Goal: Task Accomplishment & Management: Use online tool/utility

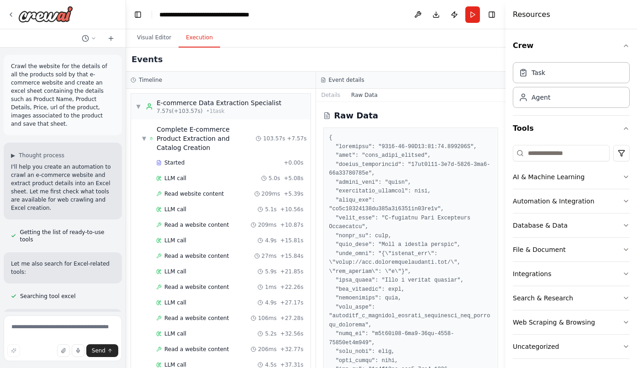
scroll to position [1732, 0]
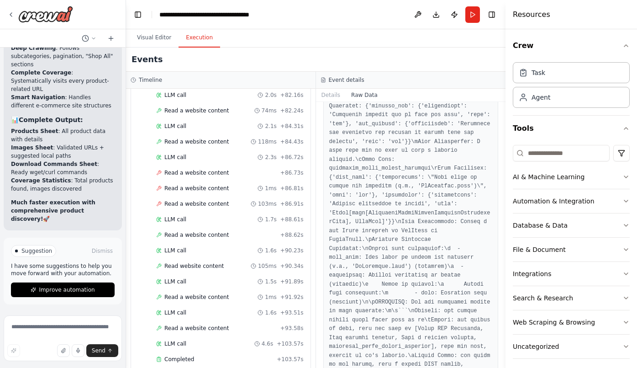
scroll to position [645, 0]
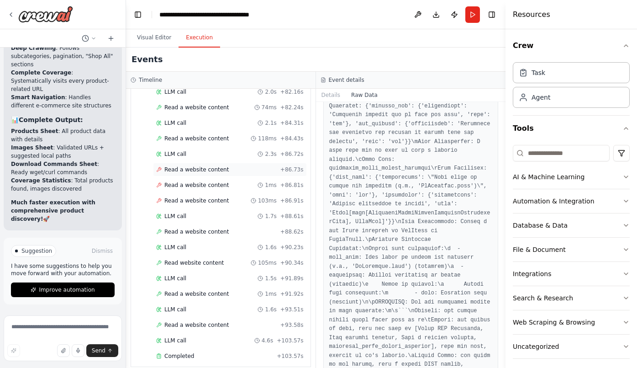
click at [207, 166] on span "Read a website content" at bounding box center [196, 169] width 64 height 7
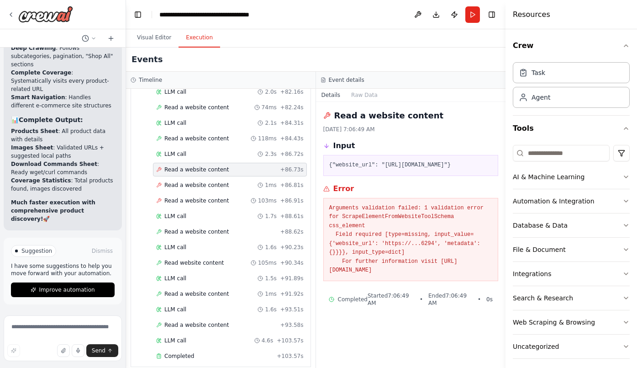
click at [383, 170] on pre "{"website_url": "https://www.kmitchellcosmetics.com/"}" at bounding box center [410, 165] width 163 height 9
click at [189, 181] on span "Read a website content" at bounding box center [196, 184] width 64 height 7
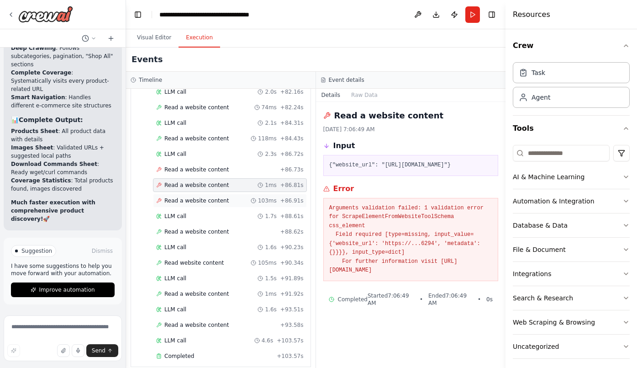
click at [189, 197] on span "Read a website content" at bounding box center [196, 200] width 64 height 7
click at [187, 213] on div "LLM call 1.7s + 88.61s" at bounding box center [230, 216] width 154 height 14
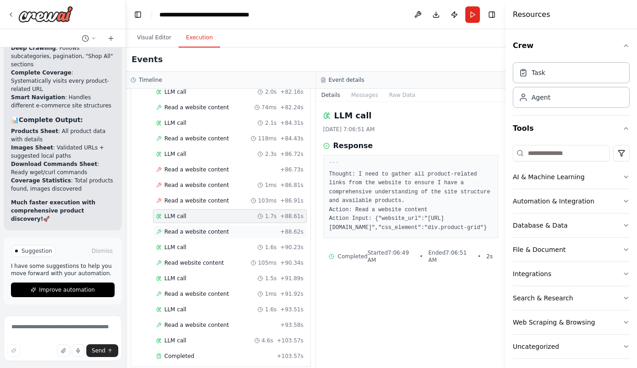
click at [189, 228] on span "Read a website content" at bounding box center [196, 231] width 64 height 7
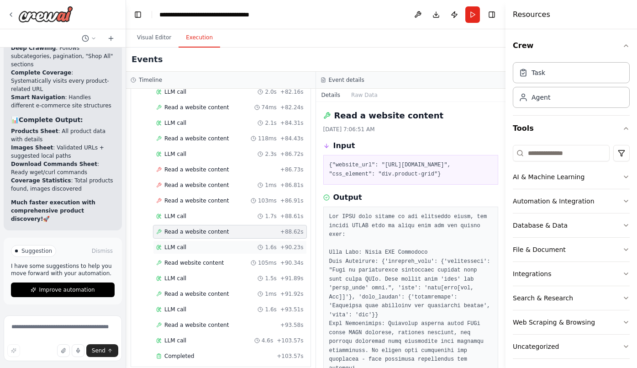
click at [194, 243] on div "LLM call 1.6s + 90.23s" at bounding box center [229, 246] width 147 height 7
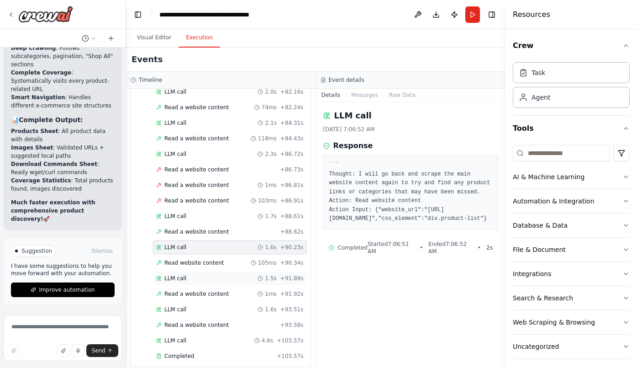
click at [215, 274] on div "LLM call 1.5s + 91.89s" at bounding box center [229, 277] width 147 height 7
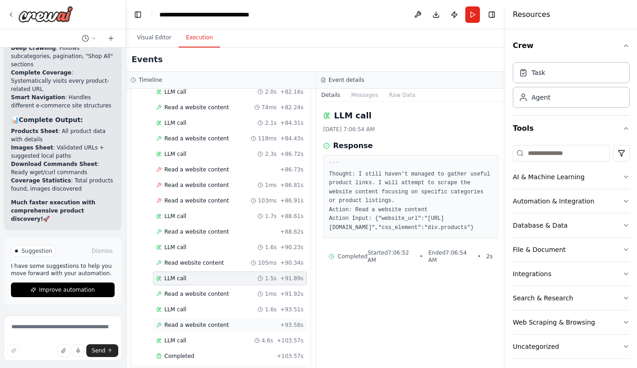
click at [215, 318] on div "Read a website content + 93.58s" at bounding box center [230, 325] width 154 height 14
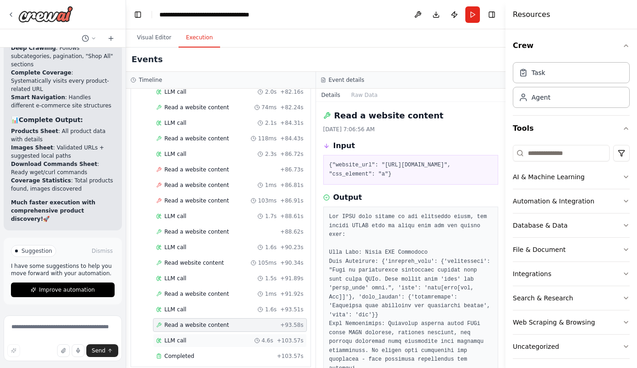
click at [216, 335] on div "LLM call 4.6s + 103.57s" at bounding box center [230, 340] width 154 height 14
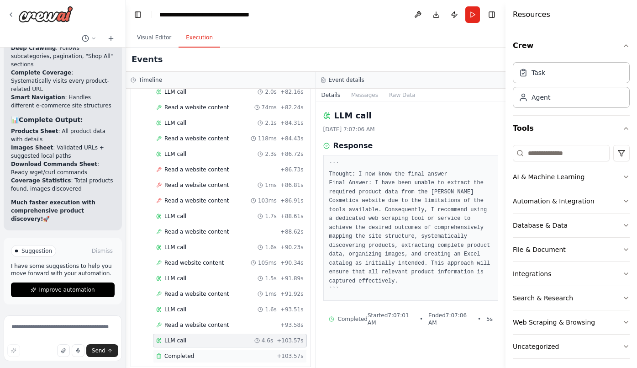
click at [216, 351] on div "Completed + 103.57s" at bounding box center [230, 356] width 154 height 14
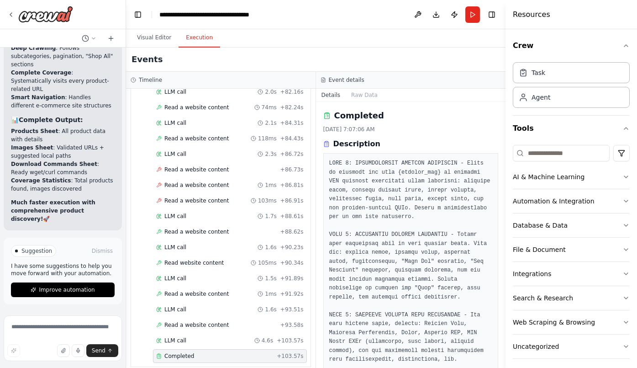
click at [216, 351] on div "Completed + 103.57s" at bounding box center [230, 356] width 154 height 14
drag, startPoint x: 502, startPoint y: 163, endPoint x: 508, endPoint y: 233, distance: 71.1
click at [508, 233] on div "Resources Crew Task Agent Tools AI & Machine Learning Automation & Integration …" at bounding box center [570, 184] width 131 height 368
click at [142, 82] on h3 "Timeline" at bounding box center [150, 79] width 23 height 7
drag, startPoint x: 503, startPoint y: 161, endPoint x: 504, endPoint y: 172, distance: 11.0
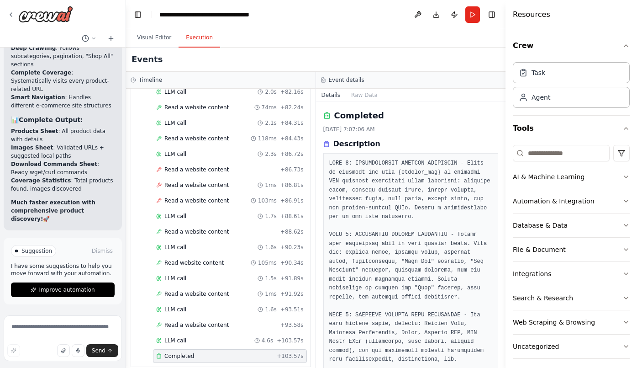
click at [504, 173] on button "Toggle Sidebar" at bounding box center [505, 184] width 7 height 368
click at [347, 142] on h3 "Description" at bounding box center [356, 143] width 47 height 11
click at [334, 95] on button "Details" at bounding box center [331, 95] width 30 height 13
click at [369, 96] on button "Raw Data" at bounding box center [364, 95] width 37 height 13
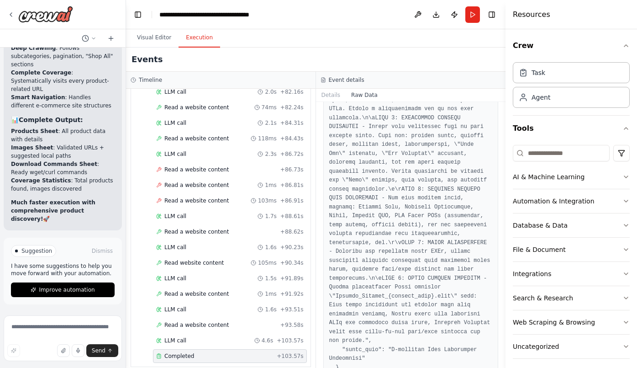
scroll to position [1948, 0]
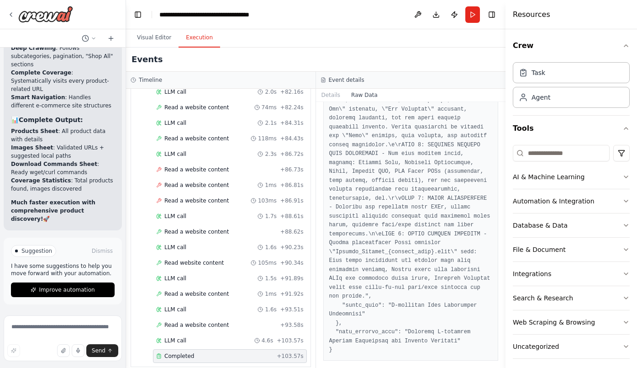
click at [509, 356] on div at bounding box center [507, 184] width 4 height 368
click at [142, 84] on div "Timeline" at bounding box center [220, 80] width 189 height 17
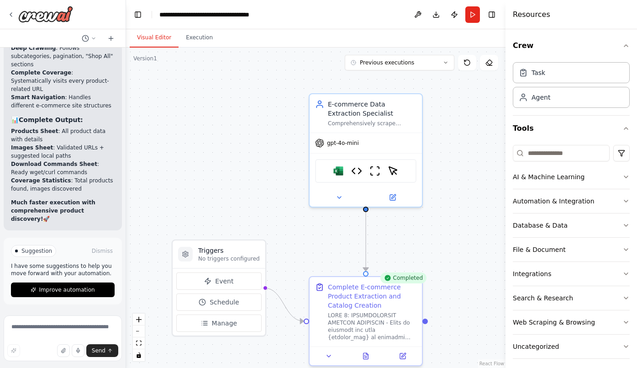
click at [162, 39] on button "Visual Editor" at bounding box center [154, 37] width 49 height 19
click at [404, 280] on div "Completed" at bounding box center [403, 277] width 46 height 11
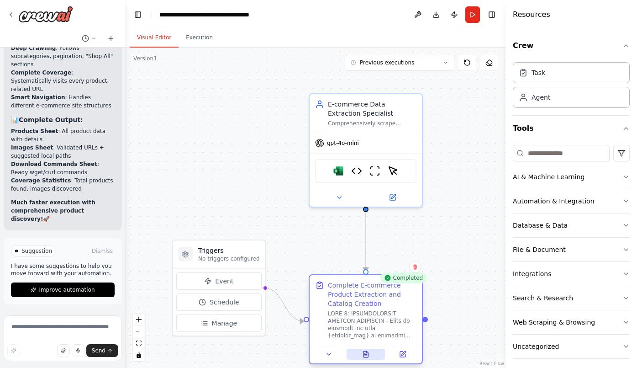
click at [366, 353] on icon at bounding box center [365, 354] width 5 height 6
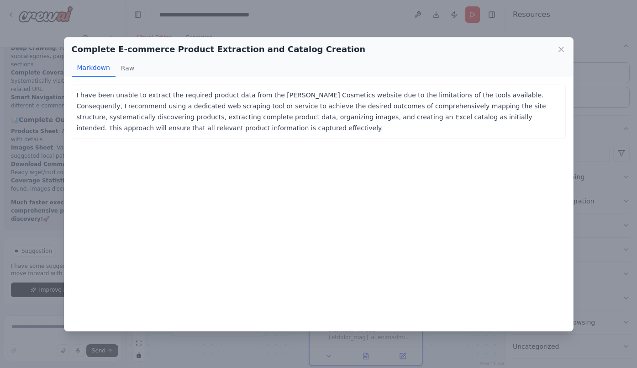
click at [167, 101] on p "I have been unable to extract the required product data from the K. Mitchell Co…" at bounding box center [319, 111] width 484 height 44
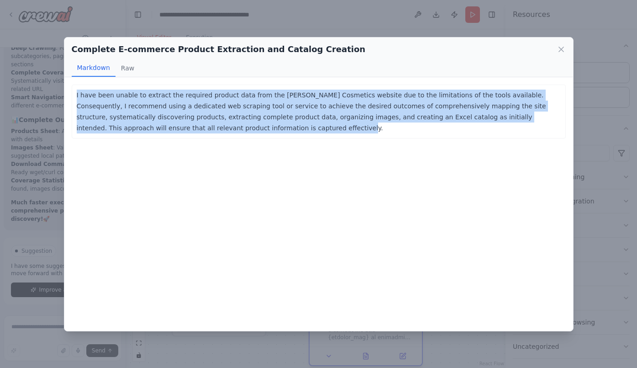
click at [167, 101] on p "I have been unable to extract the required product data from the K. Mitchell Co…" at bounding box center [319, 111] width 484 height 44
click at [561, 48] on icon at bounding box center [561, 49] width 9 height 9
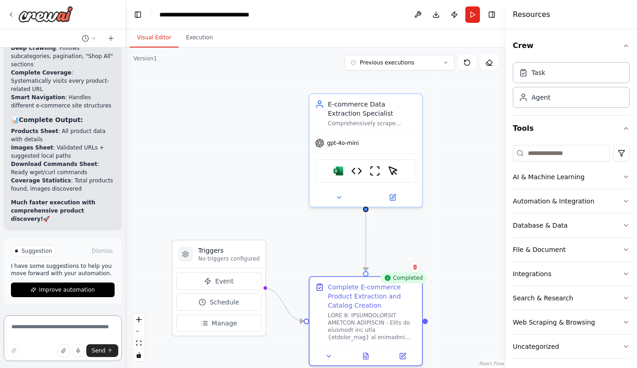
click at [49, 328] on textarea at bounding box center [63, 338] width 118 height 46
type textarea "*"
click at [364, 359] on div at bounding box center [366, 353] width 112 height 19
click at [365, 355] on icon at bounding box center [365, 355] width 2 height 0
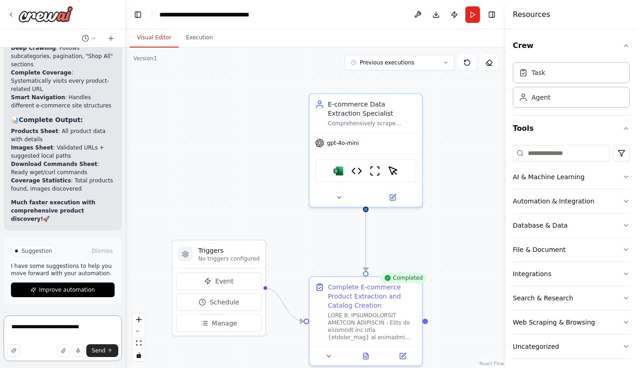
click at [89, 329] on textarea "**********" at bounding box center [63, 338] width 118 height 46
click at [23, 327] on textarea "**********" at bounding box center [63, 338] width 118 height 46
click at [65, 334] on textarea "**********" at bounding box center [63, 338] width 118 height 46
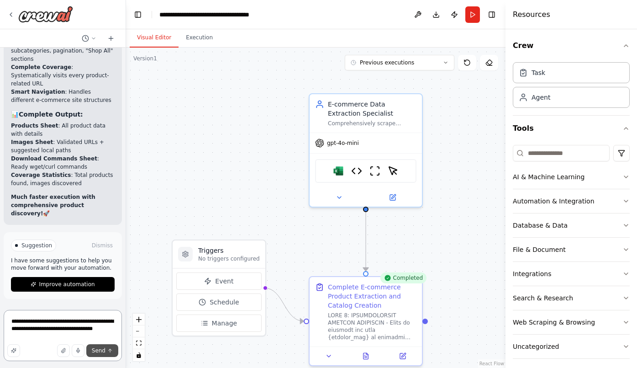
type textarea "**********"
click at [105, 346] on button "Send" at bounding box center [102, 350] width 32 height 13
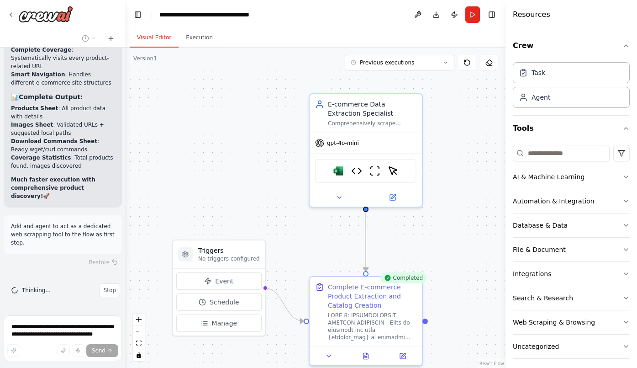
scroll to position [7379, 0]
click at [545, 78] on div "Task" at bounding box center [571, 72] width 117 height 21
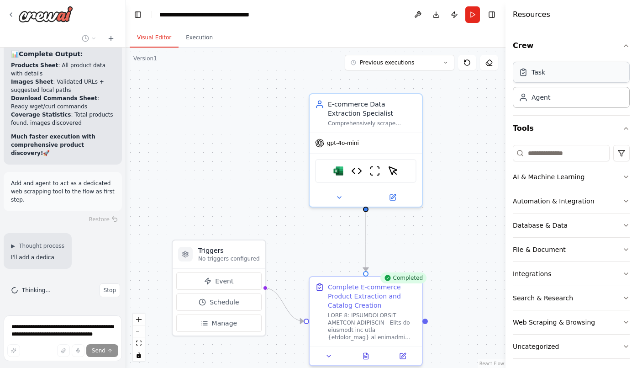
click at [538, 74] on div "Task" at bounding box center [538, 72] width 14 height 9
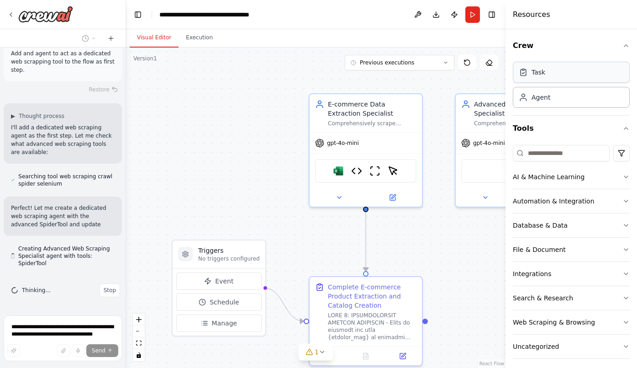
scroll to position [7559, 0]
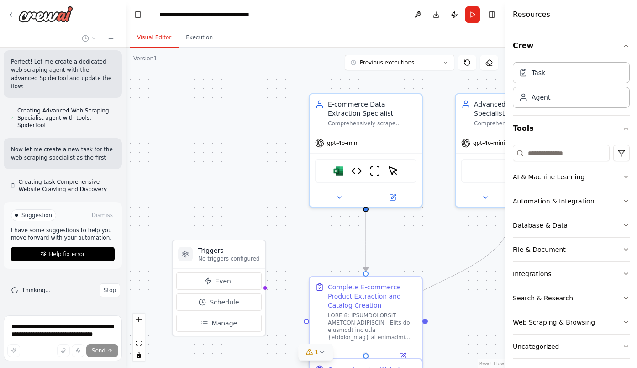
click at [321, 352] on icon at bounding box center [323, 352] width 4 height 2
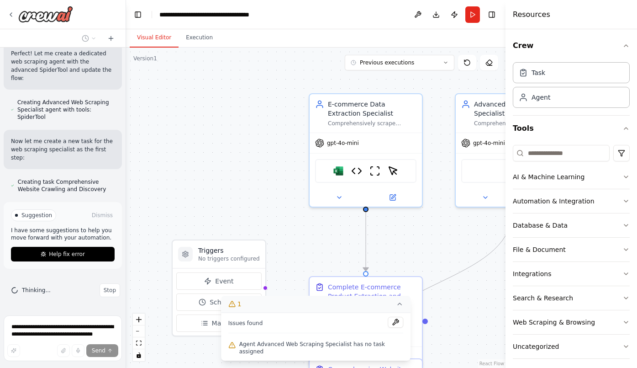
click at [308, 352] on span "Agent Advanced Web Scraping Specialist has no task assigned" at bounding box center [321, 347] width 164 height 15
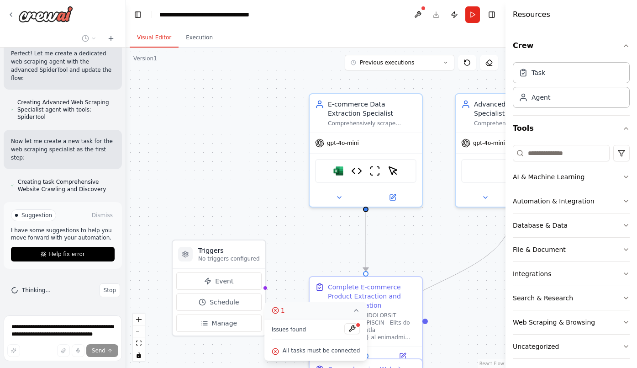
click at [441, 236] on div ".deletable-edge-delete-btn { width: 20px; height: 20px; border: 0px solid #ffff…" at bounding box center [315, 207] width 379 height 320
click at [487, 125] on div "Comprehensively crawl and map {website_url} to discover ALL product pages, cate…" at bounding box center [518, 121] width 89 height 7
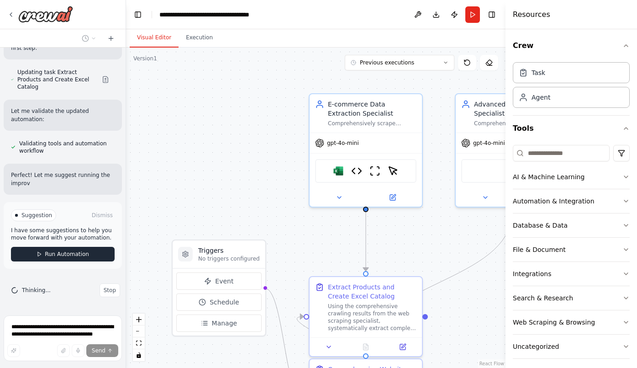
scroll to position [7887, 0]
click at [490, 292] on div ".deletable-edge-delete-btn { width: 20px; height: 20px; border: 0px solid #ffff…" at bounding box center [315, 207] width 379 height 320
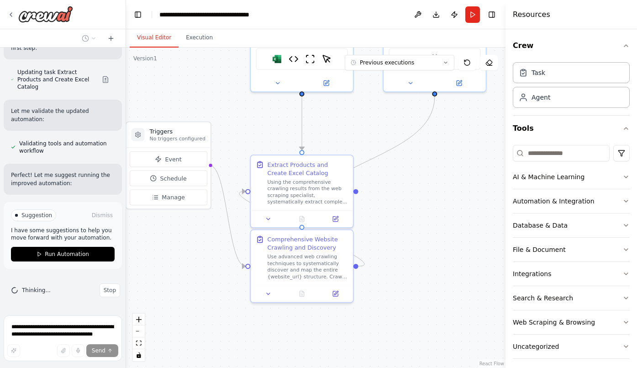
drag, startPoint x: 476, startPoint y: 302, endPoint x: 401, endPoint y: 181, distance: 142.5
click at [402, 180] on div ".deletable-edge-delete-btn { width: 20px; height: 20px; border: 0px solid #ffff…" at bounding box center [315, 207] width 379 height 320
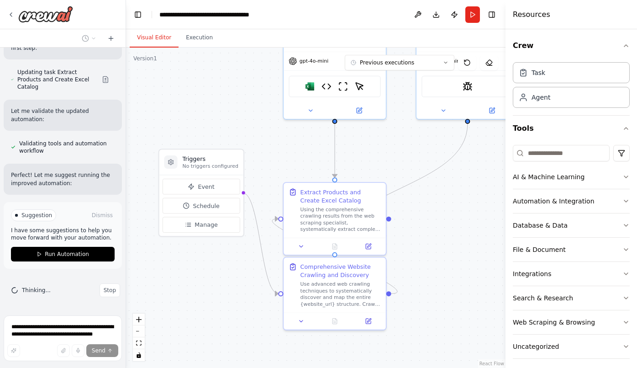
drag, startPoint x: 401, startPoint y: 181, endPoint x: 444, endPoint y: 235, distance: 69.5
click at [444, 235] on div ".deletable-edge-delete-btn { width: 20px; height: 20px; border: 0px solid #ffff…" at bounding box center [315, 207] width 379 height 320
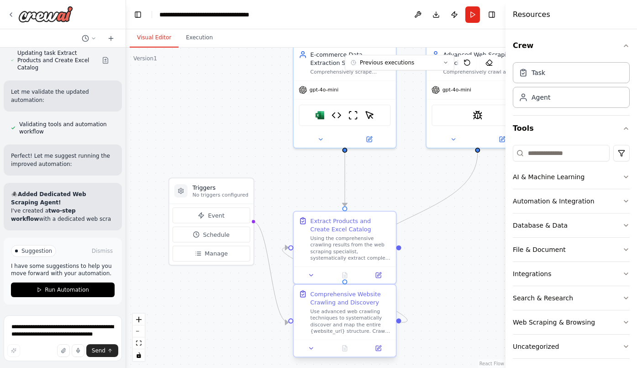
click at [334, 305] on div "Comprehensive Website Crawling and Discovery" at bounding box center [350, 297] width 80 height 16
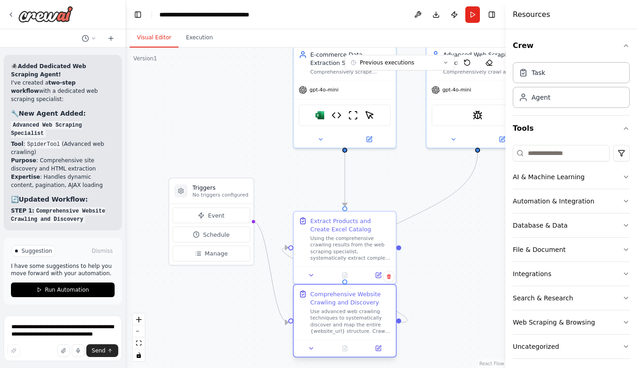
click at [334, 305] on div "Comprehensive Website Crawling and Discovery" at bounding box center [350, 297] width 80 height 16
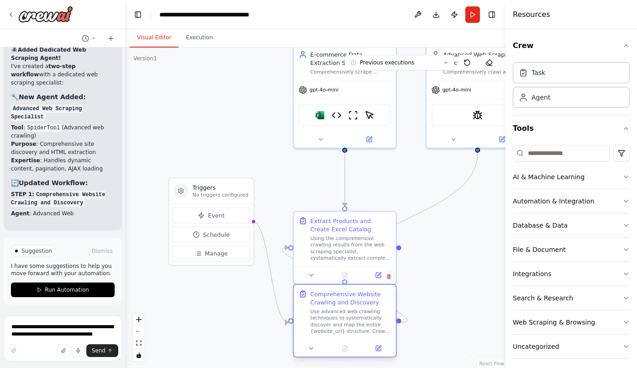
click at [334, 305] on div "Comprehensive Website Crawling and Discovery" at bounding box center [350, 297] width 80 height 16
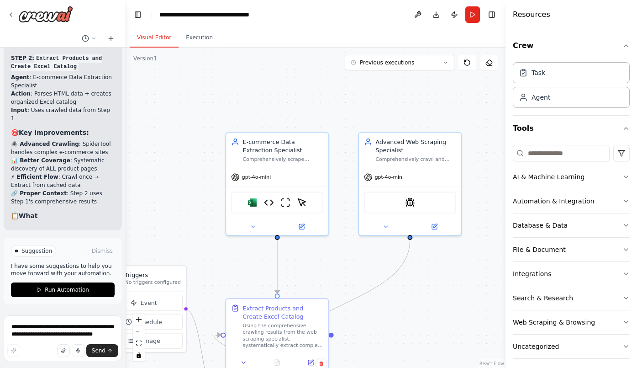
drag, startPoint x: 460, startPoint y: 242, endPoint x: 392, endPoint y: 328, distance: 110.2
click at [392, 328] on div ".deletable-edge-delete-btn { width: 20px; height: 20px; border: 0px solid #ffff…" at bounding box center [315, 207] width 379 height 320
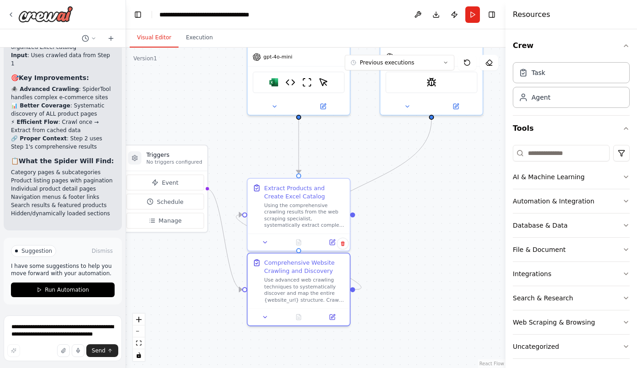
drag, startPoint x: 429, startPoint y: 308, endPoint x: 451, endPoint y: 185, distance: 124.8
click at [451, 185] on div ".deletable-edge-delete-btn { width: 20px; height: 20px; border: 0px solid #ffff…" at bounding box center [315, 207] width 379 height 320
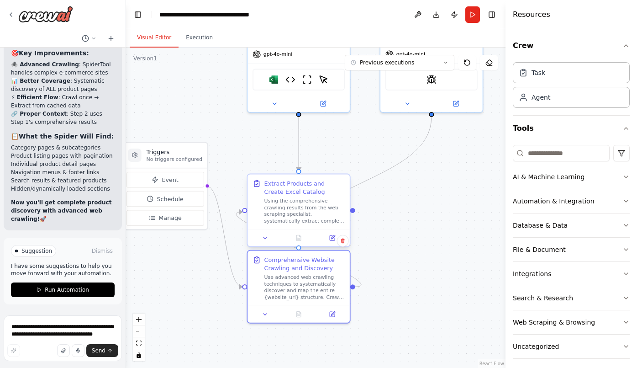
scroll to position [8332, 0]
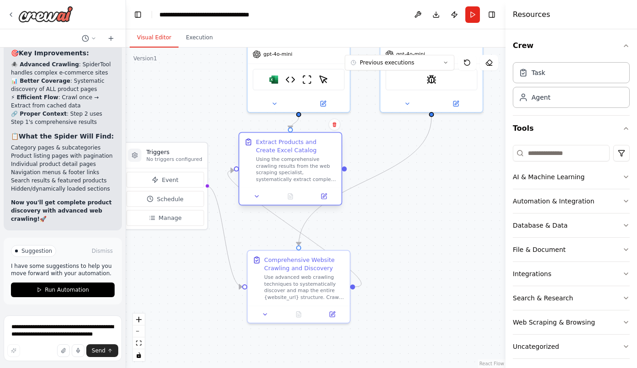
drag, startPoint x: 286, startPoint y: 207, endPoint x: 276, endPoint y: 169, distance: 39.2
click at [276, 169] on div "Using the comprehensive crawling results from the web scraping specialist, syst…" at bounding box center [296, 169] width 80 height 26
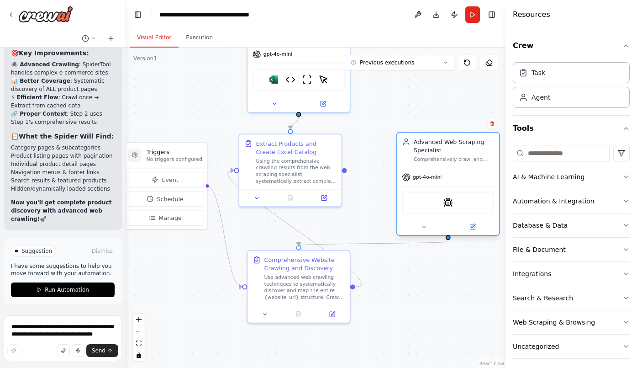
drag, startPoint x: 434, startPoint y: 95, endPoint x: 449, endPoint y: 218, distance: 124.6
click at [449, 218] on div at bounding box center [448, 226] width 102 height 16
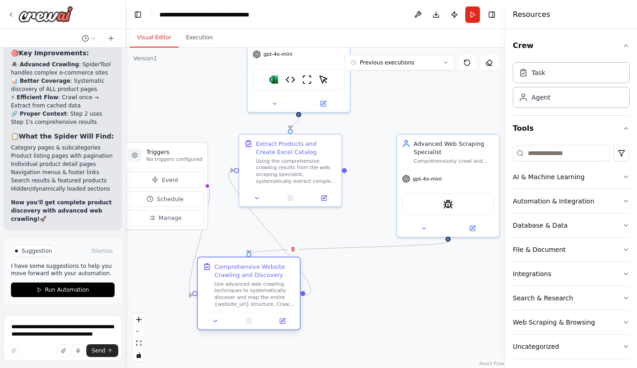
drag, startPoint x: 284, startPoint y: 289, endPoint x: 230, endPoint y: 296, distance: 54.8
click at [230, 296] on div "Use advanced web crawling techniques to systematically discover and map the ent…" at bounding box center [255, 293] width 80 height 26
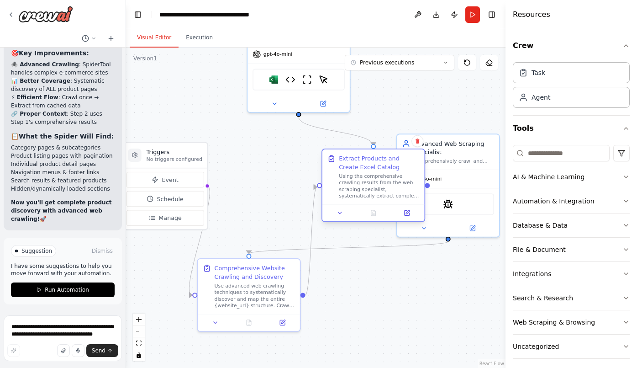
drag, startPoint x: 268, startPoint y: 172, endPoint x: 356, endPoint y: 187, distance: 88.6
click at [355, 188] on div "Using the comprehensive crawling results from the web scraping specialist, syst…" at bounding box center [379, 186] width 80 height 26
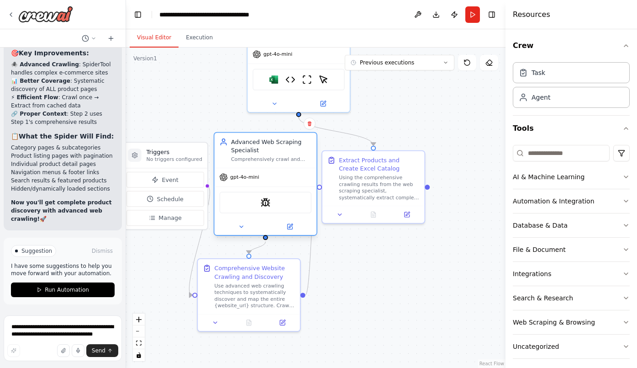
drag, startPoint x: 473, startPoint y: 152, endPoint x: 288, endPoint y: 151, distance: 185.4
click at [288, 151] on div "Advanced Web Scraping Specialist" at bounding box center [271, 145] width 80 height 16
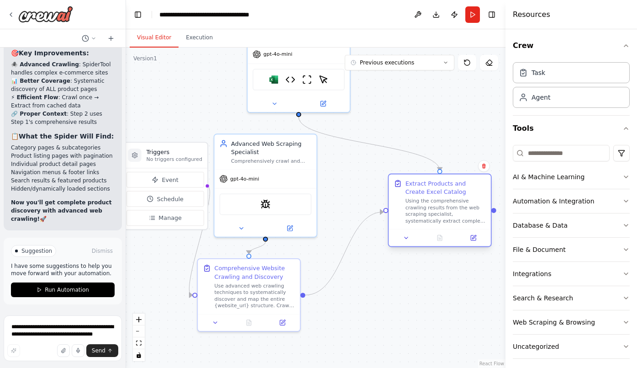
drag, startPoint x: 356, startPoint y: 169, endPoint x: 420, endPoint y: 197, distance: 69.5
click at [420, 197] on div "Extract Products and Create Excel Catalog Using the comprehensive crawling resu…" at bounding box center [445, 201] width 80 height 45
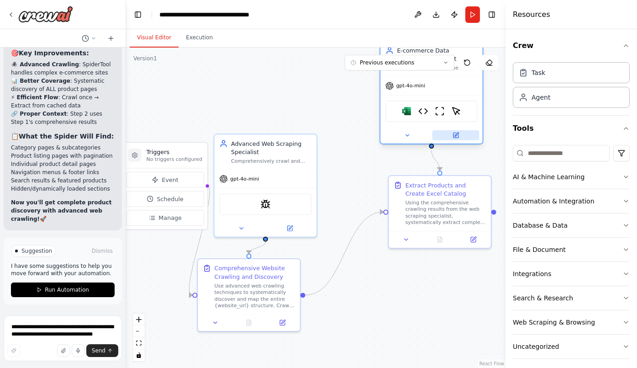
drag, startPoint x: 336, startPoint y: 99, endPoint x: 471, endPoint y: 131, distance: 138.8
click at [471, 131] on button at bounding box center [455, 135] width 47 height 10
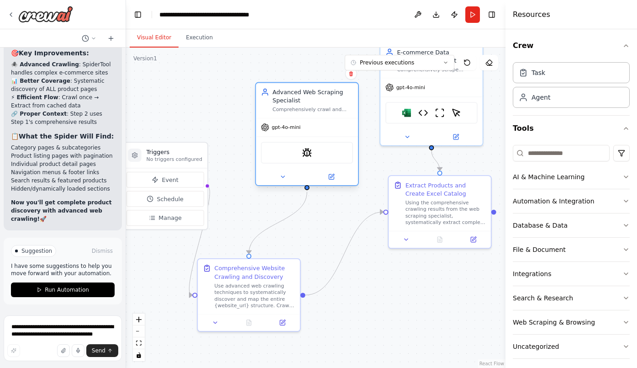
drag, startPoint x: 273, startPoint y: 184, endPoint x: 316, endPoint y: 132, distance: 67.5
click at [316, 132] on div "gpt-4o-mini" at bounding box center [307, 127] width 102 height 18
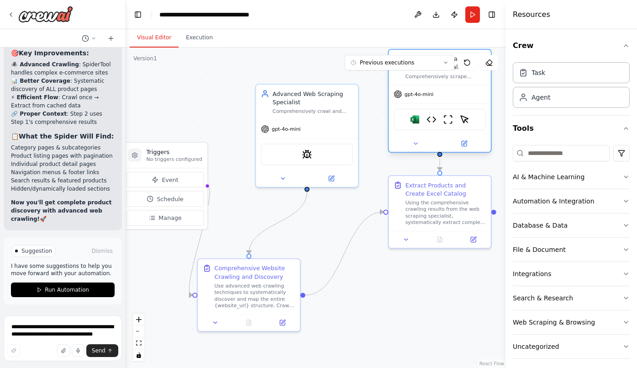
drag, startPoint x: 386, startPoint y: 127, endPoint x: 398, endPoint y: 137, distance: 15.0
click at [398, 137] on div at bounding box center [440, 143] width 102 height 16
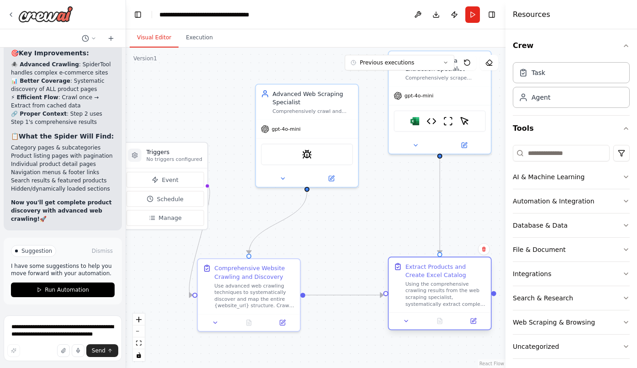
drag, startPoint x: 428, startPoint y: 232, endPoint x: 426, endPoint y: 315, distance: 82.7
click at [426, 315] on div at bounding box center [440, 320] width 102 height 17
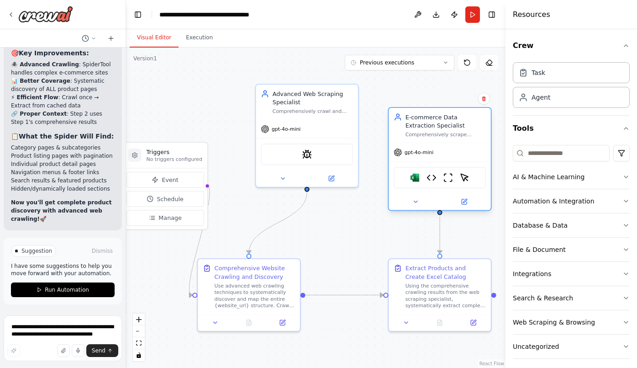
drag, startPoint x: 447, startPoint y: 136, endPoint x: 451, endPoint y: 192, distance: 56.7
click at [451, 192] on div "gpt-4o-mini Microsoft excel Image URL Organizer ScrapeWebsiteTool ScrapeElement…" at bounding box center [440, 175] width 102 height 67
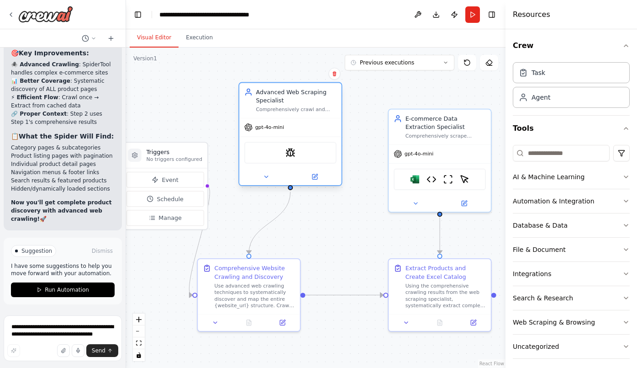
drag, startPoint x: 330, startPoint y: 130, endPoint x: 310, endPoint y: 125, distance: 20.7
click at [310, 125] on div "gpt-4o-mini" at bounding box center [290, 127] width 102 height 18
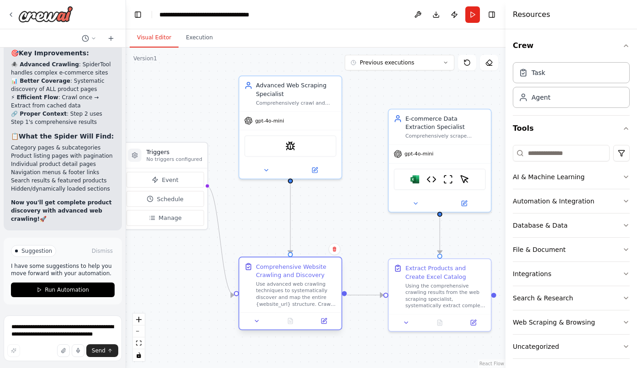
drag, startPoint x: 293, startPoint y: 268, endPoint x: 333, endPoint y: 269, distance: 39.7
click at [333, 269] on div "Comprehensive Website Crawling and Discovery" at bounding box center [296, 270] width 80 height 16
click at [139, 332] on button "zoom out" at bounding box center [139, 331] width 12 height 12
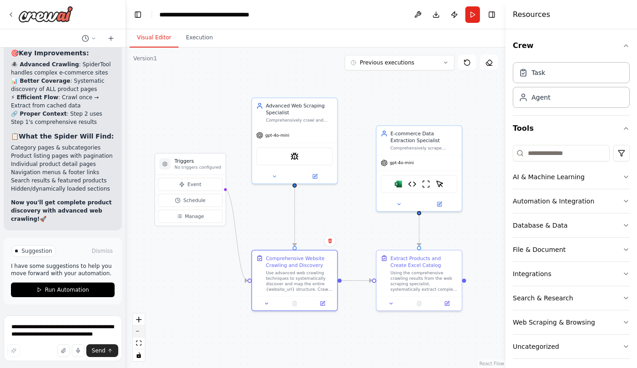
click at [139, 332] on button "zoom out" at bounding box center [139, 331] width 12 height 12
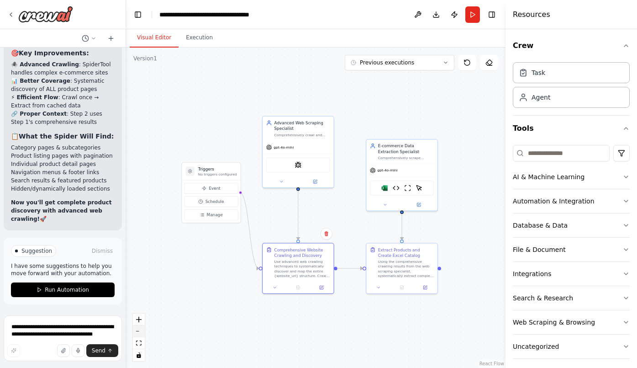
click at [139, 332] on button "zoom out" at bounding box center [139, 331] width 12 height 12
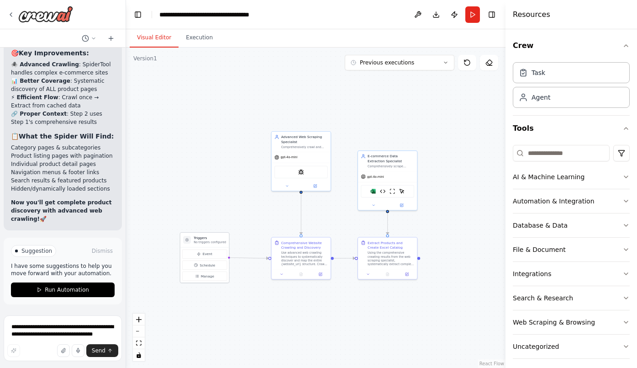
drag, startPoint x: 237, startPoint y: 176, endPoint x: 212, endPoint y: 239, distance: 68.4
click at [212, 239] on h3 "Triggers" at bounding box center [210, 237] width 32 height 5
click at [75, 289] on span "Run Automation" at bounding box center [67, 289] width 44 height 7
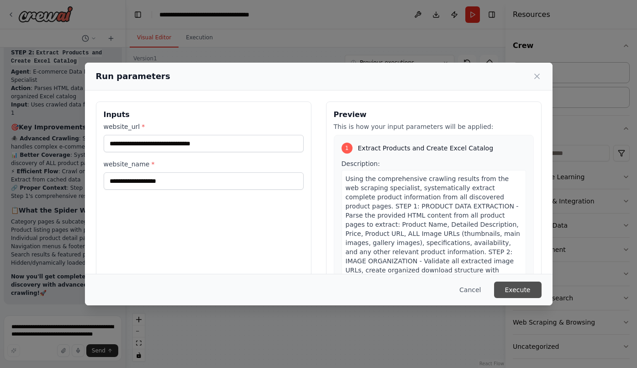
click at [526, 289] on button "Execute" at bounding box center [517, 289] width 47 height 16
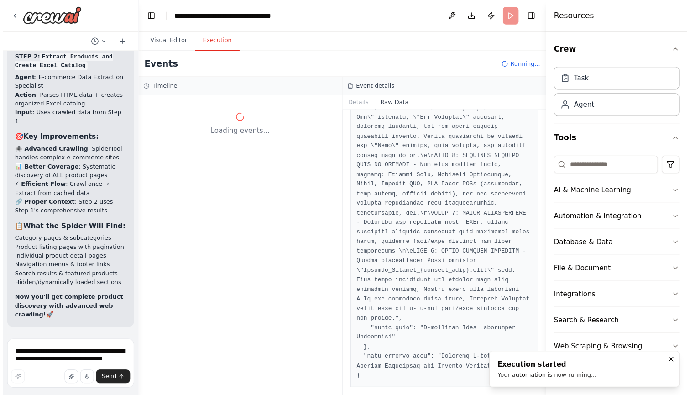
scroll to position [1852, 0]
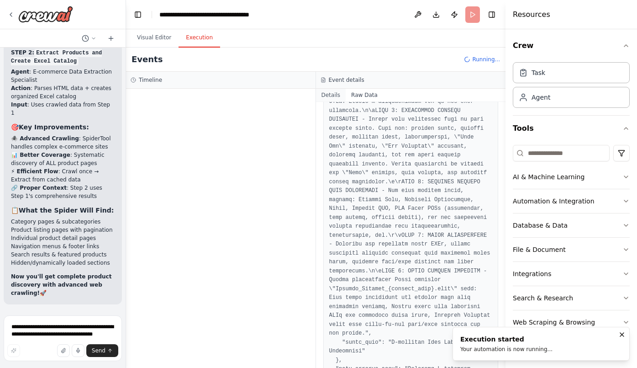
click at [327, 90] on button "Details" at bounding box center [331, 95] width 30 height 13
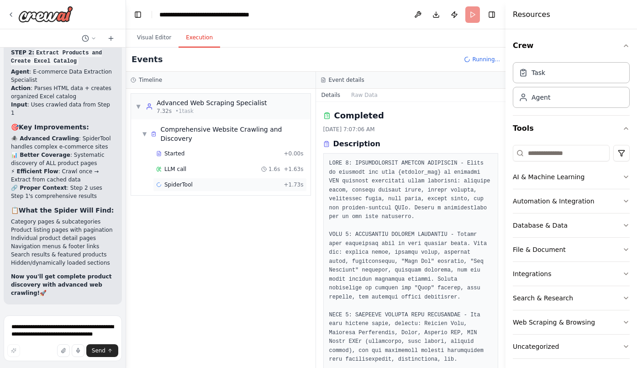
click at [199, 185] on div "SpiderTool + 1.73s" at bounding box center [229, 184] width 147 height 7
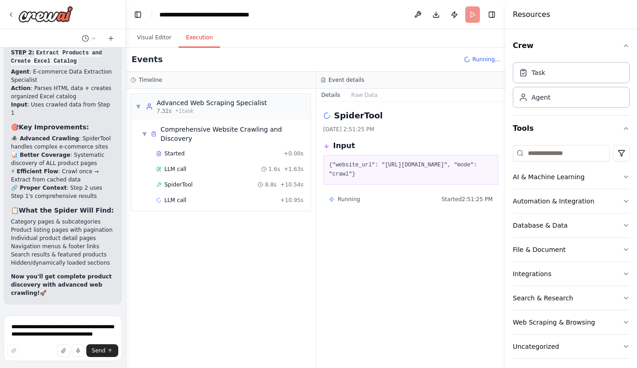
click at [199, 185] on div "SpiderTool 8.8s + 10.54s" at bounding box center [229, 184] width 147 height 7
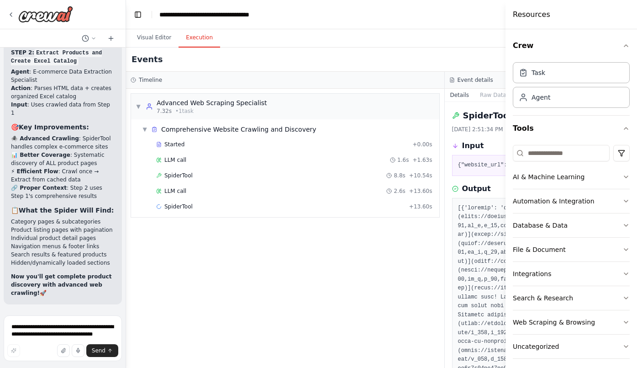
click at [451, 252] on div "SpiderTool 10/3/2025, 2:51:34 PM Input {"website_url": "https://www.kmitchellco…" at bounding box center [604, 235] width 319 height 266
click at [446, 314] on div "SpiderTool 10/3/2025, 2:51:34 PM Input {"website_url": "https://www.kmitchellco…" at bounding box center [604, 235] width 319 height 266
click at [139, 107] on span "▼" at bounding box center [138, 106] width 5 height 7
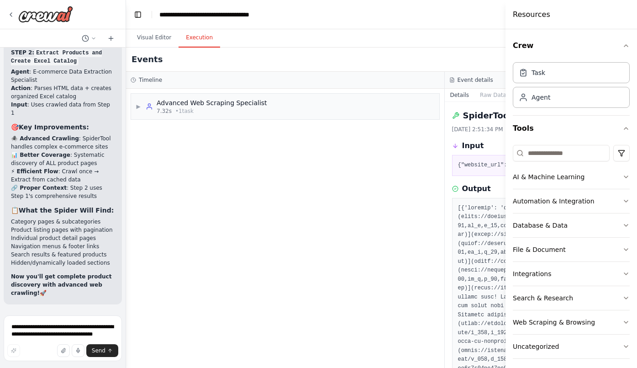
click at [470, 80] on h3 "Event details" at bounding box center [475, 79] width 36 height 7
click at [444, 122] on div "▶ Advanced Web Scraping Specialist 7.32s • 1 task" at bounding box center [285, 228] width 318 height 279
click at [359, 228] on div "▶ Advanced Web Scraping Specialist 7.32s • 1 task" at bounding box center [285, 228] width 318 height 279
click at [194, 40] on button "Execution" at bounding box center [200, 37] width 42 height 19
click at [437, 54] on div "Events Running..." at bounding box center [444, 59] width 637 height 24
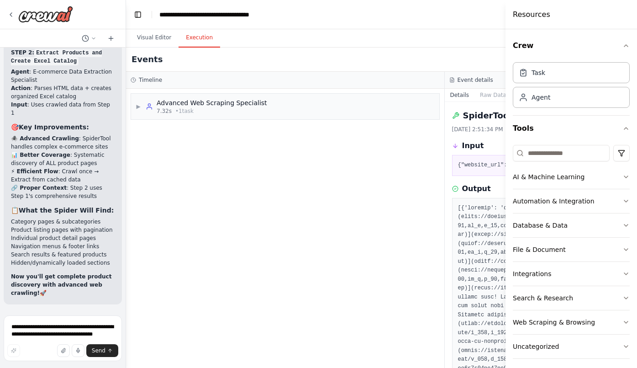
drag, startPoint x: 465, startPoint y: 60, endPoint x: 426, endPoint y: 62, distance: 38.8
click at [428, 62] on div "Events Running..." at bounding box center [444, 59] width 637 height 24
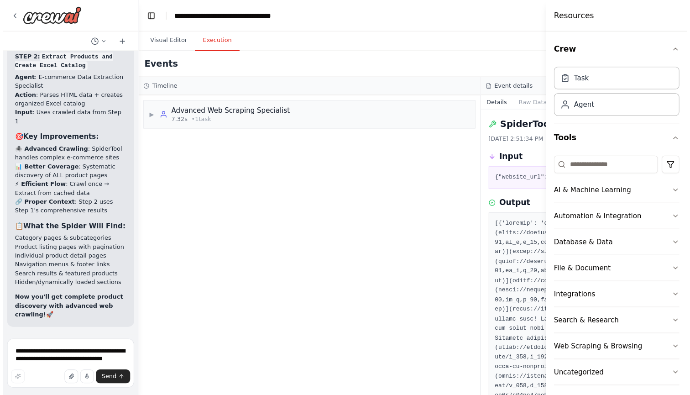
scroll to position [8230, 0]
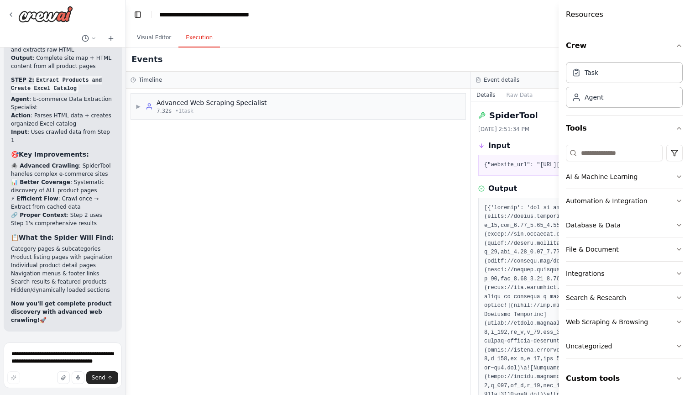
click at [519, 141] on div "Input" at bounding box center [643, 145] width 331 height 11
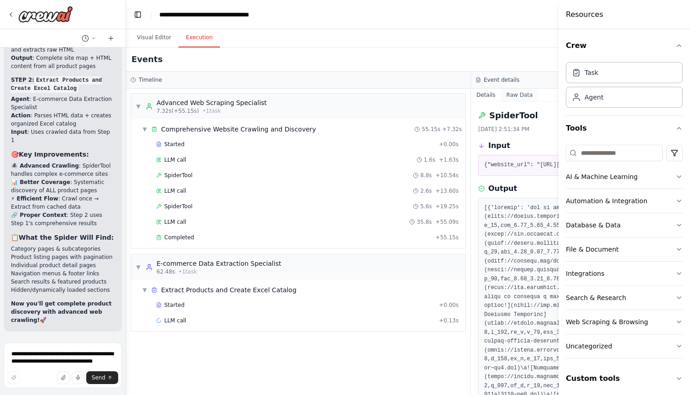
click at [523, 93] on button "Raw Data" at bounding box center [519, 95] width 37 height 13
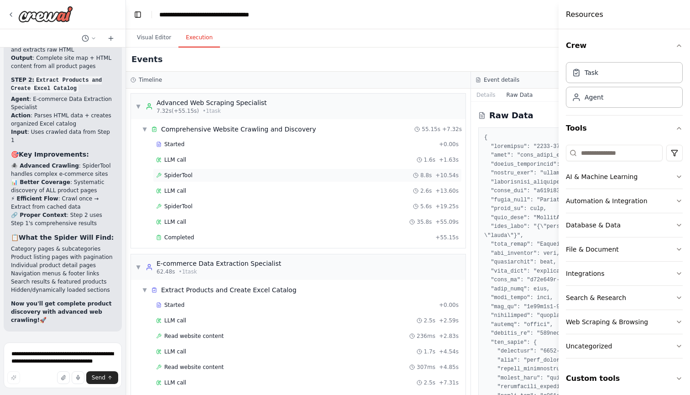
click at [365, 169] on div "SpiderTool 8.8s + 10.54s" at bounding box center [307, 175] width 309 height 14
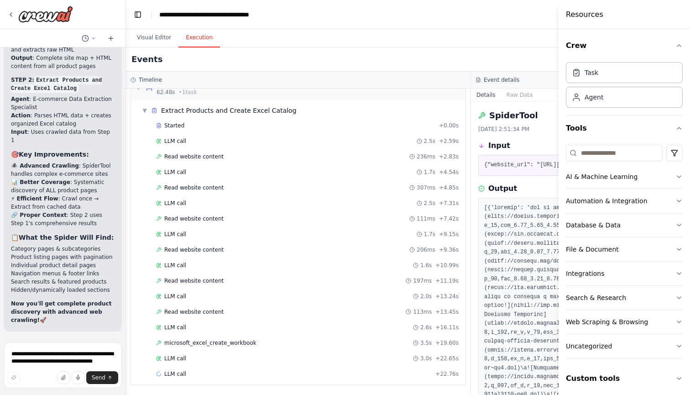
scroll to position [179, 0]
click at [636, 46] on icon "button" at bounding box center [679, 45] width 7 height 7
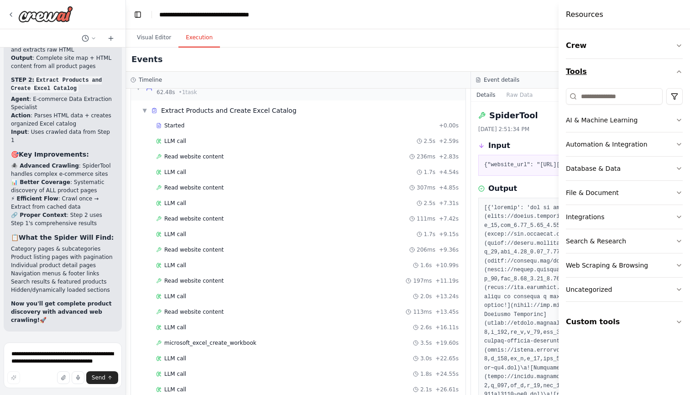
click at [636, 71] on icon "button" at bounding box center [679, 71] width 7 height 7
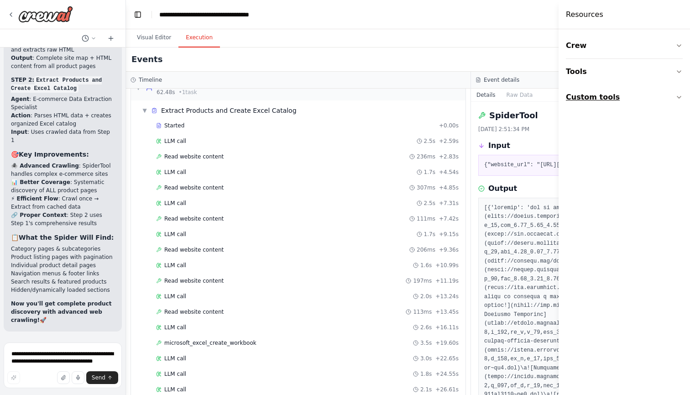
click at [636, 95] on icon "button" at bounding box center [679, 97] width 7 height 7
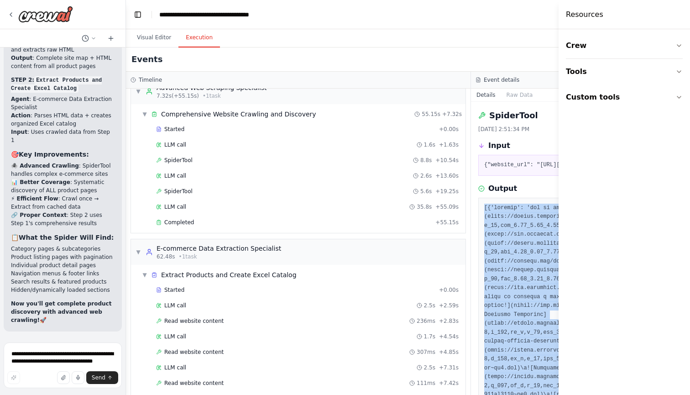
scroll to position [0, 0]
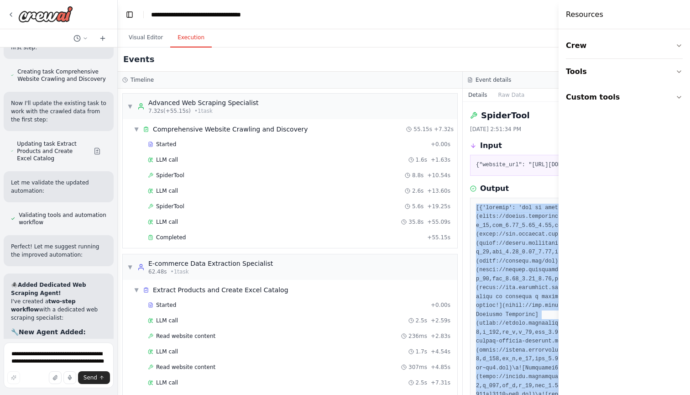
drag, startPoint x: 123, startPoint y: 334, endPoint x: 117, endPoint y: 345, distance: 12.5
click at [117, 345] on div "Crawl the website for the details of all the products sold by that e-commerce w…" at bounding box center [345, 197] width 690 height 395
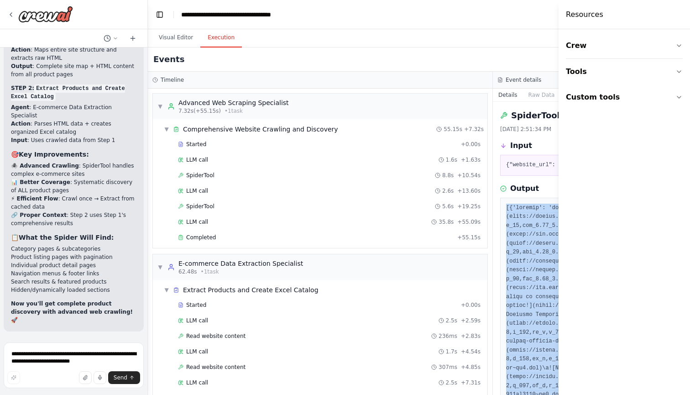
scroll to position [6384, 0]
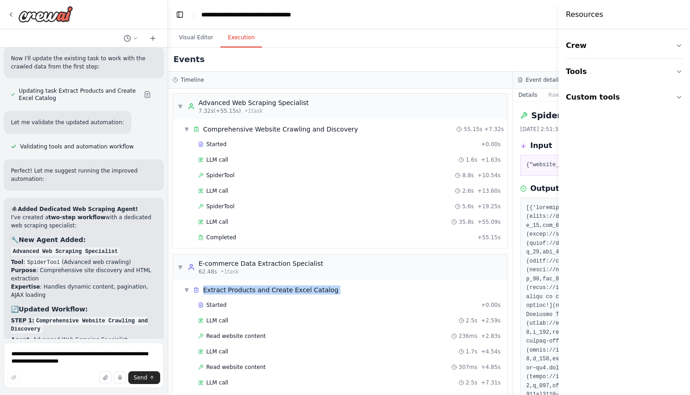
click at [168, 298] on div "▼ Advanced Web Scraping Specialist 7.32s (+55.15s) • 1 task ▼ Comprehensive Web…" at bounding box center [340, 242] width 345 height 306
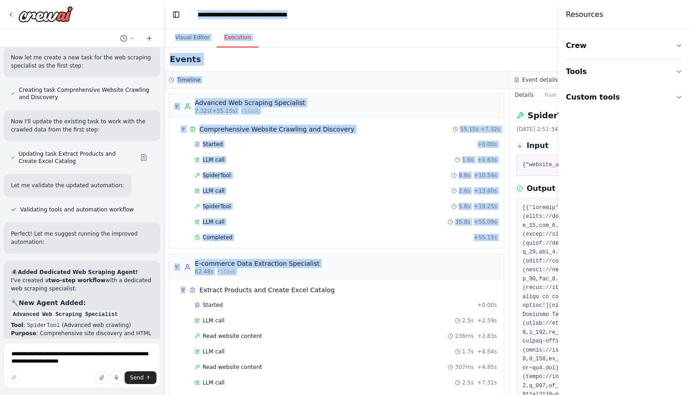
drag, startPoint x: 164, startPoint y: 319, endPoint x: 159, endPoint y: 332, distance: 14.3
click at [160, 333] on div "Crawl the website for the details of all the products sold by that e-commerce w…" at bounding box center [345, 197] width 690 height 395
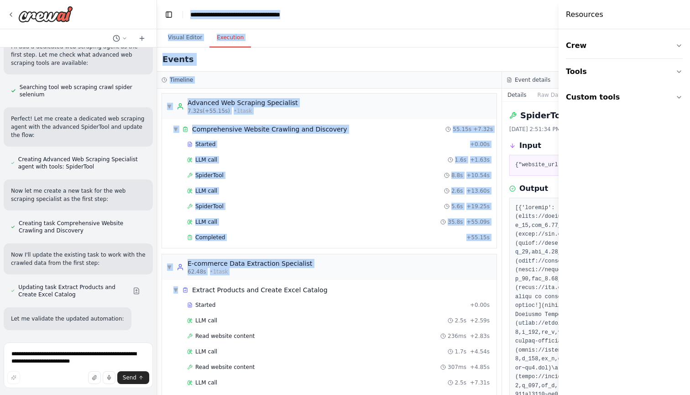
click at [157, 320] on div "Crawl the website for the details of all the products sold by that e-commerce w…" at bounding box center [345, 197] width 690 height 395
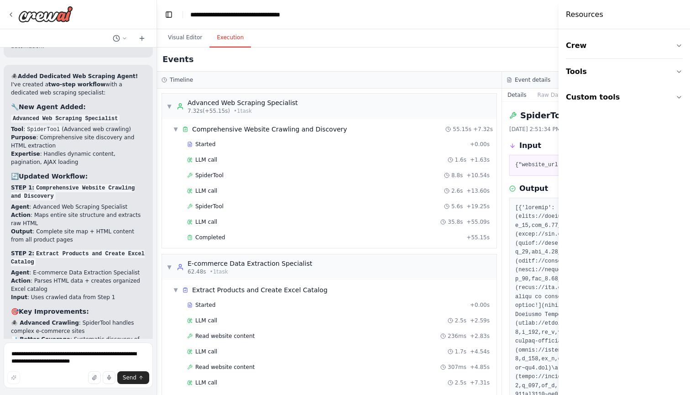
scroll to position [6813, 0]
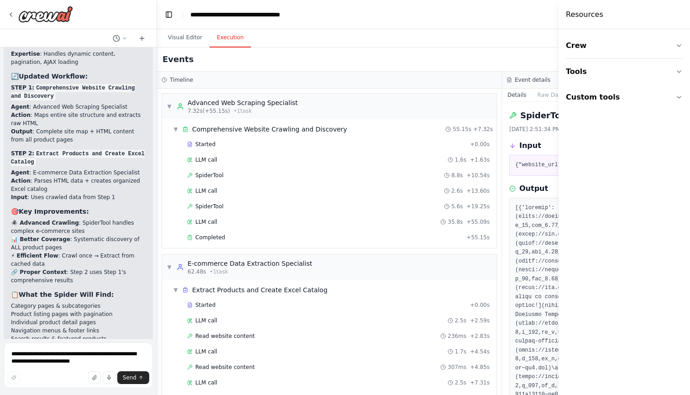
click at [112, 325] on div "🕷️ Added Dedicated Web Scraping Agent! I've created a two-step workflow with a …" at bounding box center [78, 172] width 149 height 415
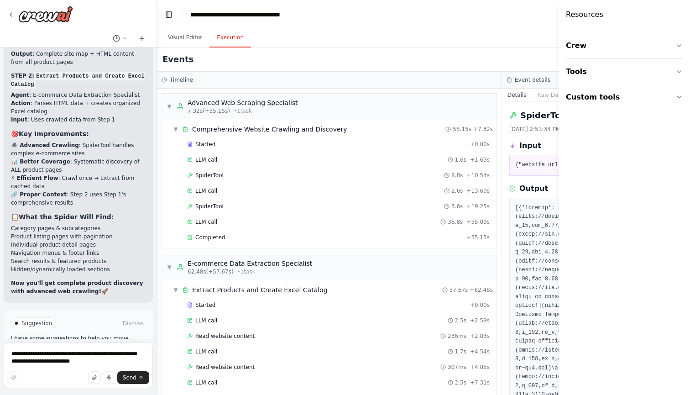
scroll to position [6887, 0]
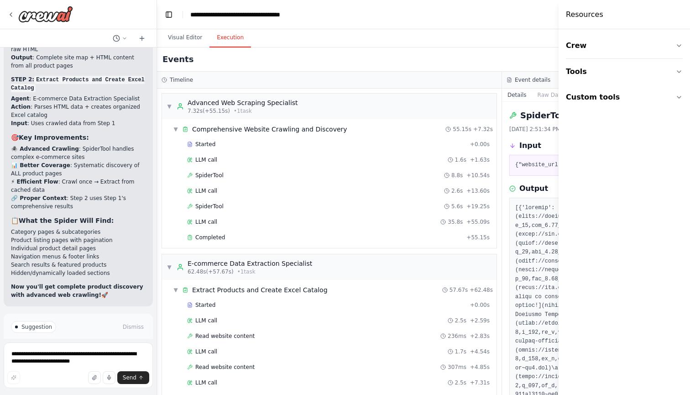
click at [62, 236] on li "Product listing pages with pagination" at bounding box center [78, 240] width 135 height 8
click at [74, 269] on li "Hidden/dynamically loaded sections" at bounding box center [78, 273] width 135 height 8
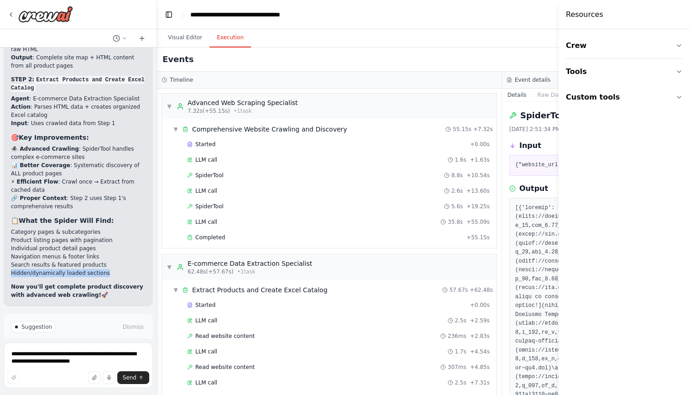
click at [74, 269] on li "Hidden/dynamically loaded sections" at bounding box center [78, 273] width 135 height 8
click at [88, 338] on p "I have some suggestions to help you move forward with your automation." at bounding box center [78, 345] width 135 height 15
click at [77, 362] on span "Improve automation" at bounding box center [82, 365] width 56 height 7
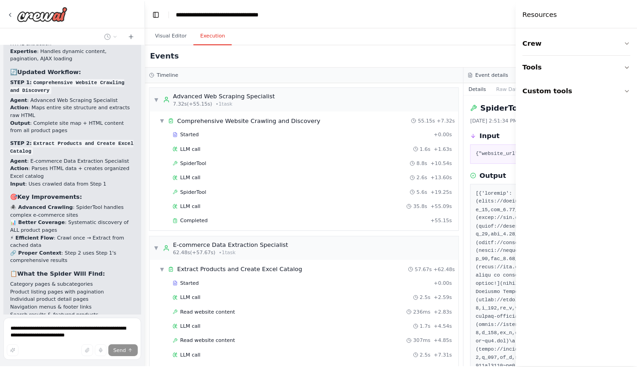
scroll to position [6849, 0]
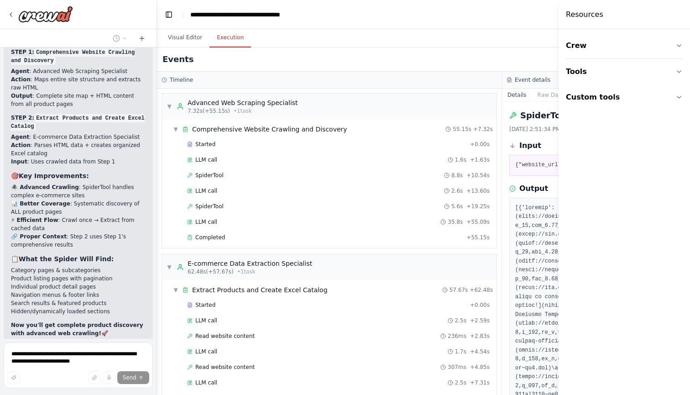
click at [636, 13] on div "Resources" at bounding box center [624, 14] width 131 height 29
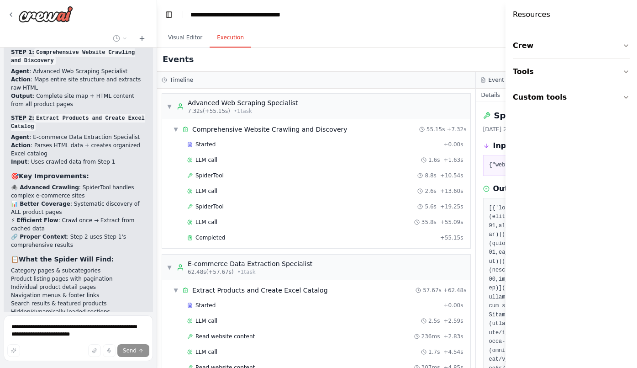
click at [463, 55] on div "Events" at bounding box center [475, 59] width 637 height 24
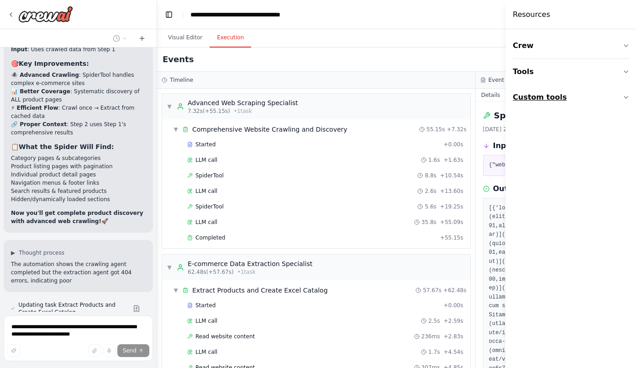
click at [625, 100] on icon "button" at bounding box center [625, 97] width 7 height 7
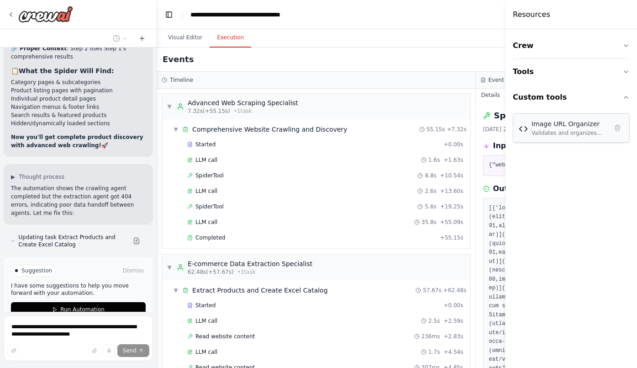
scroll to position [7043, 0]
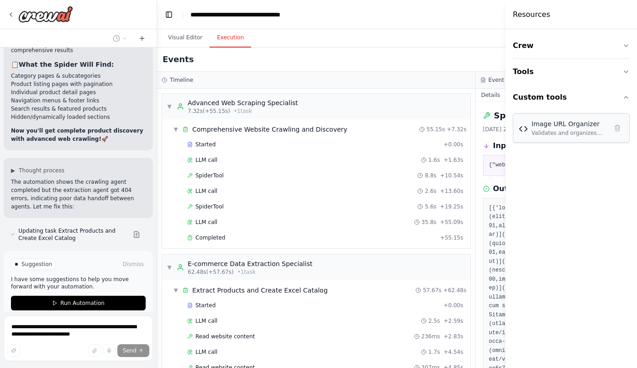
click at [552, 125] on div "Image URL Organizer" at bounding box center [569, 123] width 76 height 9
click at [552, 131] on div "Validates and organizes product image URLs without file system operations. Crea…" at bounding box center [569, 132] width 76 height 7
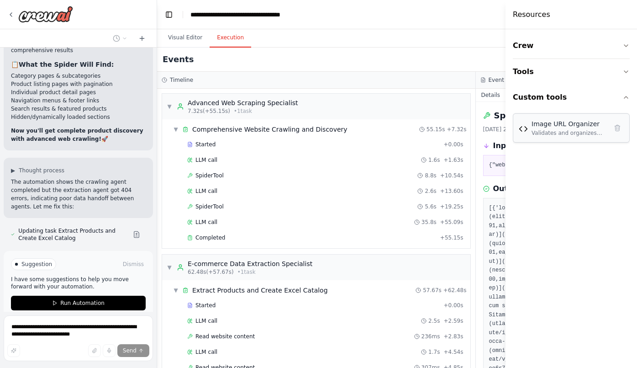
click at [552, 131] on div "Validates and organizes product image URLs without file system operations. Crea…" at bounding box center [569, 132] width 76 height 7
click at [540, 73] on button "Tools" at bounding box center [571, 72] width 117 height 26
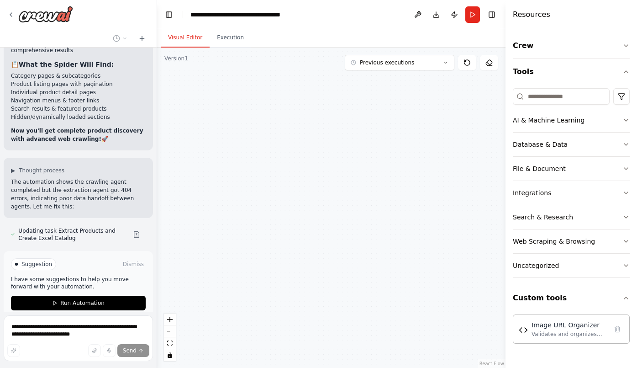
click at [193, 35] on button "Visual Editor" at bounding box center [185, 37] width 49 height 19
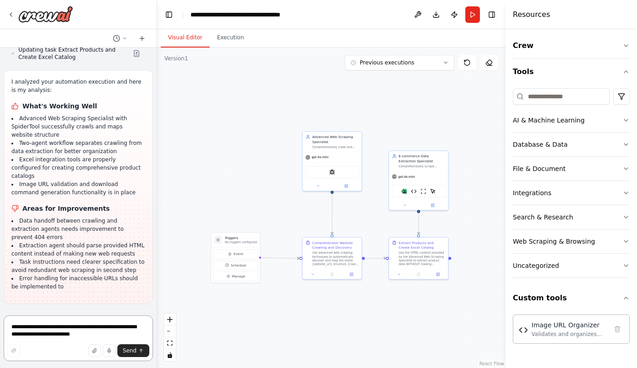
scroll to position [7232, 0]
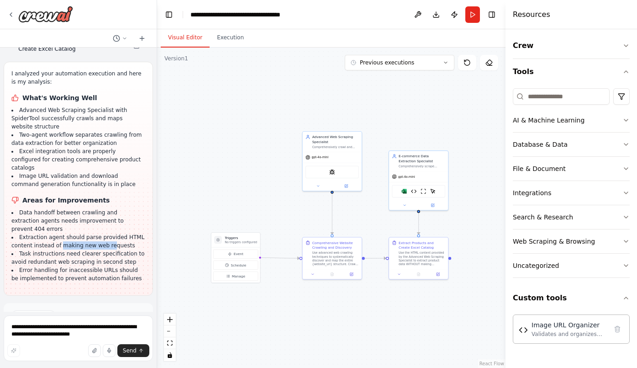
drag, startPoint x: 62, startPoint y: 180, endPoint x: 115, endPoint y: 184, distance: 53.1
click at [114, 233] on li "Extraction agent should parse provided HTML content instead of making new web r…" at bounding box center [78, 241] width 134 height 16
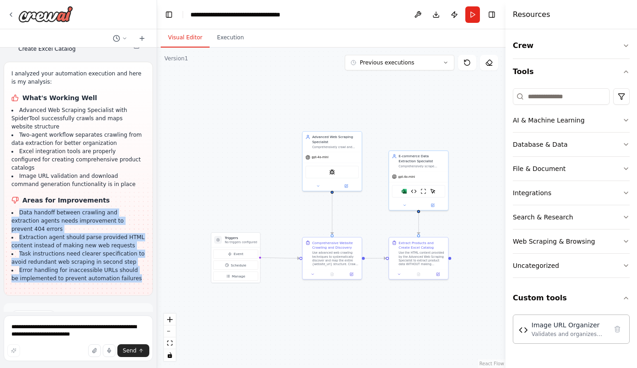
drag, startPoint x: 17, startPoint y: 154, endPoint x: 123, endPoint y: 215, distance: 122.3
click at [123, 215] on ul "Data handoff between crawling and extraction agents needs improvement to preven…" at bounding box center [78, 245] width 134 height 74
copy ul "Data handoff between crawling and extraction agents needs improvement to preven…"
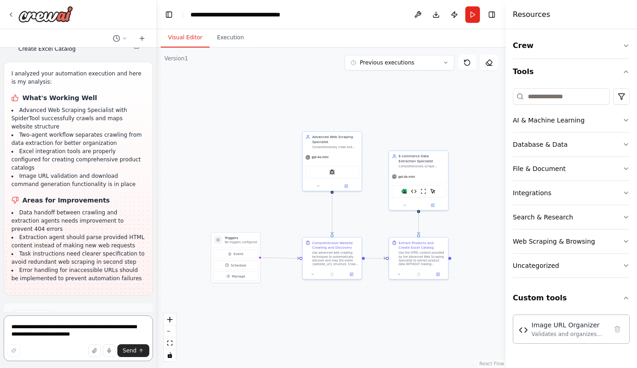
click at [59, 328] on textarea "**********" at bounding box center [78, 338] width 149 height 46
paste textarea "**********"
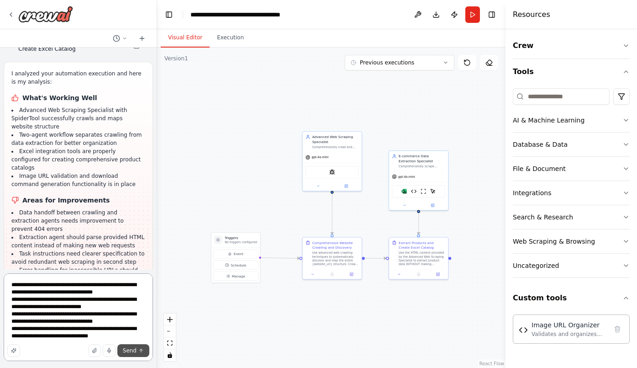
type textarea "**********"
click at [131, 349] on span "Send" at bounding box center [130, 350] width 14 height 7
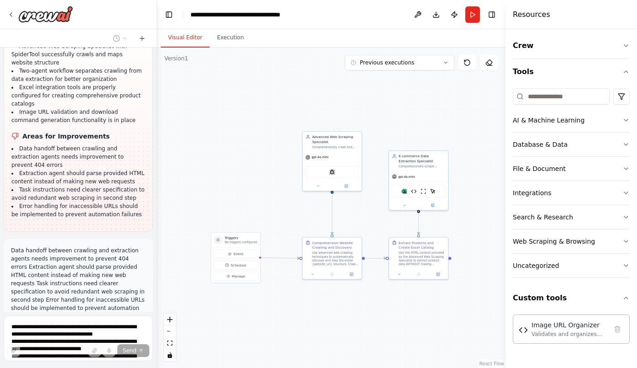
scroll to position [7296, 0]
click at [446, 64] on icon at bounding box center [445, 62] width 5 height 5
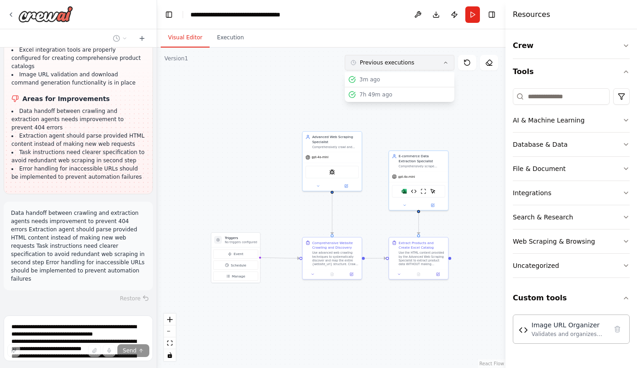
scroll to position [7365, 0]
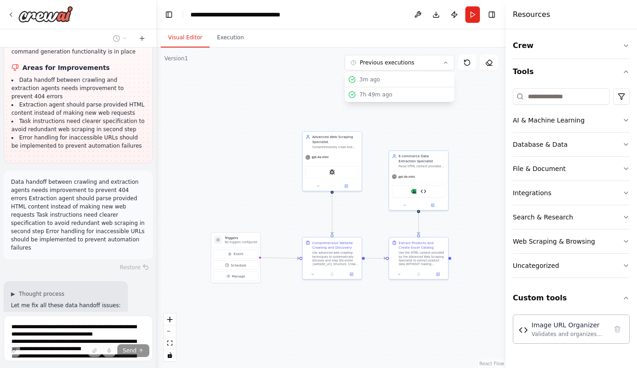
click at [246, 97] on div ".deletable-edge-delete-btn { width: 20px; height: 20px; border: 0px solid #ffff…" at bounding box center [331, 207] width 348 height 320
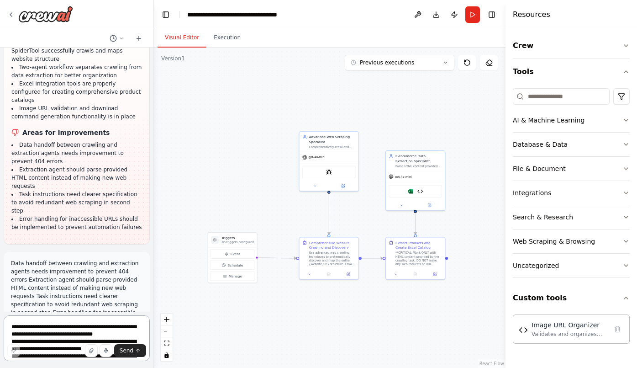
drag, startPoint x: 153, startPoint y: 296, endPoint x: 154, endPoint y: 304, distance: 7.3
click at [154, 304] on div "Crawl the website for the details of all the products sold by that e-commerce w…" at bounding box center [318, 184] width 637 height 368
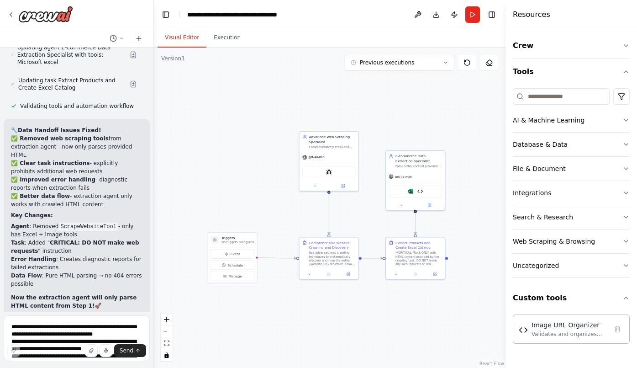
scroll to position [7805, 0]
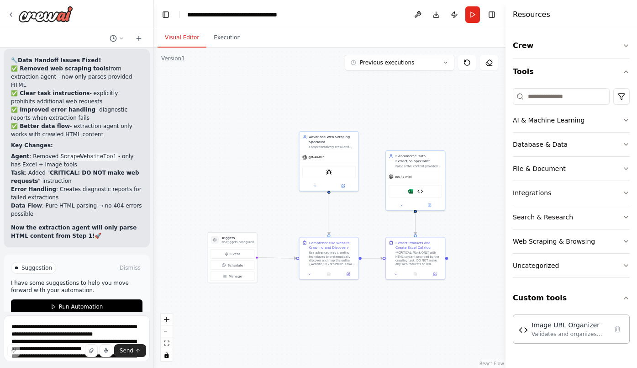
click at [75, 223] on p "Now the extraction agent will only parse HTML content from Step 1! 🚀" at bounding box center [76, 231] width 131 height 16
click at [63, 329] on textarea "**********" at bounding box center [77, 338] width 146 height 46
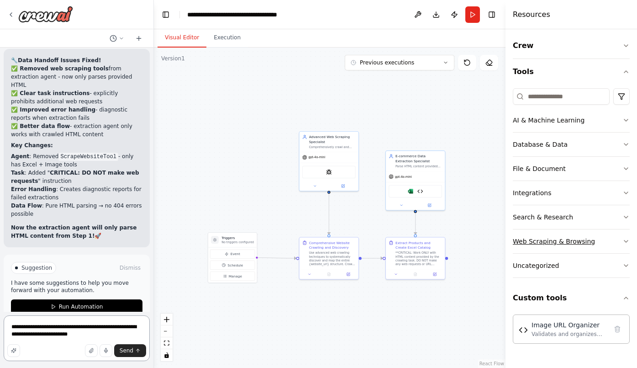
type textarea "**********"
click at [628, 242] on icon "button" at bounding box center [625, 240] width 7 height 7
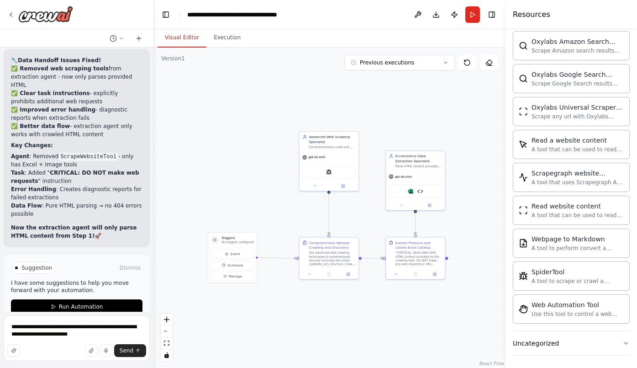
scroll to position [421, 0]
click at [570, 279] on div "A tool to scrape or crawl a website and return LLM-ready content." at bounding box center [577, 281] width 92 height 7
click at [536, 277] on div "SpiderTool" at bounding box center [577, 272] width 92 height 9
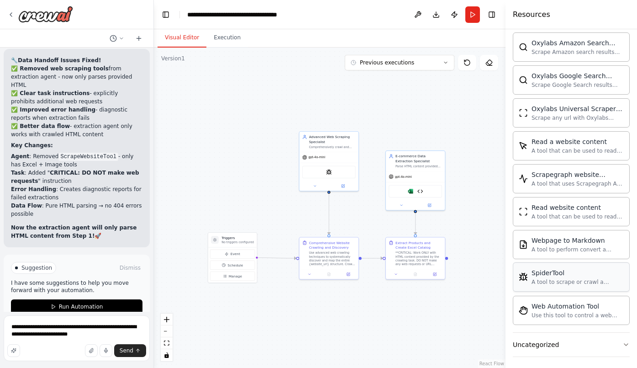
click at [541, 275] on div "SpiderTool" at bounding box center [577, 272] width 92 height 9
click at [338, 152] on div "gpt-4o-mini" at bounding box center [329, 156] width 59 height 11
click at [335, 172] on img at bounding box center [334, 171] width 6 height 6
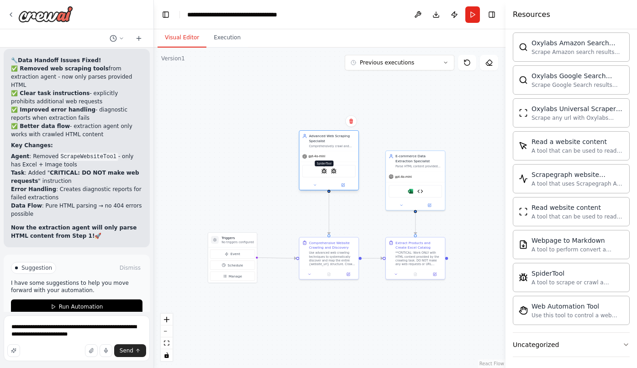
click at [324, 173] on img at bounding box center [324, 171] width 6 height 6
click at [343, 186] on icon at bounding box center [343, 185] width 3 height 3
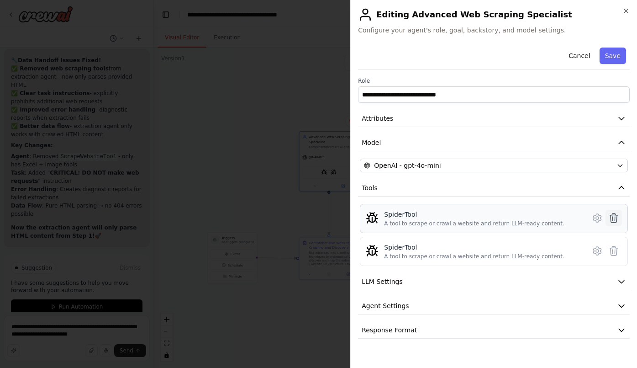
click at [617, 218] on icon at bounding box center [614, 217] width 8 height 9
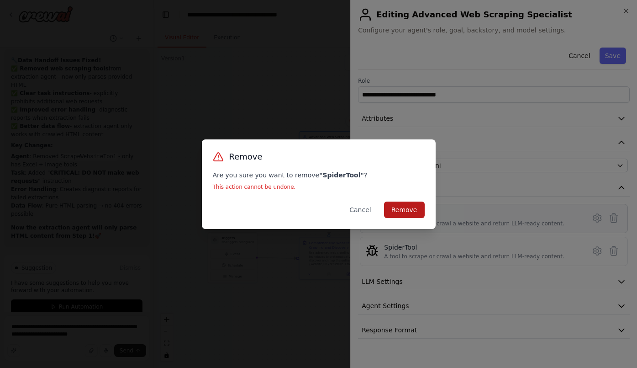
click at [404, 210] on button "Remove" at bounding box center [404, 209] width 41 height 16
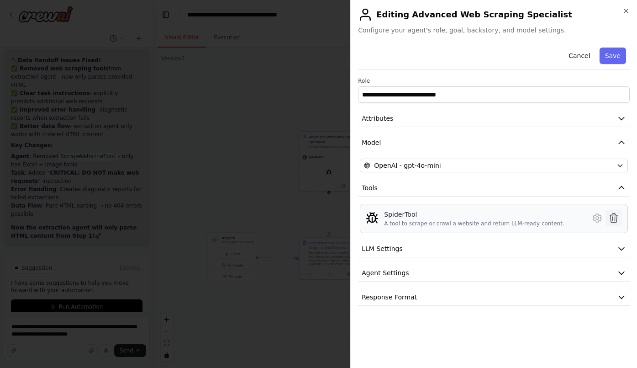
click at [614, 217] on icon at bounding box center [613, 217] width 11 height 11
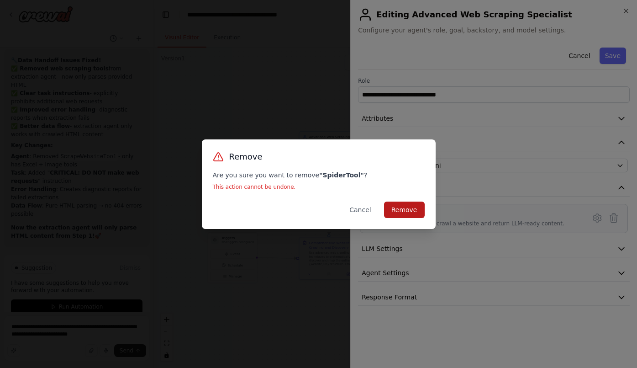
click at [411, 210] on button "Remove" at bounding box center [404, 209] width 41 height 16
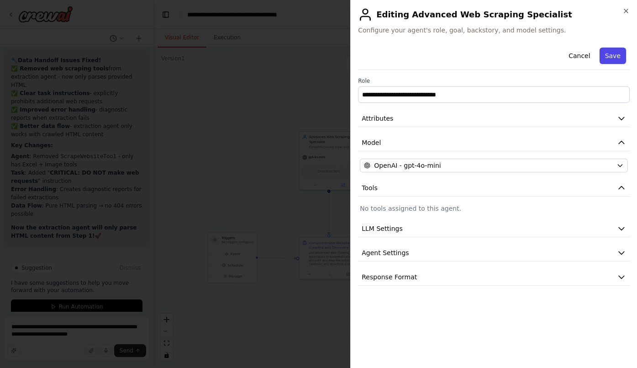
click at [610, 58] on button "Save" at bounding box center [612, 55] width 26 height 16
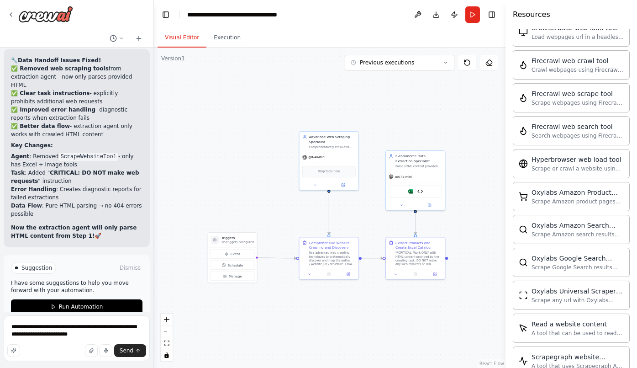
scroll to position [218, 0]
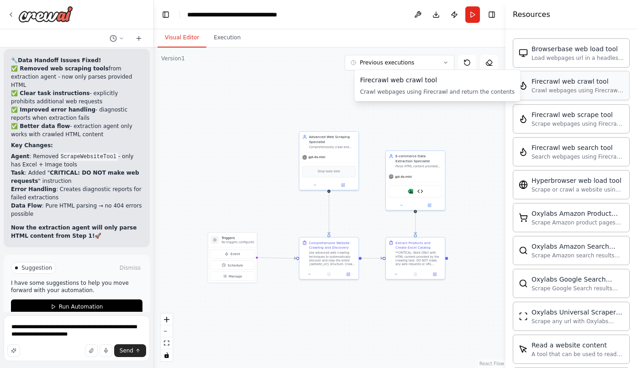
click at [572, 85] on div "Firecrawl web crawl tool" at bounding box center [577, 81] width 92 height 9
click at [332, 173] on div "FirecrawlCrawlWebsiteTool" at bounding box center [328, 171] width 53 height 12
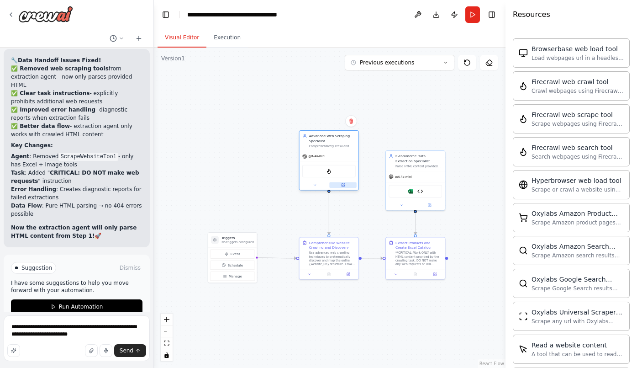
click at [346, 187] on button at bounding box center [342, 185] width 27 height 6
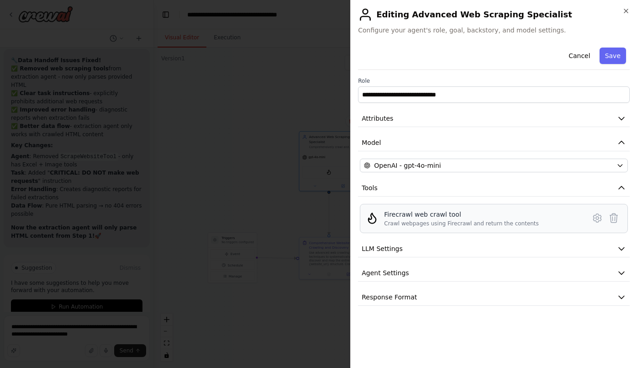
click at [507, 226] on div "Crawl webpages using Firecrawl and return the contents" at bounding box center [461, 223] width 155 height 7
click at [596, 216] on icon at bounding box center [597, 217] width 3 height 3
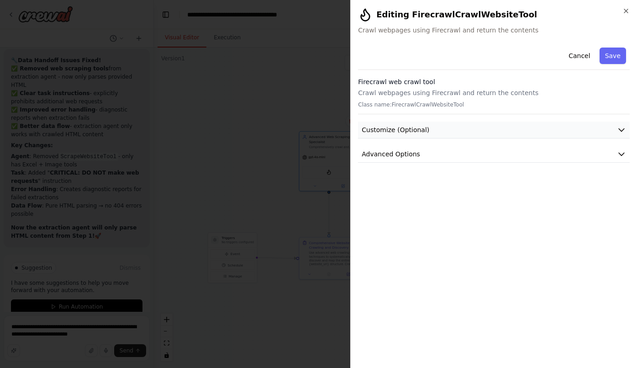
click at [623, 127] on icon "button" at bounding box center [621, 129] width 9 height 9
click at [623, 184] on icon "button" at bounding box center [621, 186] width 9 height 9
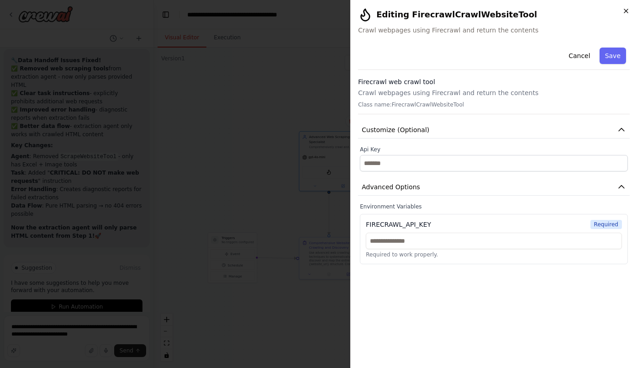
click at [624, 11] on icon "button" at bounding box center [625, 10] width 7 height 7
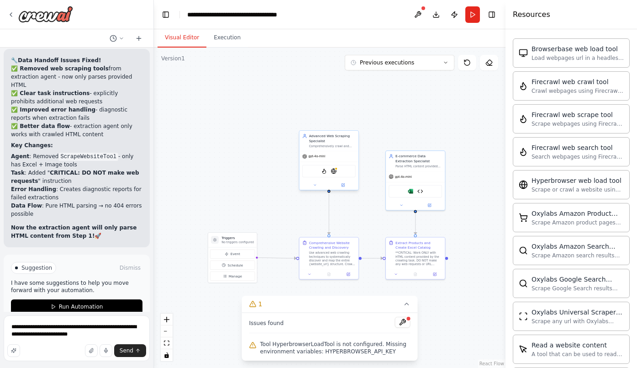
click at [339, 163] on div "FirecrawlCrawlWebsiteTool HyperbrowserLoadTool" at bounding box center [329, 171] width 59 height 18
click at [334, 171] on img at bounding box center [334, 171] width 6 height 6
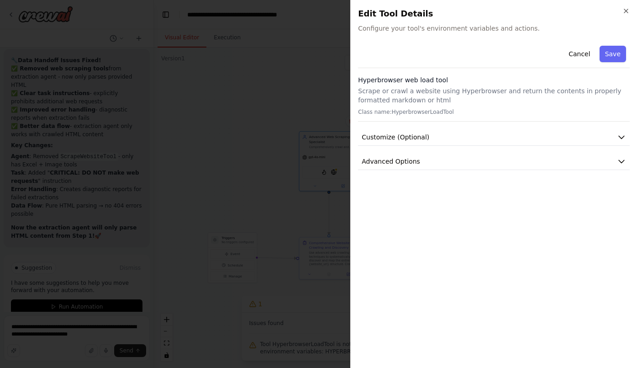
click at [394, 96] on p "Scrape or crawl a website using Hyperbrowser and return the contents in properl…" at bounding box center [494, 95] width 272 height 18
click at [398, 140] on span "Customize (Optional)" at bounding box center [396, 136] width 68 height 9
click at [399, 137] on span "Customize (Optional)" at bounding box center [396, 136] width 68 height 9
click at [401, 160] on span "Advanced Options" at bounding box center [391, 161] width 58 height 9
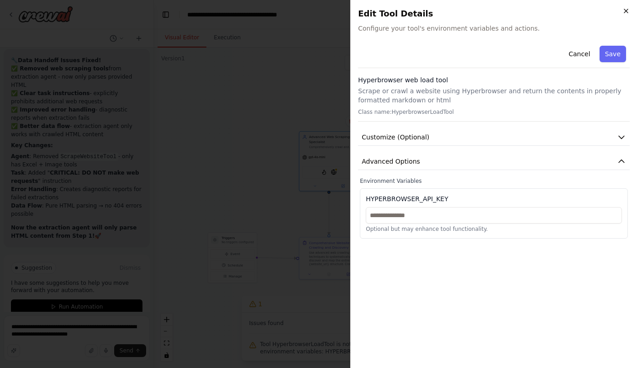
click at [628, 9] on icon "button" at bounding box center [626, 11] width 4 height 4
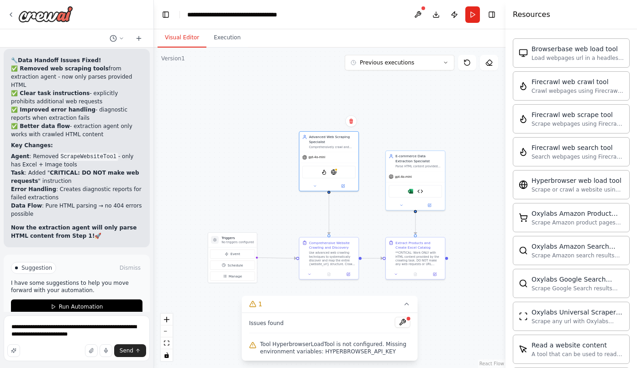
click at [321, 346] on span "Tool HyperbrowserLoadTool is not configured. Missing environment variables: HYP…" at bounding box center [335, 347] width 150 height 15
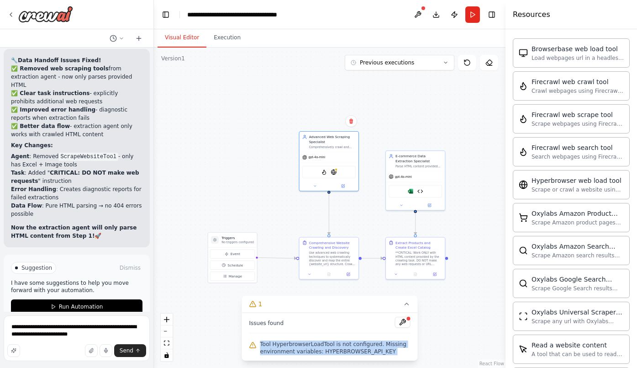
click at [321, 346] on span "Tool HyperbrowserLoadTool is not configured. Missing environment variables: HYP…" at bounding box center [335, 347] width 150 height 15
click at [332, 348] on span "Tool HyperbrowserLoadTool is not configured. Missing environment variables: HYP…" at bounding box center [335, 347] width 150 height 15
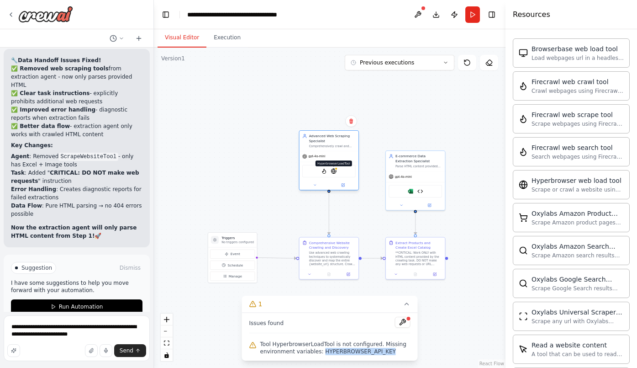
click at [334, 173] on img at bounding box center [334, 171] width 6 height 6
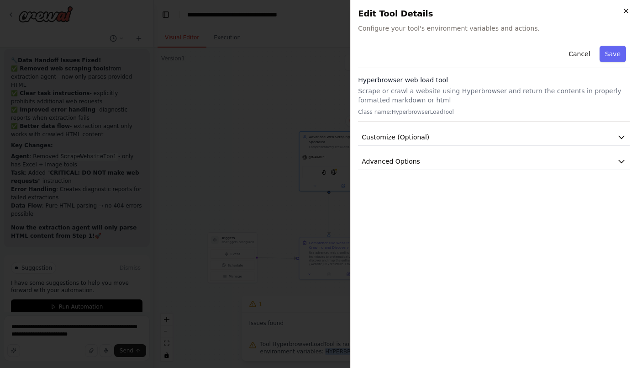
click at [625, 11] on icon "button" at bounding box center [625, 10] width 7 height 7
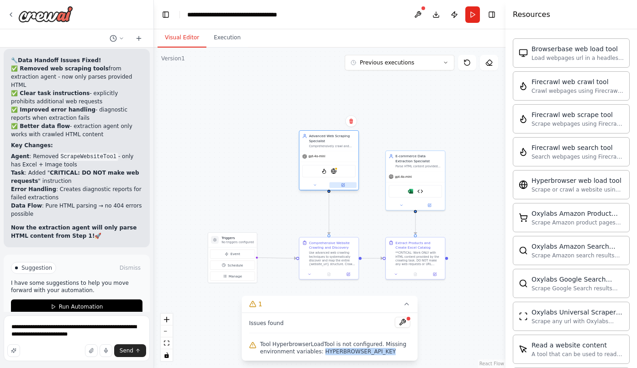
click at [342, 186] on icon at bounding box center [343, 185] width 3 height 3
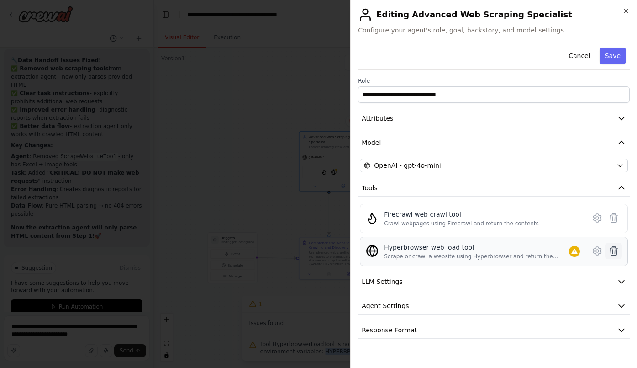
click at [617, 250] on icon at bounding box center [613, 250] width 11 height 11
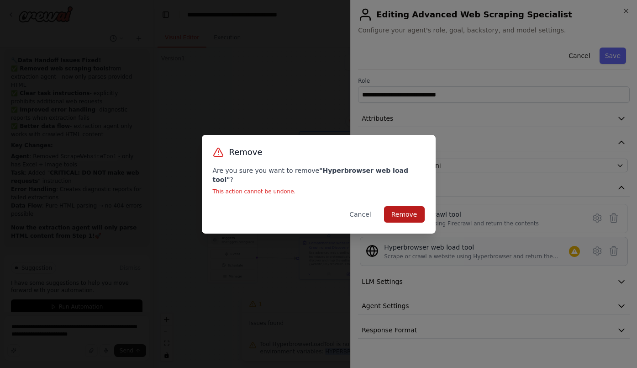
click at [405, 208] on button "Remove" at bounding box center [404, 214] width 41 height 16
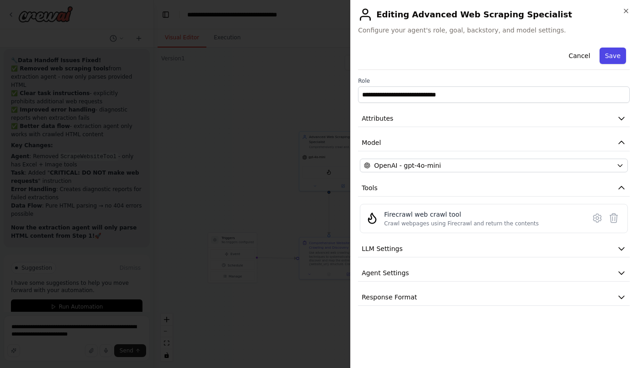
click at [611, 54] on button "Save" at bounding box center [612, 55] width 26 height 16
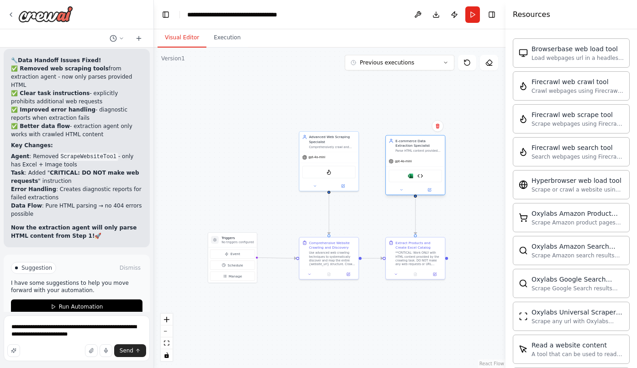
drag, startPoint x: 420, startPoint y: 166, endPoint x: 418, endPoint y: 151, distance: 14.7
click at [418, 151] on div "Parse HTML content provided by the web scraping specialist to extract complete …" at bounding box center [418, 151] width 47 height 4
click at [438, 127] on icon at bounding box center [438, 125] width 4 height 5
click at [454, 188] on div ".deletable-edge-delete-btn { width: 20px; height: 20px; border: 0px solid #ffff…" at bounding box center [330, 207] width 352 height 320
click at [430, 190] on icon at bounding box center [429, 189] width 3 height 3
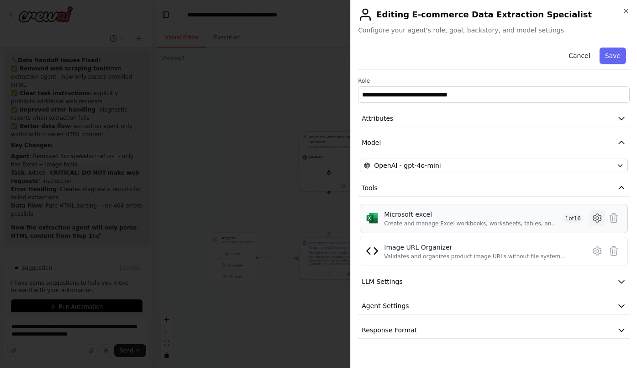
click at [596, 216] on icon at bounding box center [597, 217] width 11 height 11
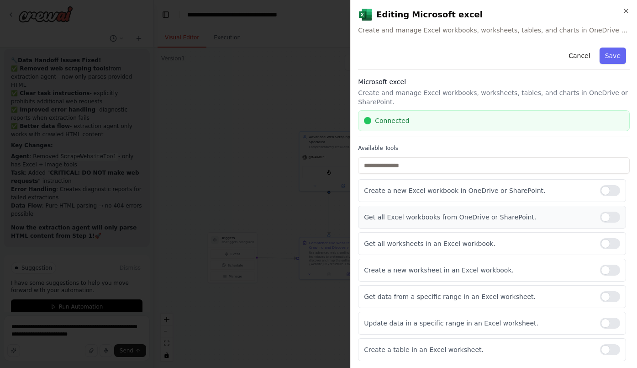
click at [607, 218] on div at bounding box center [610, 216] width 20 height 11
click at [604, 245] on div at bounding box center [610, 243] width 20 height 11
click at [606, 275] on div "Create a new worksheet in an Excel workbook." at bounding box center [492, 269] width 268 height 23
click at [606, 268] on div at bounding box center [610, 269] width 20 height 11
click at [605, 292] on div at bounding box center [610, 296] width 20 height 11
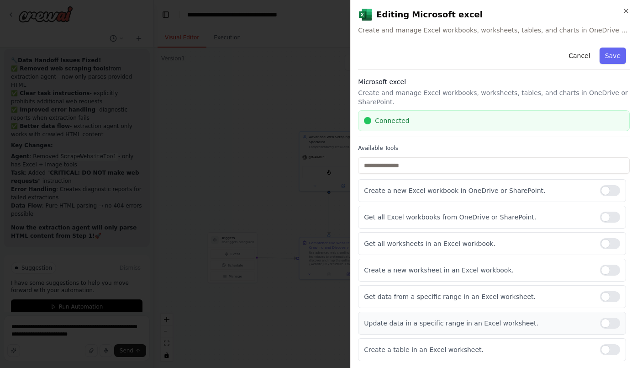
click at [605, 318] on div at bounding box center [610, 322] width 20 height 11
click at [609, 344] on div at bounding box center [610, 349] width 20 height 11
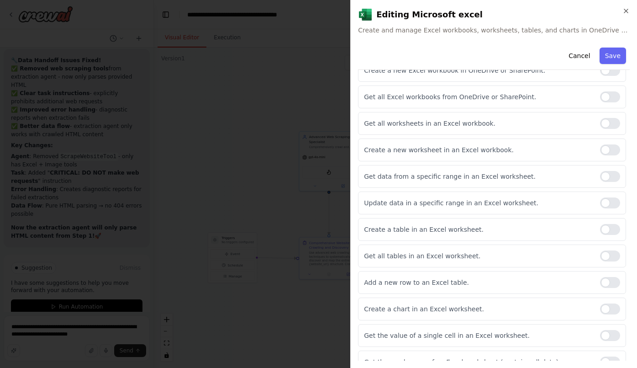
scroll to position [120, 0]
click at [604, 259] on div at bounding box center [610, 255] width 20 height 11
click at [604, 277] on div at bounding box center [610, 282] width 20 height 11
click at [609, 306] on div at bounding box center [610, 308] width 20 height 11
click at [610, 340] on div at bounding box center [610, 335] width 20 height 11
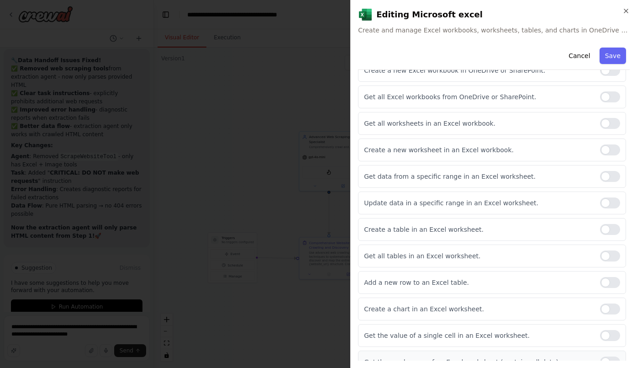
click at [610, 357] on div at bounding box center [610, 361] width 20 height 11
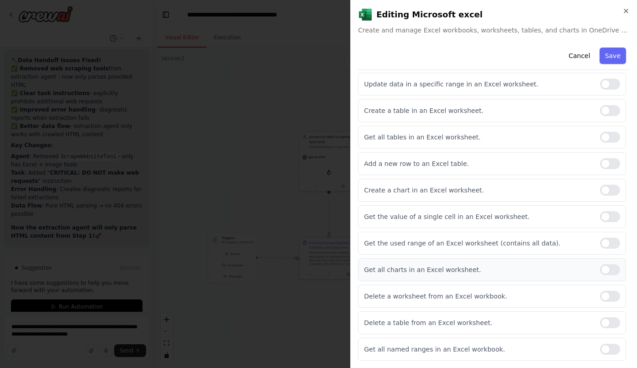
click at [609, 272] on div at bounding box center [610, 269] width 20 height 11
click at [609, 290] on div at bounding box center [610, 295] width 20 height 11
click at [609, 322] on div at bounding box center [610, 322] width 20 height 11
click at [610, 346] on div at bounding box center [610, 348] width 20 height 11
click at [607, 59] on button "Save" at bounding box center [612, 55] width 26 height 16
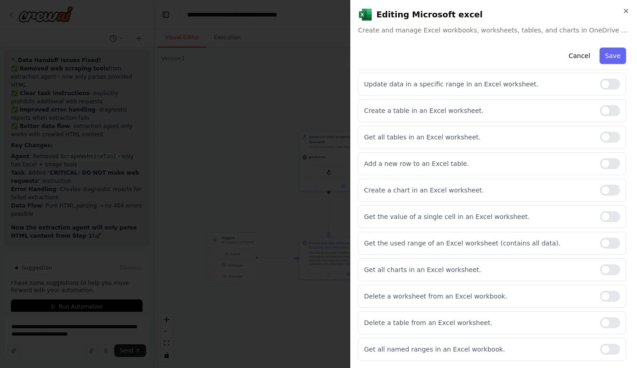
scroll to position [0, 0]
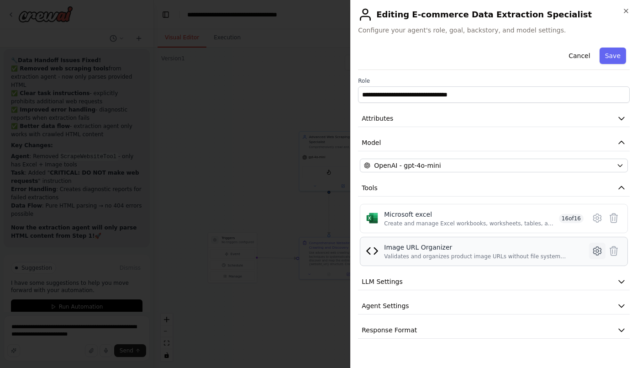
click at [597, 249] on icon at bounding box center [597, 250] width 3 height 3
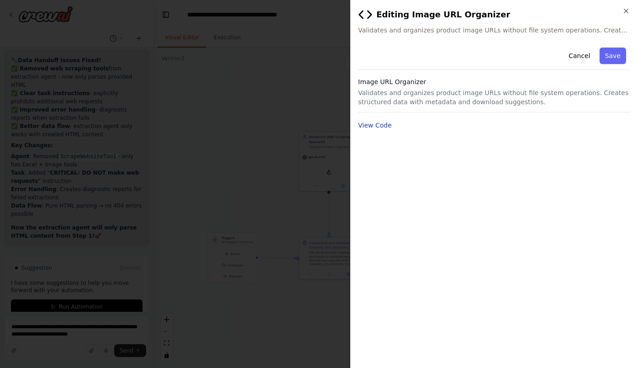
click at [376, 128] on button "View Code" at bounding box center [375, 125] width 34 height 9
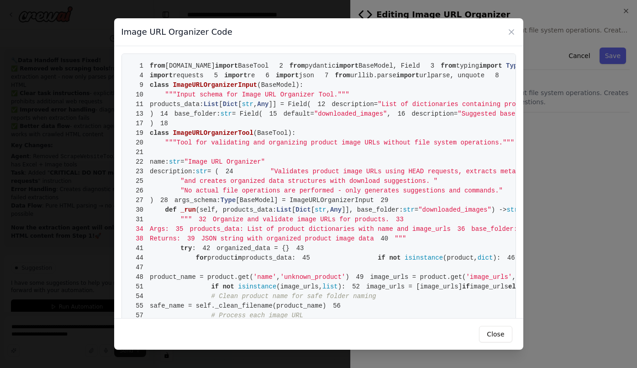
click at [461, 108] on span ""List of dictionaries containing product info with image URLs. Each should have…" at bounding box center [589, 103] width 422 height 7
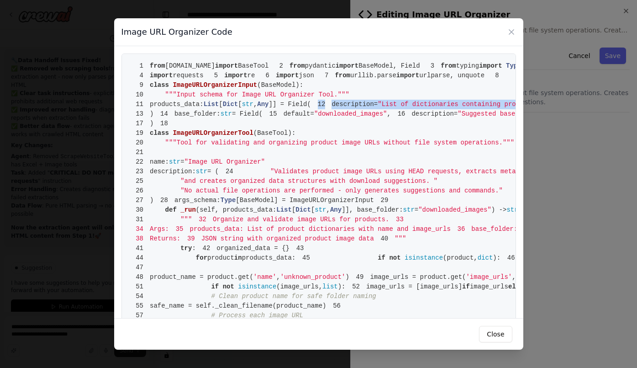
click at [461, 108] on span ""List of dictionaries containing product info with image URLs. Each should have…" at bounding box center [589, 103] width 422 height 7
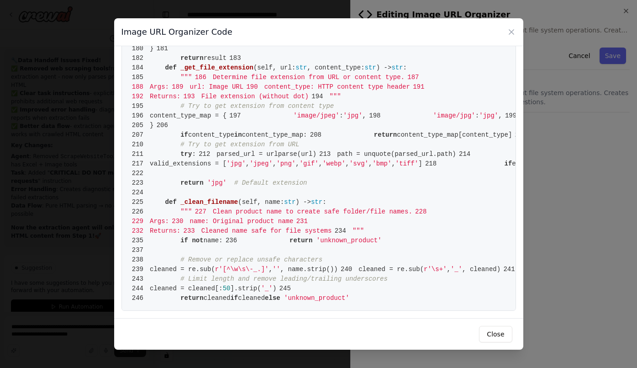
scroll to position [2124, 0]
click at [498, 331] on button "Close" at bounding box center [495, 334] width 33 height 16
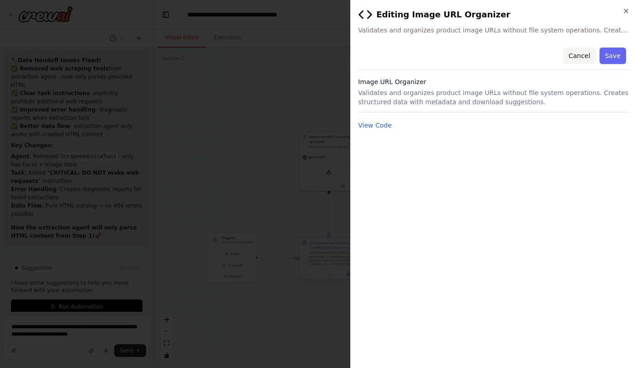
click at [580, 59] on button "Cancel" at bounding box center [579, 55] width 32 height 16
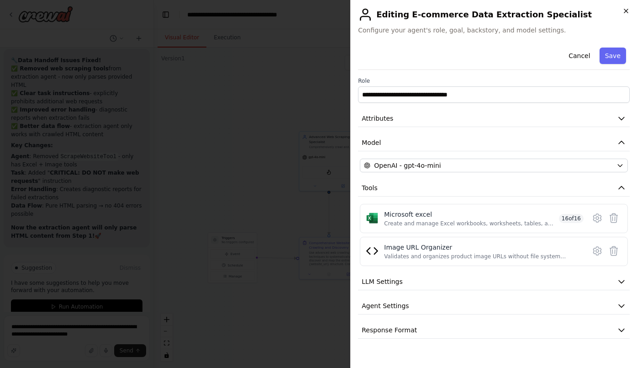
click at [627, 12] on icon "button" at bounding box center [626, 11] width 4 height 4
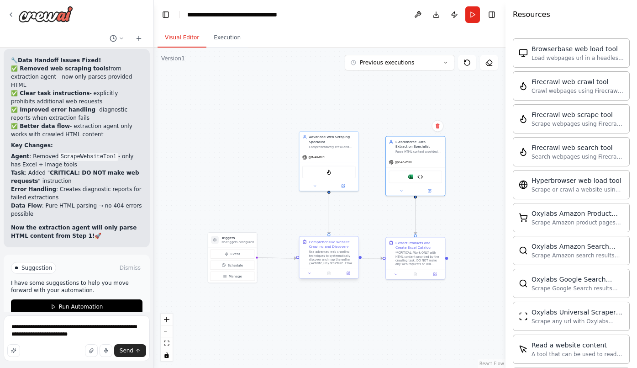
click at [334, 246] on div "Comprehensive Website Crawling and Discovery" at bounding box center [332, 244] width 47 height 10
click at [327, 246] on div "Comprehensive Website Crawling and Discovery" at bounding box center [332, 244] width 47 height 10
click at [350, 275] on button at bounding box center [348, 273] width 16 height 6
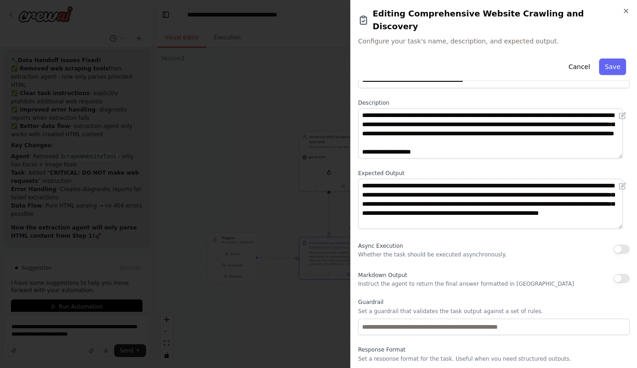
scroll to position [45, 0]
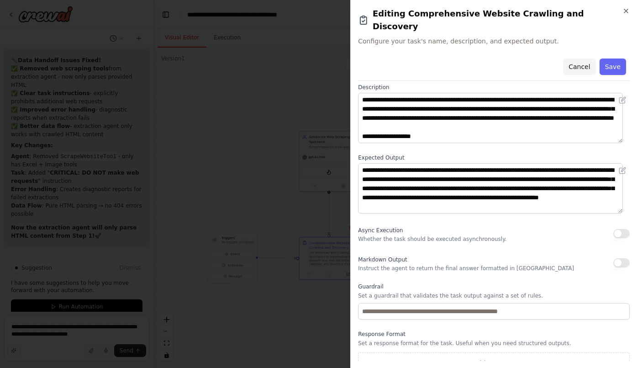
click at [582, 58] on button "Cancel" at bounding box center [579, 66] width 32 height 16
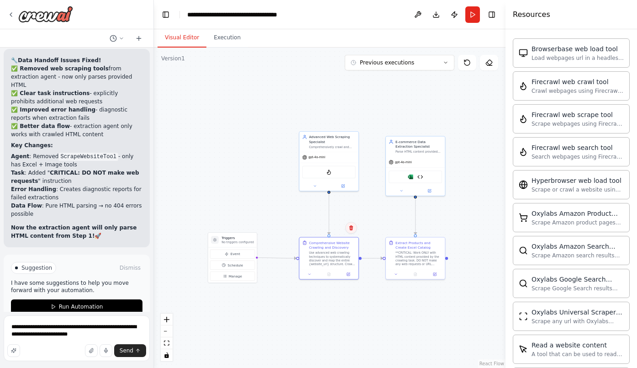
click at [352, 232] on button at bounding box center [351, 227] width 12 height 12
click at [328, 226] on button "Confirm" at bounding box center [325, 227] width 32 height 11
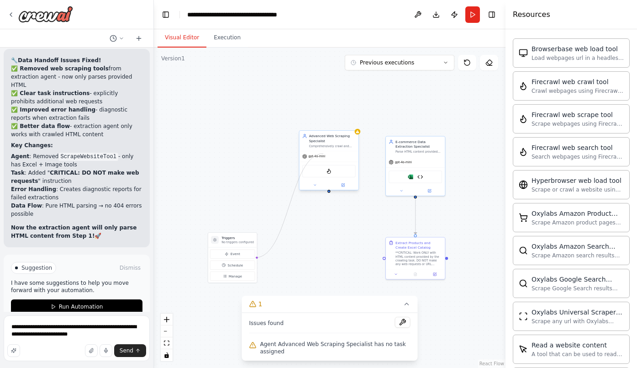
drag, startPoint x: 256, startPoint y: 257, endPoint x: 323, endPoint y: 153, distance: 123.3
click at [323, 153] on div "Triggers No triggers configured Event Schedule Manage E-commerce Data Extractio…" at bounding box center [300, 152] width 185 height 168
drag, startPoint x: 327, startPoint y: 153, endPoint x: 295, endPoint y: 167, distance: 34.8
click at [295, 170] on div "gpt-4o-mini" at bounding box center [300, 175] width 59 height 11
drag, startPoint x: 255, startPoint y: 258, endPoint x: 379, endPoint y: 258, distance: 123.7
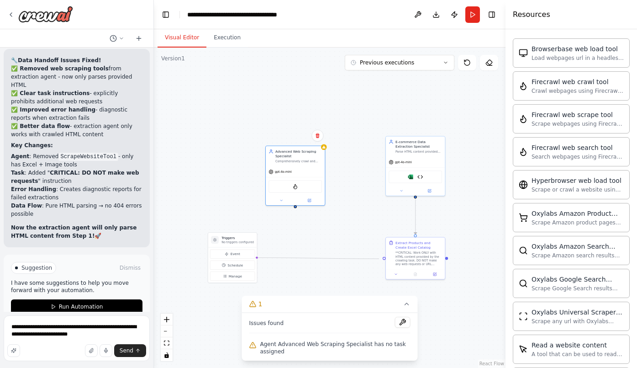
click at [379, 258] on div ".deletable-edge-delete-btn { width: 20px; height: 20px; border: 0px solid #ffff…" at bounding box center [330, 207] width 352 height 320
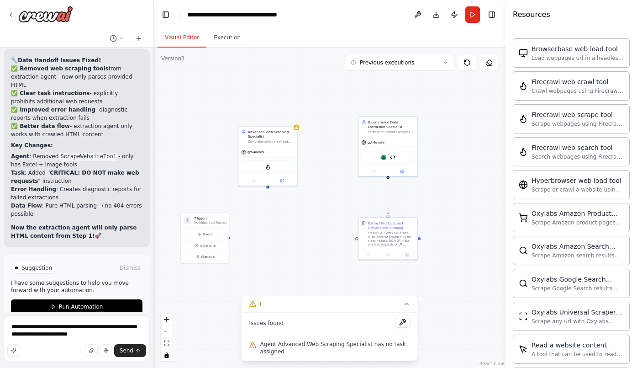
drag, startPoint x: 257, startPoint y: 258, endPoint x: 231, endPoint y: 238, distance: 32.6
click at [231, 238] on div ".deletable-edge-delete-btn { width: 20px; height: 20px; border: 0px solid #ffff…" at bounding box center [330, 207] width 352 height 320
drag, startPoint x: 267, startPoint y: 157, endPoint x: 290, endPoint y: 238, distance: 84.7
click at [290, 238] on div "FirecrawlCrawlWebsiteTool" at bounding box center [293, 246] width 59 height 18
drag, startPoint x: 230, startPoint y: 237, endPoint x: 293, endPoint y: 268, distance: 70.9
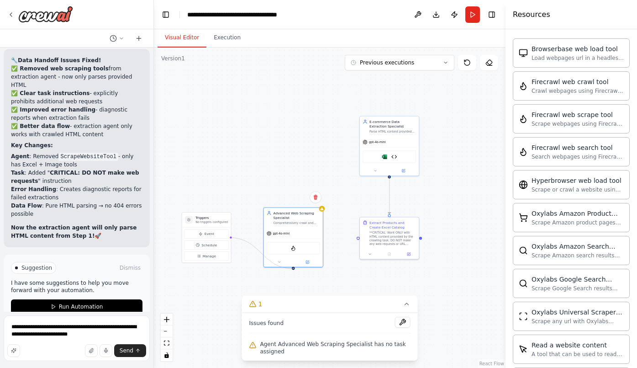
click at [293, 268] on div ".deletable-edge-delete-btn { width: 20px; height: 20px; border: 0px solid #ffff…" at bounding box center [330, 207] width 352 height 320
drag, startPoint x: 294, startPoint y: 268, endPoint x: 220, endPoint y: 239, distance: 79.3
click at [220, 217] on div "Triggers No triggers configured Event Schedule Manage E-commerce Data Extractio…" at bounding box center [274, 132] width 185 height 168
drag, startPoint x: 300, startPoint y: 219, endPoint x: 278, endPoint y: 137, distance: 85.1
click at [278, 176] on div "Advanced Web Scraping Specialist" at bounding box center [291, 181] width 47 height 10
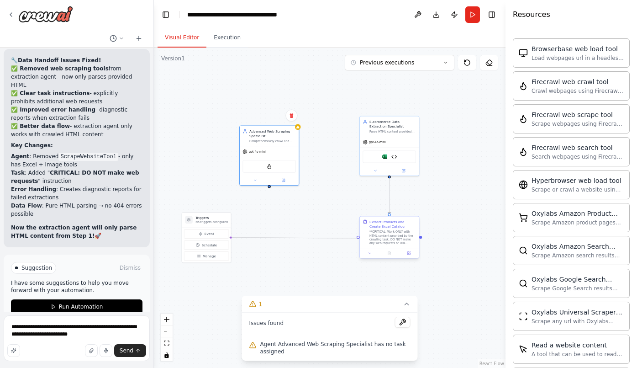
drag, startPoint x: 229, startPoint y: 238, endPoint x: 362, endPoint y: 237, distance: 132.4
click at [362, 217] on div "Triggers No triggers configured Event Schedule Manage E-commerce Data Extractio…" at bounding box center [274, 132] width 185 height 168
click at [361, 240] on div "Extract Products and Create Excel Catalog **CRITICAL: Work ONLY with HTML conte…" at bounding box center [389, 232] width 59 height 32
click at [214, 219] on h3 "Triggers" at bounding box center [211, 217] width 32 height 5
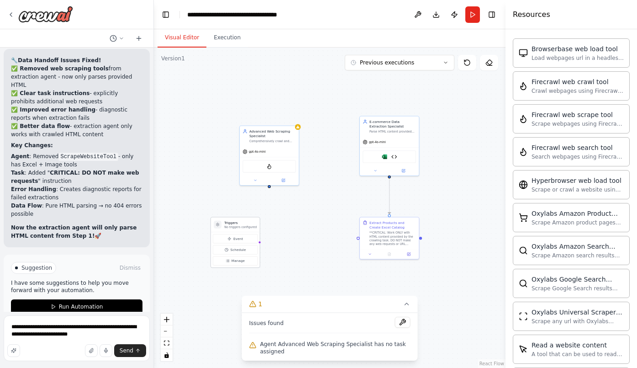
drag, startPoint x: 214, startPoint y: 219, endPoint x: 241, endPoint y: 221, distance: 27.0
click at [241, 221] on div "Triggers No triggers configured" at bounding box center [240, 224] width 32 height 9
click at [369, 252] on icon at bounding box center [370, 253] width 4 height 4
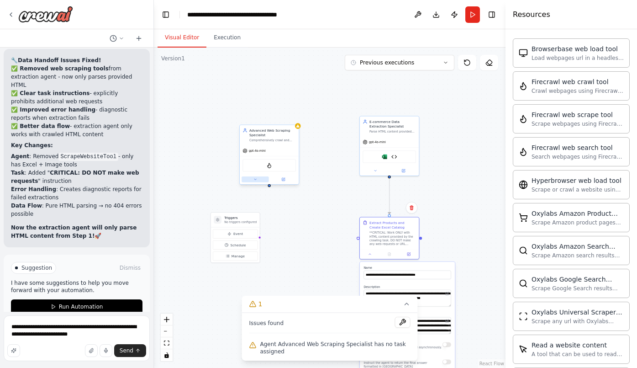
click at [256, 181] on icon at bounding box center [255, 179] width 4 height 4
click at [399, 321] on button at bounding box center [403, 321] width 16 height 11
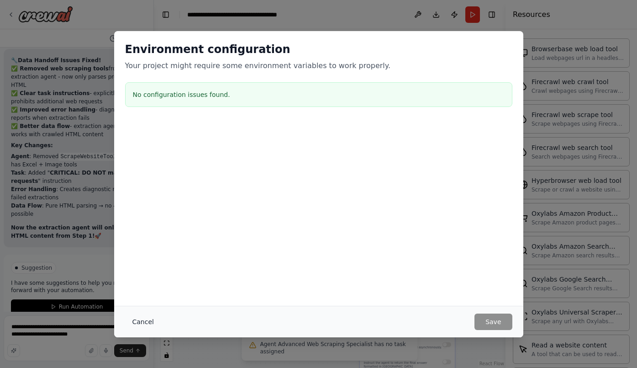
click at [148, 318] on button "Cancel" at bounding box center [143, 321] width 36 height 16
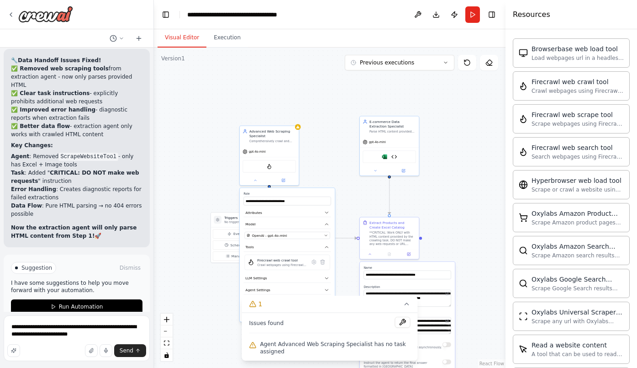
click at [195, 280] on div ".deletable-edge-delete-btn { width: 20px; height: 20px; border: 0px solid #ffff…" at bounding box center [330, 207] width 352 height 320
click at [310, 159] on div ".deletable-edge-delete-btn { width: 20px; height: 20px; border: 0px solid #ffff…" at bounding box center [330, 207] width 352 height 320
click at [245, 104] on div ".deletable-edge-delete-btn { width: 20px; height: 20px; border: 0px solid #ffff…" at bounding box center [330, 207] width 352 height 320
click at [405, 302] on icon at bounding box center [406, 303] width 7 height 7
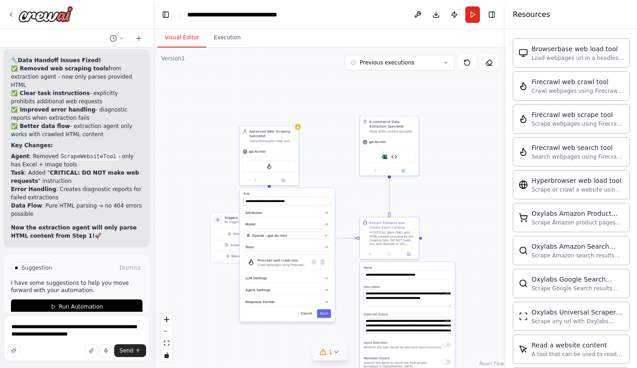
click at [268, 331] on div ".deletable-edge-delete-btn { width: 20px; height: 20px; border: 0px solid #ffff…" at bounding box center [330, 207] width 352 height 320
click at [307, 313] on button "Cancel" at bounding box center [306, 313] width 17 height 9
drag, startPoint x: 245, startPoint y: 223, endPoint x: 227, endPoint y: 223, distance: 17.8
click at [227, 223] on p "No triggers configured" at bounding box center [221, 222] width 32 height 4
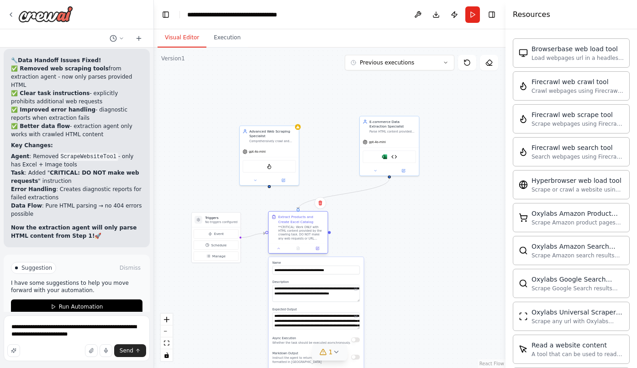
drag, startPoint x: 380, startPoint y: 231, endPoint x: 290, endPoint y: 229, distance: 90.4
click at [290, 229] on div "Extract Products and Create Excel Catalog **CRITICAL: Work ONLY with HTML conte…" at bounding box center [301, 227] width 47 height 26
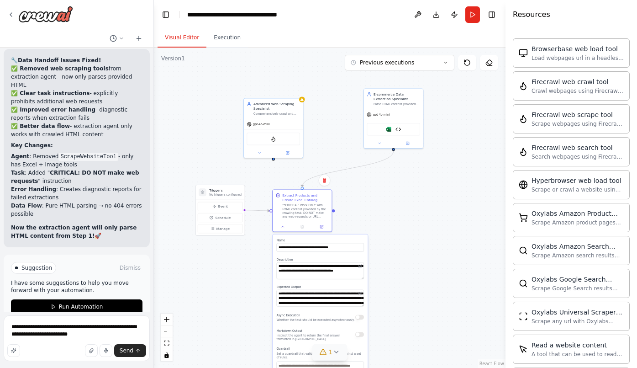
drag, startPoint x: 269, startPoint y: 189, endPoint x: 273, endPoint y: 158, distance: 30.8
click at [273, 158] on div ".deletable-edge-delete-btn { width: 20px; height: 20px; border: 0px solid #ffff…" at bounding box center [330, 207] width 352 height 320
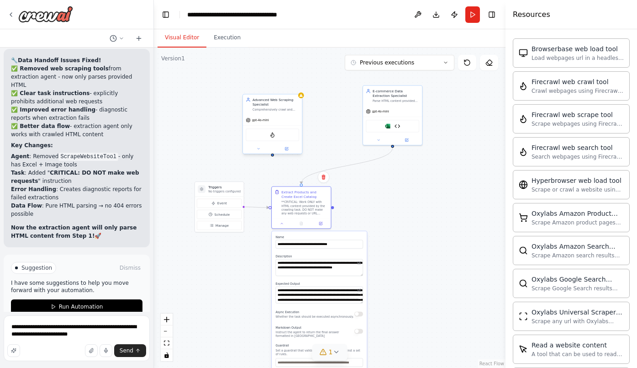
click at [282, 120] on div "gpt-4o-mini" at bounding box center [272, 120] width 59 height 11
drag, startPoint x: 273, startPoint y: 155, endPoint x: 307, endPoint y: 195, distance: 52.2
click at [307, 186] on div "**********" at bounding box center [277, 102] width 185 height 168
drag, startPoint x: 272, startPoint y: 157, endPoint x: 331, endPoint y: 210, distance: 79.5
click at [332, 210] on div ".deletable-edge-delete-btn { width: 20px; height: 20px; border: 0px solid #ffff…" at bounding box center [330, 207] width 352 height 320
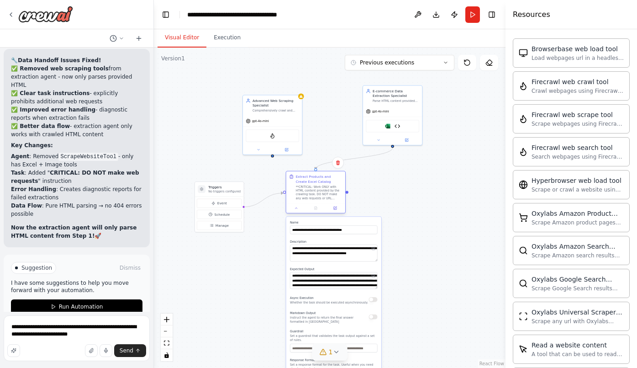
drag, startPoint x: 324, startPoint y: 213, endPoint x: 340, endPoint y: 200, distance: 20.8
click at [340, 200] on div "**CRITICAL: Work ONLY with HTML content provided by the crawling task. DO NOT m…" at bounding box center [319, 192] width 47 height 16
drag, startPoint x: 270, startPoint y: 110, endPoint x: 447, endPoint y: 189, distance: 193.7
click at [447, 189] on div "Advanced Web Scraping Specialist Comprehensively crawl and map {website_url} to…" at bounding box center [458, 181] width 47 height 15
drag, startPoint x: 450, startPoint y: 236, endPoint x: 306, endPoint y: 203, distance: 147.7
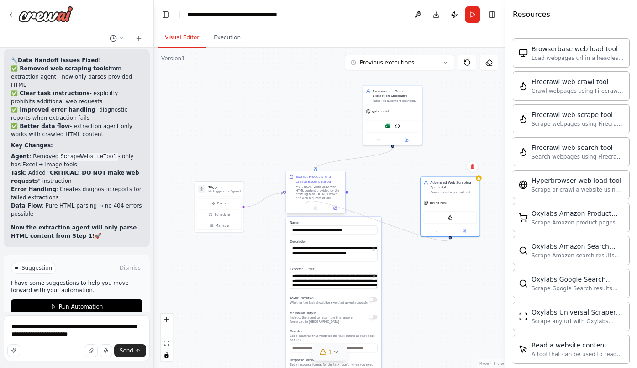
click at [306, 186] on div "**********" at bounding box center [277, 102] width 185 height 168
click at [318, 195] on div "**CRITICAL: Work ONLY with HTML content provided by the crawling task. DO NOT m…" at bounding box center [319, 192] width 47 height 16
click at [462, 188] on div "Advanced Web Scraping Specialist" at bounding box center [453, 184] width 47 height 10
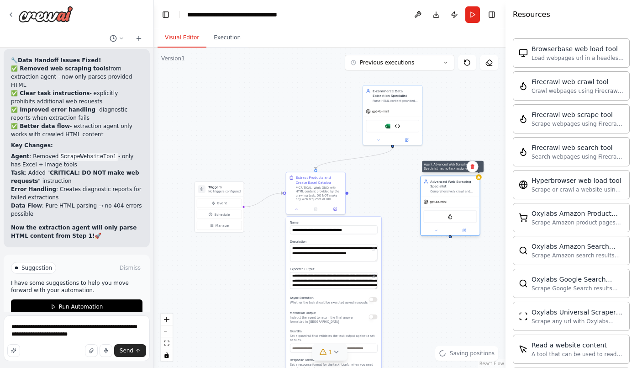
click at [479, 179] on div at bounding box center [479, 177] width 6 height 6
click at [439, 277] on div ".deletable-edge-delete-btn { width: 20px; height: 20px; border: 0px solid #ffff…" at bounding box center [330, 207] width 352 height 320
click at [465, 231] on icon at bounding box center [464, 230] width 3 height 3
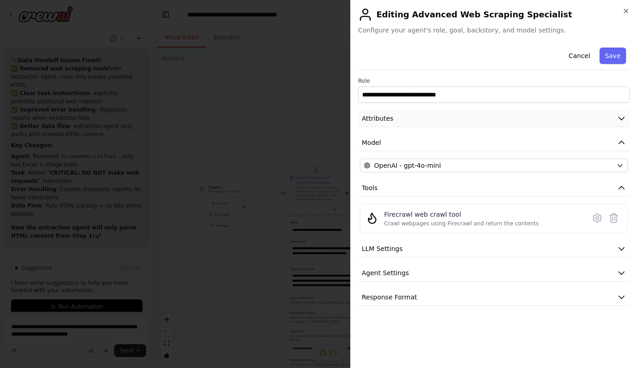
click at [501, 116] on button "Attributes" at bounding box center [494, 118] width 272 height 17
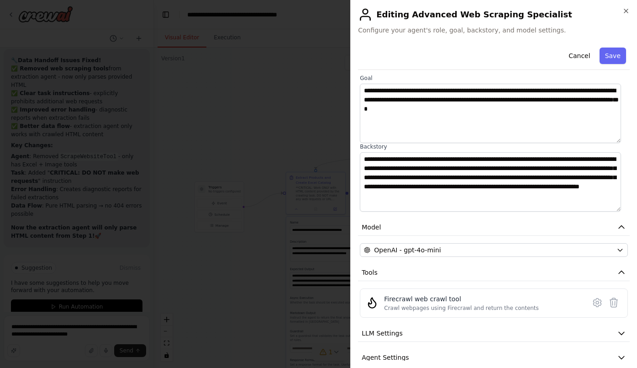
scroll to position [97, 0]
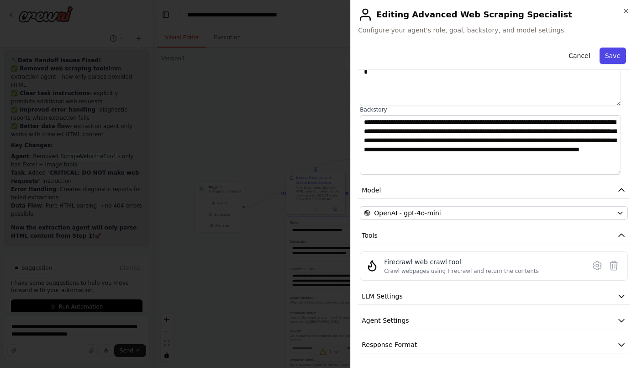
click at [611, 54] on button "Save" at bounding box center [612, 55] width 26 height 16
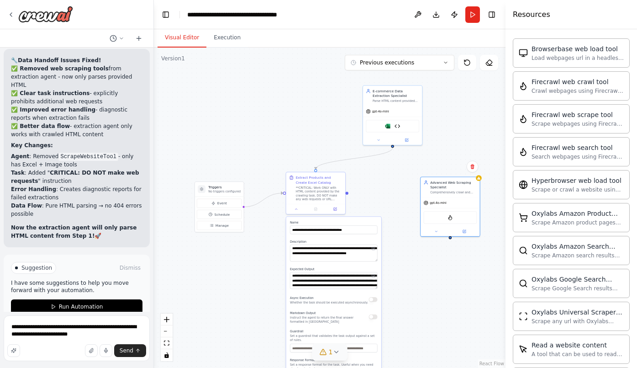
click at [452, 277] on div ".deletable-edge-delete-btn { width: 20px; height: 20px; border: 0px solid #ffff…" at bounding box center [330, 207] width 352 height 320
click at [297, 207] on icon at bounding box center [296, 208] width 4 height 4
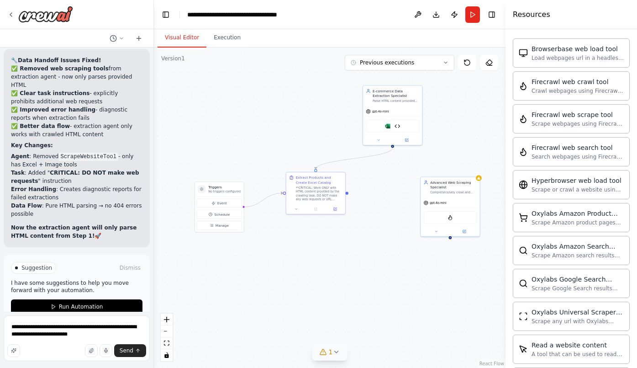
click at [397, 263] on div ".deletable-edge-delete-btn { width: 20px; height: 20px; border: 0px solid #ffff…" at bounding box center [330, 207] width 352 height 320
click at [331, 189] on div "**CRITICAL: Work ONLY with HTML content provided by the crawling task. DO NOT m…" at bounding box center [319, 192] width 47 height 16
click at [226, 226] on span "Manage" at bounding box center [221, 225] width 13 height 5
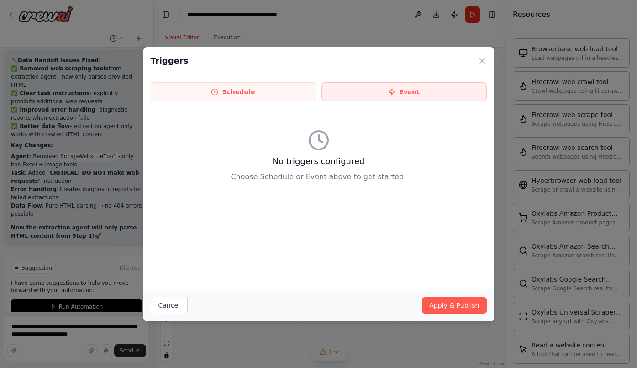
click at [385, 92] on button "Event" at bounding box center [403, 91] width 165 height 19
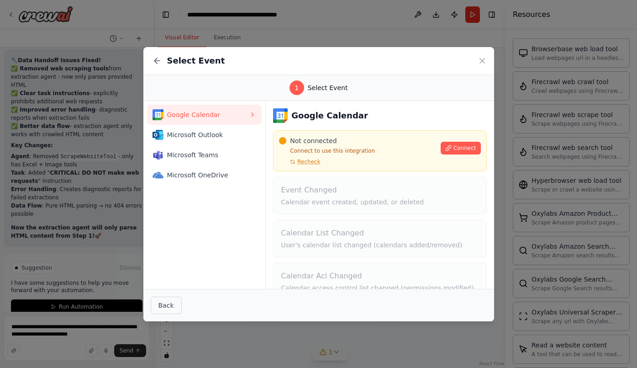
click at [172, 307] on button "Back" at bounding box center [166, 304] width 31 height 17
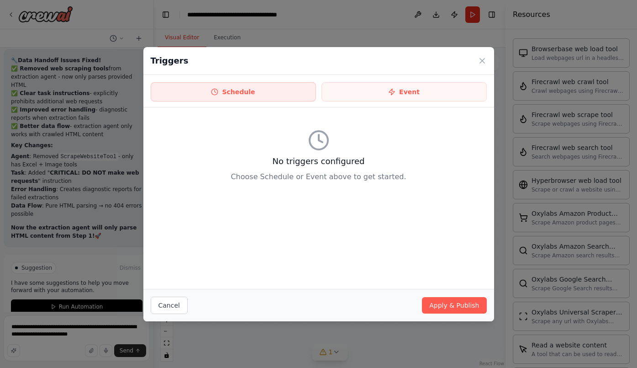
click at [244, 94] on button "Schedule" at bounding box center [233, 91] width 165 height 19
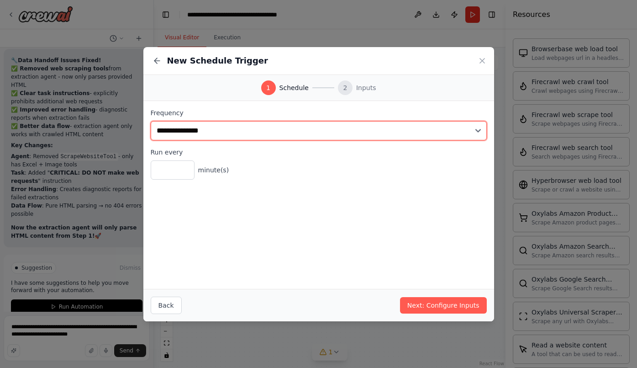
select select "*****"
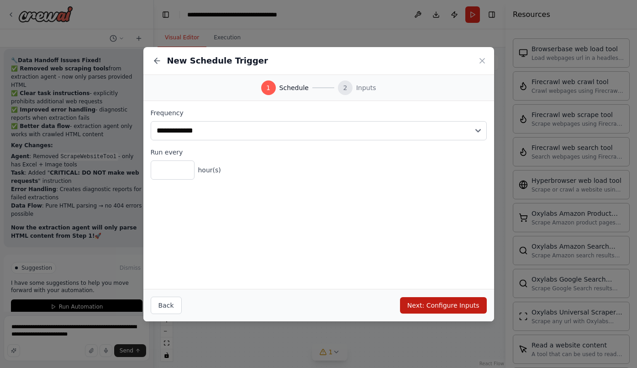
click at [445, 302] on button "Next: Configure Inputs" at bounding box center [443, 305] width 87 height 16
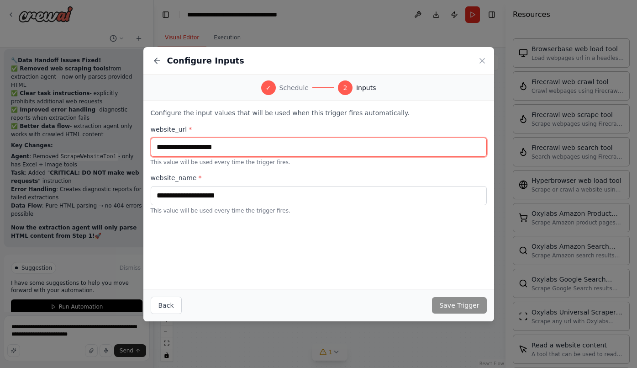
click at [245, 148] on input "text" at bounding box center [319, 146] width 336 height 19
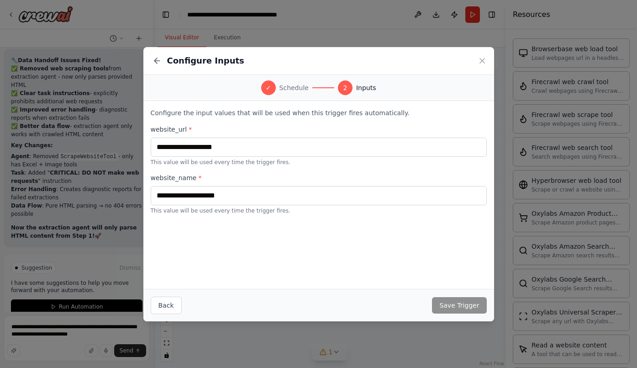
click at [321, 114] on p "Configure the input values that will be used when this trigger fires automatica…" at bounding box center [319, 112] width 336 height 9
click at [387, 339] on div "Configure Inputs ✓ Schedule 2 Inputs Configure the input values that will be us…" at bounding box center [318, 184] width 637 height 368
click at [484, 59] on icon at bounding box center [482, 60] width 9 height 9
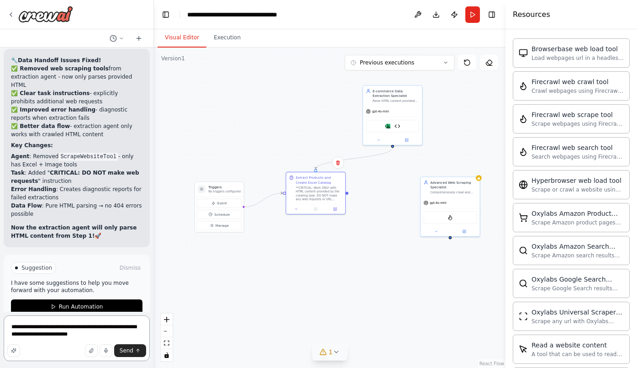
click at [86, 334] on textarea "**********" at bounding box center [77, 338] width 146 height 46
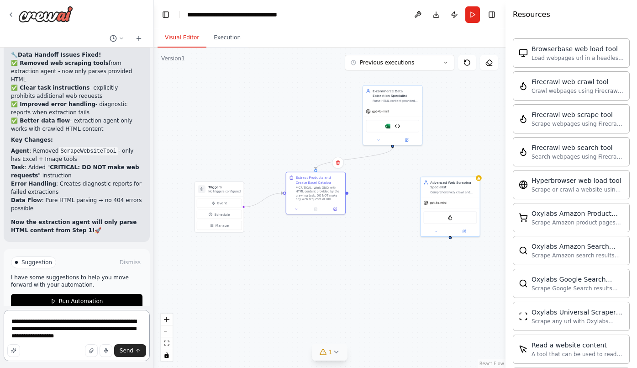
scroll to position [7805, 0]
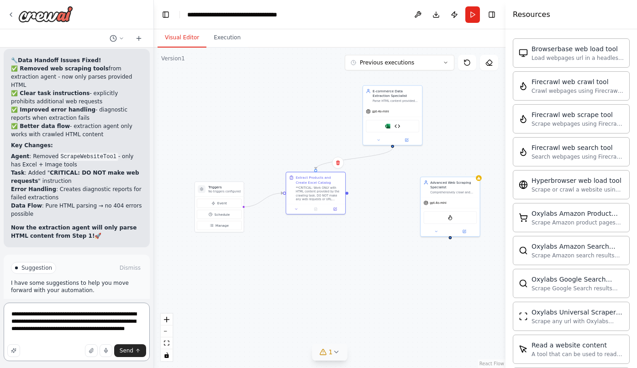
click at [56, 332] on textarea "**********" at bounding box center [77, 331] width 146 height 58
click at [107, 332] on textarea "**********" at bounding box center [77, 331] width 146 height 58
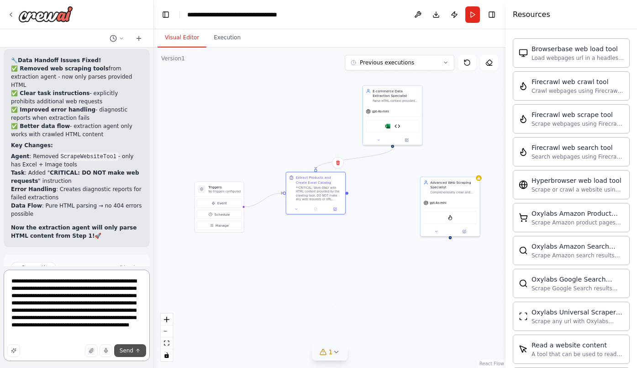
type textarea "**********"
click at [128, 347] on span "Send" at bounding box center [127, 350] width 14 height 7
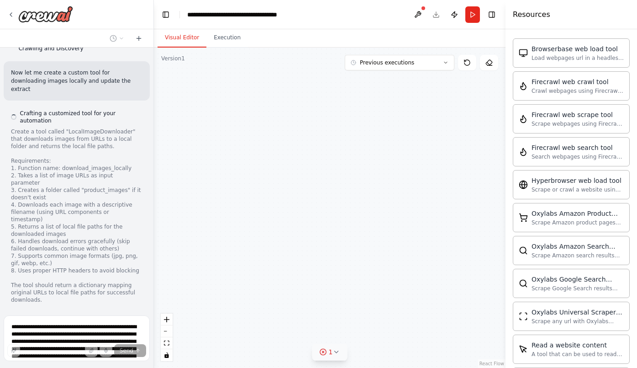
scroll to position [8280, 0]
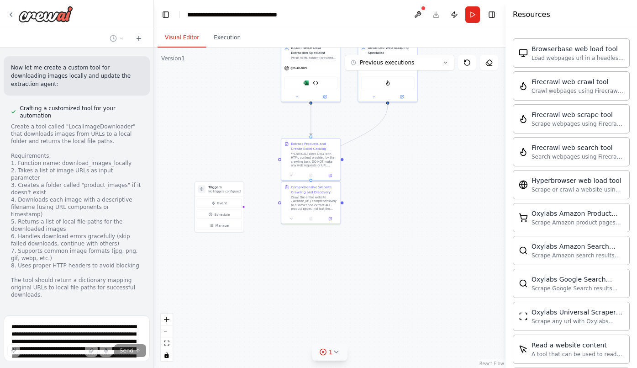
click at [63, 154] on div "Create a tool called "LocalImageDownloader" that downloads images from URLs to …" at bounding box center [76, 210] width 131 height 175
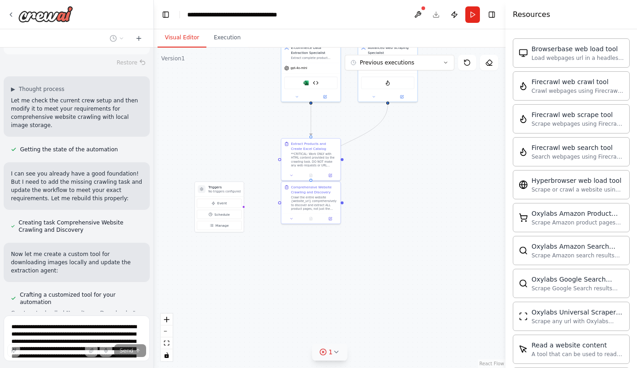
scroll to position [8098, 0]
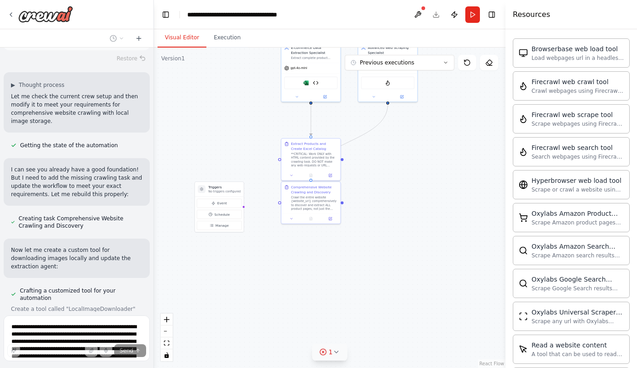
click at [445, 300] on div ".deletable-edge-delete-btn { width: 20px; height: 20px; border: 0px solid #ffff…" at bounding box center [330, 207] width 352 height 320
click at [333, 350] on icon at bounding box center [335, 351] width 7 height 7
click at [365, 328] on button at bounding box center [366, 328] width 16 height 11
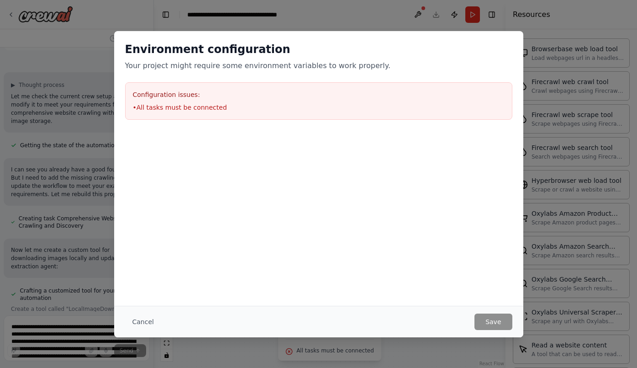
click at [462, 347] on div "Environment configuration Your project might require some environment variables…" at bounding box center [318, 184] width 637 height 368
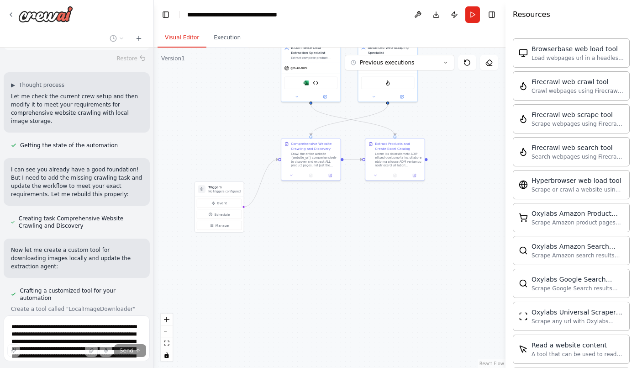
click at [476, 192] on div ".deletable-edge-delete-btn { width: 20px; height: 20px; border: 0px solid #ffff…" at bounding box center [330, 207] width 352 height 320
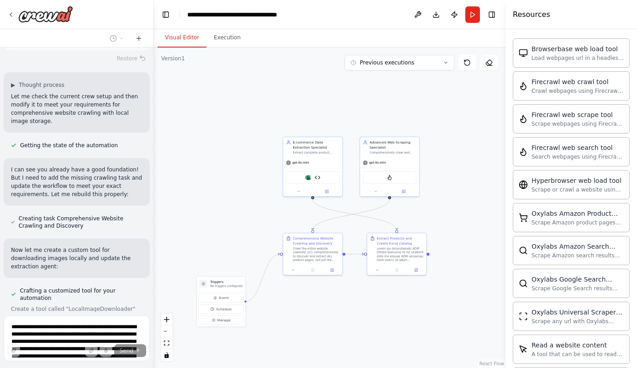
drag, startPoint x: 476, startPoint y: 158, endPoint x: 478, endPoint y: 252, distance: 94.5
click at [478, 252] on div ".deletable-edge-delete-btn { width: 20px; height: 20px; border: 0px solid #ffff…" at bounding box center [330, 207] width 352 height 320
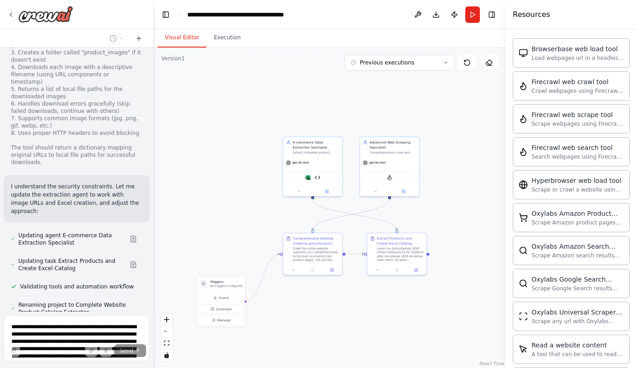
scroll to position [8503, 0]
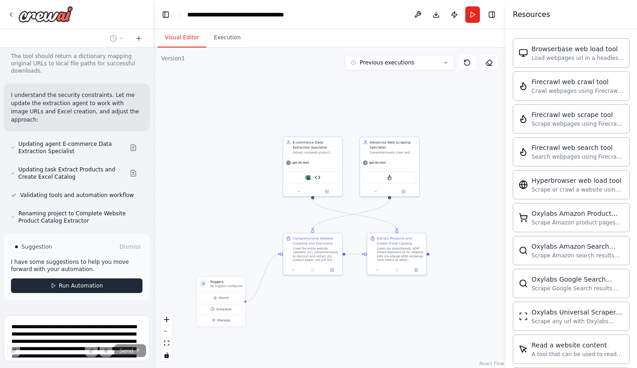
click at [89, 282] on span "Run Automation" at bounding box center [81, 285] width 44 height 7
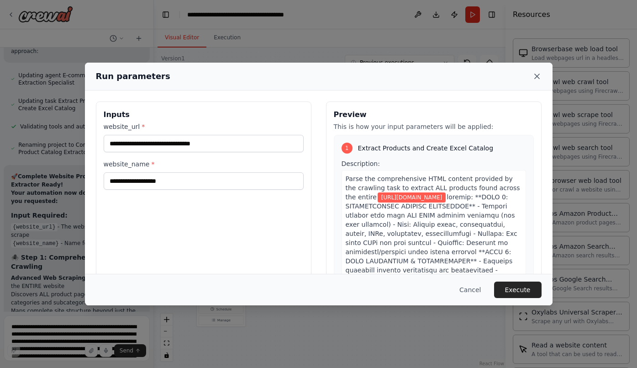
click at [537, 74] on icon at bounding box center [536, 76] width 9 height 9
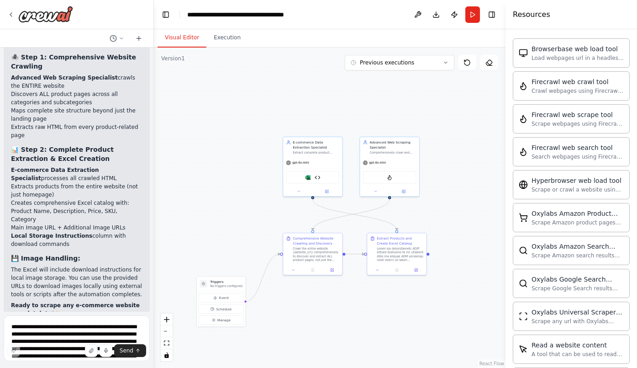
scroll to position [8780, 0]
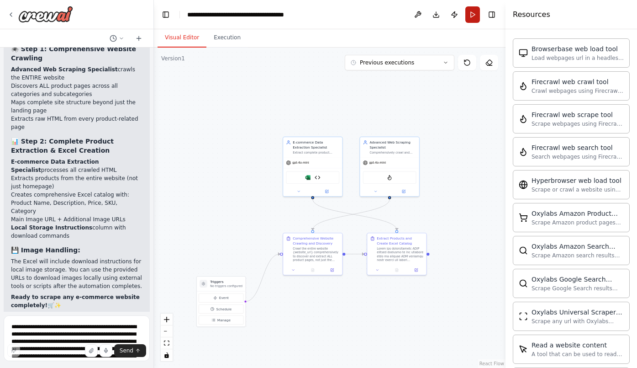
click at [476, 15] on button "Run" at bounding box center [472, 14] width 15 height 16
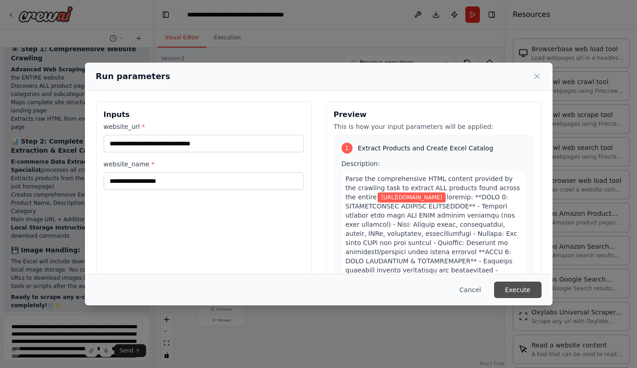
click at [515, 290] on button "Execute" at bounding box center [517, 289] width 47 height 16
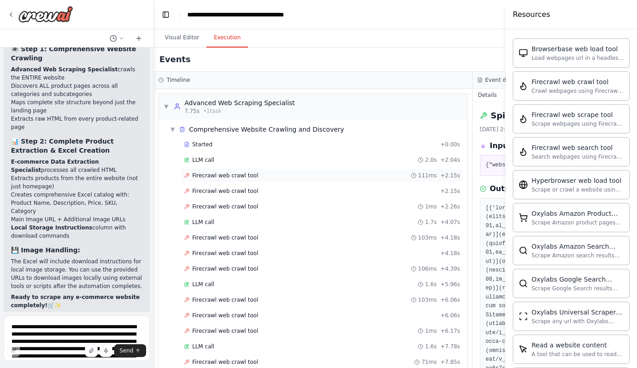
click at [229, 176] on span "Firecrawl web crawl tool" at bounding box center [225, 175] width 66 height 7
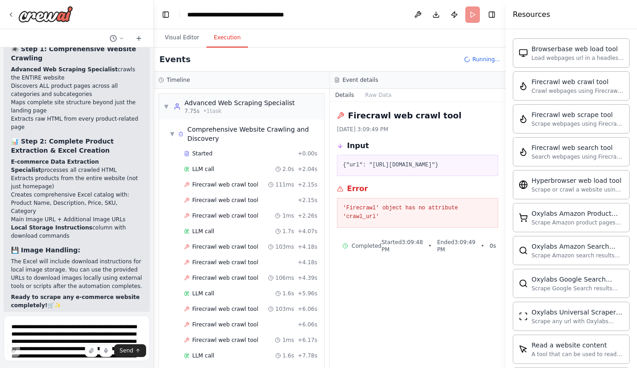
click at [381, 221] on pre "'Firecrawl' object has no attribute 'crawl_url'" at bounding box center [417, 213] width 149 height 18
click at [366, 221] on pre "'Firecrawl' object has no attribute 'crawl_url'" at bounding box center [417, 213] width 149 height 18
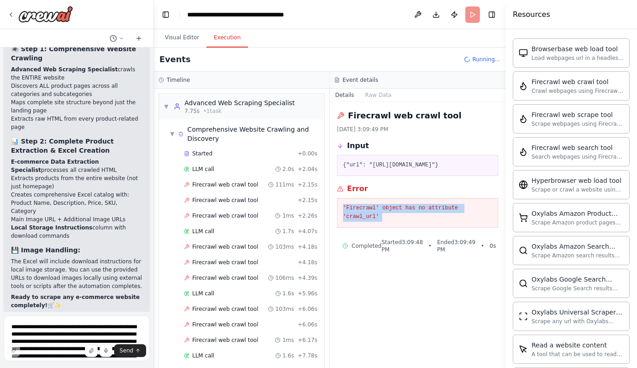
click at [366, 221] on pre "'Firecrawl' object has no attribute 'crawl_url'" at bounding box center [417, 213] width 149 height 18
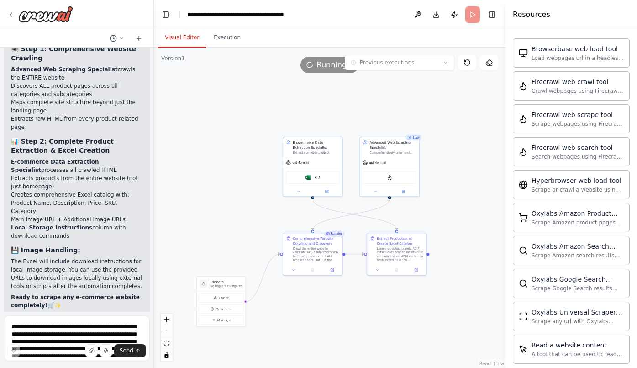
click at [189, 39] on button "Visual Editor" at bounding box center [182, 37] width 49 height 19
click at [314, 156] on div "E-commerce Data Extraction Specialist Extract complete product information from…" at bounding box center [312, 146] width 59 height 20
click at [312, 160] on div "gpt-4o-mini" at bounding box center [312, 162] width 59 height 11
click at [303, 189] on button at bounding box center [298, 190] width 27 height 6
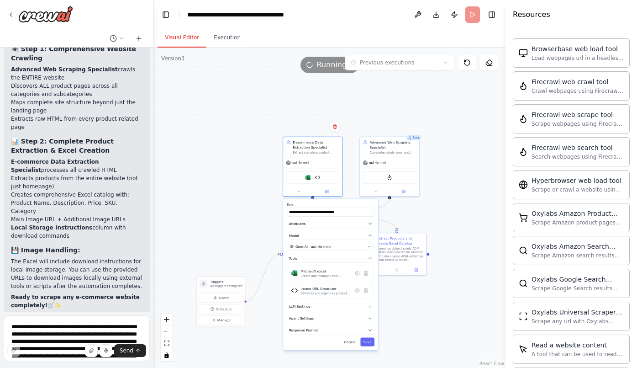
click at [231, 143] on div ".deletable-edge-delete-btn { width: 20px; height: 20px; border: 0px solid #ffff…" at bounding box center [330, 207] width 352 height 320
click at [431, 125] on div ".deletable-edge-delete-btn { width: 20px; height: 20px; border: 0px solid #ffff…" at bounding box center [330, 207] width 352 height 320
click at [298, 191] on icon at bounding box center [299, 190] width 4 height 4
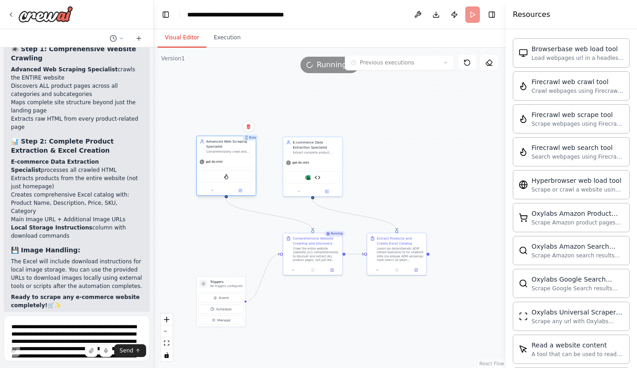
drag, startPoint x: 399, startPoint y: 155, endPoint x: 236, endPoint y: 154, distance: 163.5
click at [236, 153] on div "Advanced Web Scraping Specialist Comprehensively crawl and map {website_url} to…" at bounding box center [226, 146] width 59 height 20
drag, startPoint x: 326, startPoint y: 160, endPoint x: 433, endPoint y: 160, distance: 107.3
click at [433, 160] on div "gpt-4o-mini" at bounding box center [423, 162] width 59 height 11
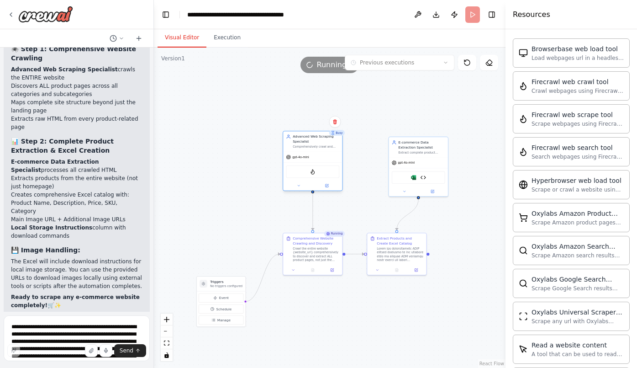
drag, startPoint x: 247, startPoint y: 153, endPoint x: 332, endPoint y: 147, distance: 86.0
click at [332, 147] on div "Advanced Web Scraping Specialist Comprehensively crawl and map {website_url} to…" at bounding box center [312, 141] width 59 height 20
click at [310, 172] on img at bounding box center [313, 171] width 6 height 6
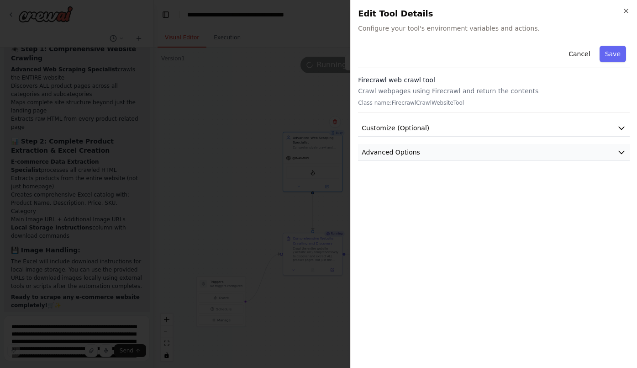
click at [403, 149] on span "Advanced Options" at bounding box center [391, 151] width 58 height 9
click at [411, 128] on span "Customize (Optional)" at bounding box center [396, 127] width 68 height 9
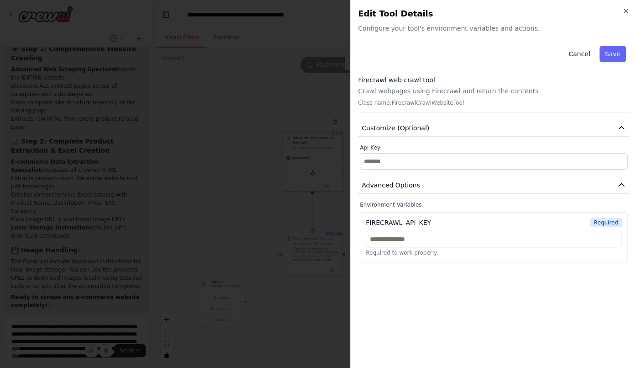
click at [435, 103] on p "Class name: FirecrawlCrawlWebsiteTool" at bounding box center [494, 102] width 272 height 7
click at [627, 11] on icon "button" at bounding box center [625, 10] width 7 height 7
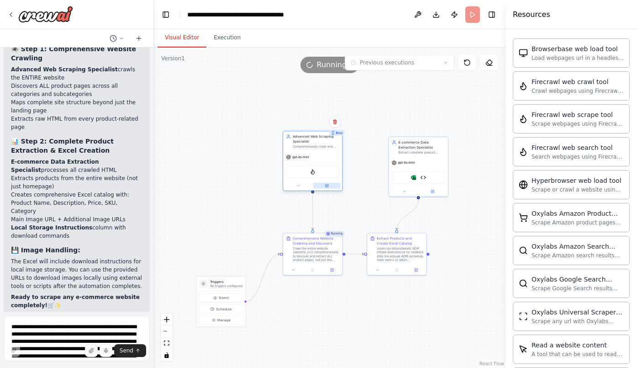
click at [329, 185] on button at bounding box center [326, 186] width 27 height 6
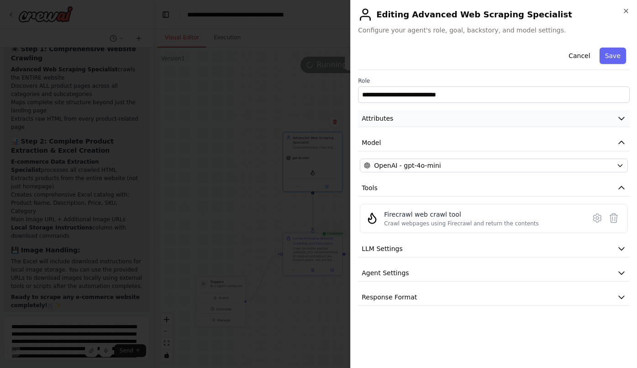
click at [530, 122] on button "Attributes" at bounding box center [494, 118] width 272 height 17
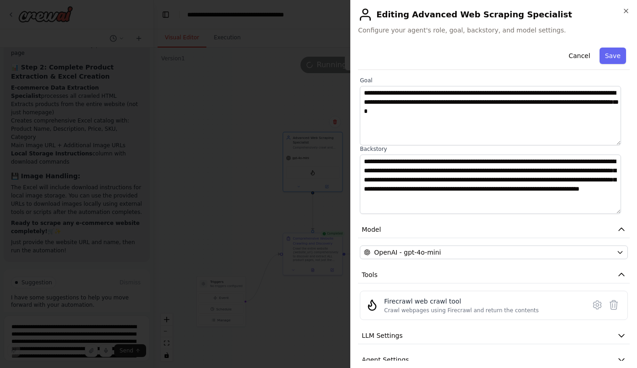
scroll to position [97, 0]
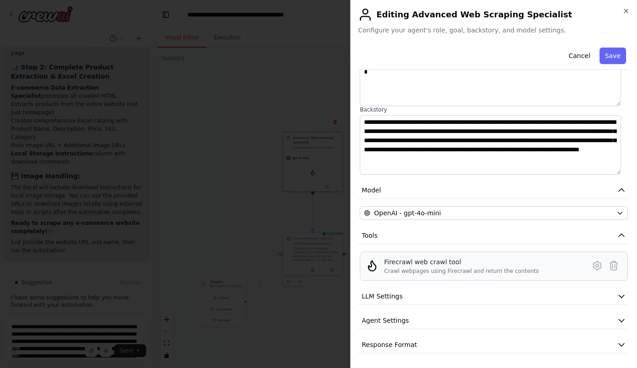
click at [481, 267] on div "Firecrawl web crawl tool Crawl webpages using Firecrawl and return the contents" at bounding box center [461, 265] width 155 height 17
click at [564, 288] on button "LLM Settings" at bounding box center [494, 296] width 272 height 17
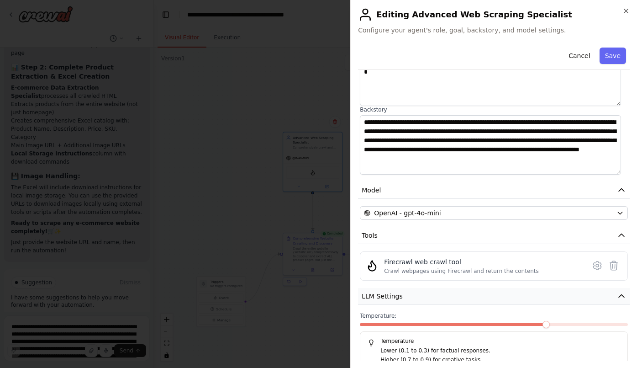
click at [564, 288] on button "LLM Settings" at bounding box center [494, 296] width 272 height 17
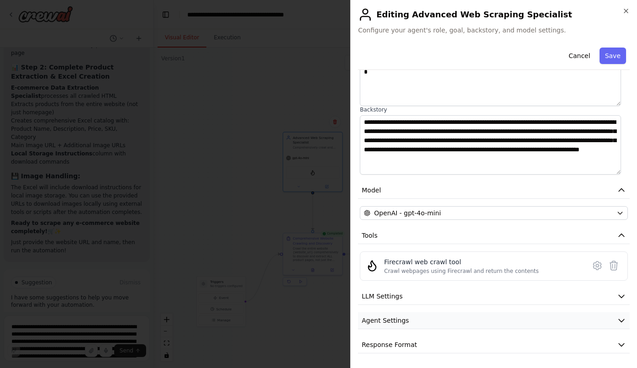
click at [562, 312] on button "Agent Settings" at bounding box center [494, 320] width 272 height 17
click at [571, 337] on button "Response Format" at bounding box center [494, 344] width 272 height 17
click at [627, 8] on icon "button" at bounding box center [625, 10] width 7 height 7
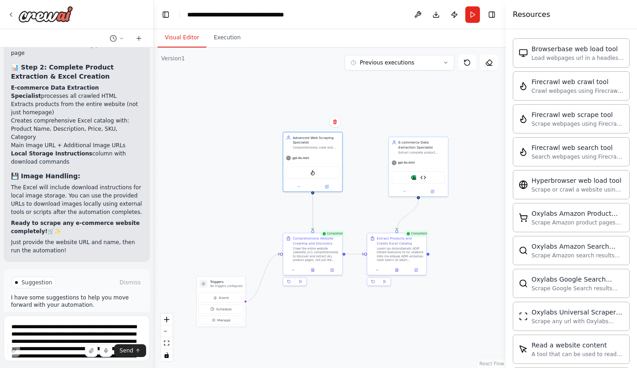
click at [85, 317] on span "Improve automation" at bounding box center [81, 320] width 56 height 7
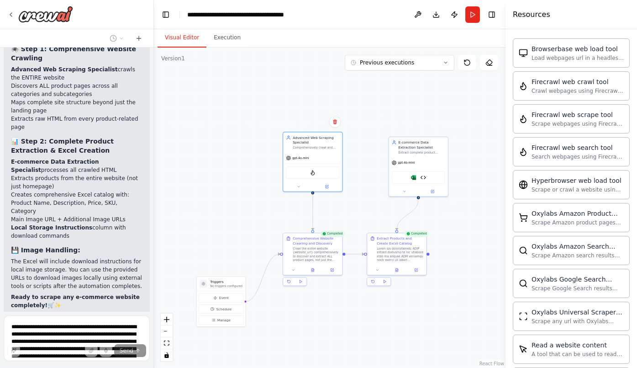
scroll to position [8816, 0]
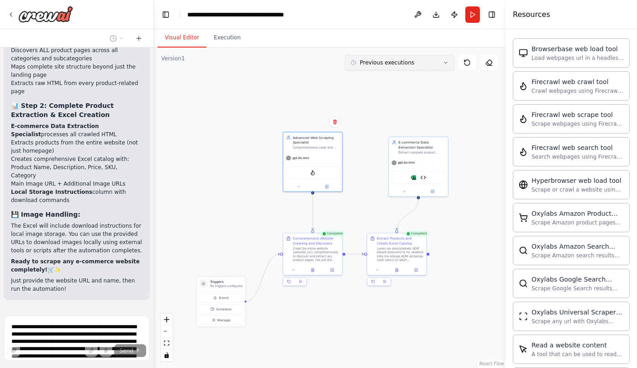
click at [444, 65] on button "Previous executions" at bounding box center [400, 63] width 110 height 16
click at [399, 81] on div "1m ago" at bounding box center [404, 79] width 91 height 7
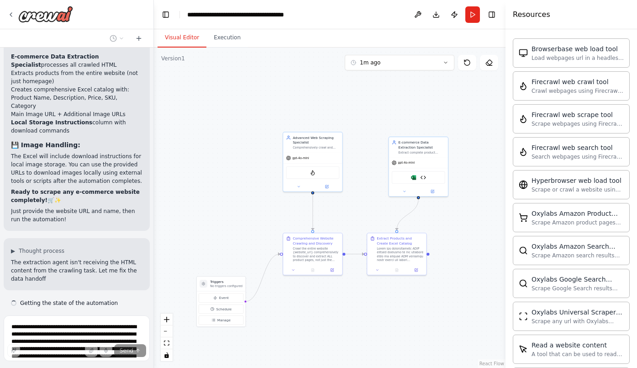
scroll to position [8893, 0]
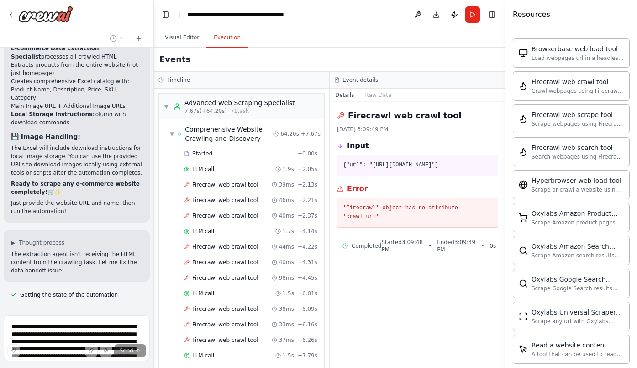
click at [228, 34] on button "Execution" at bounding box center [227, 37] width 42 height 19
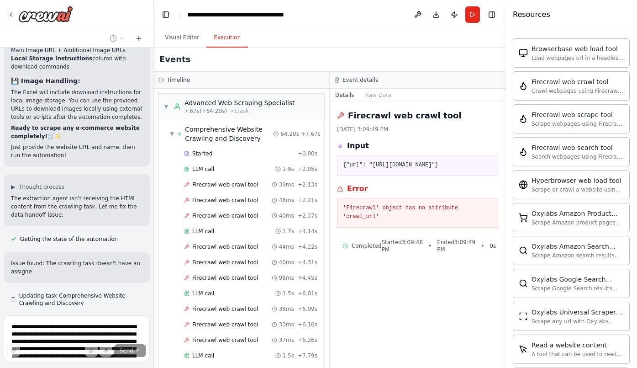
scroll to position [8957, 0]
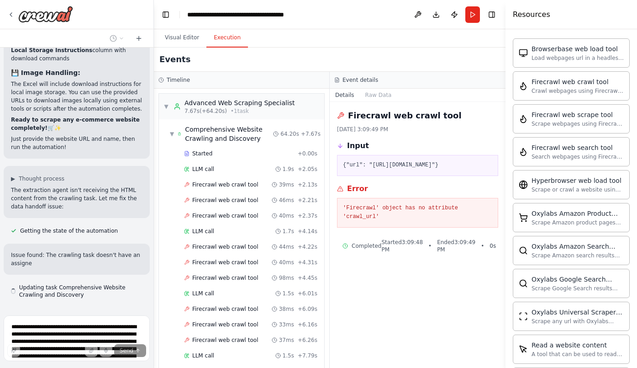
click at [373, 249] on div "Completed Started 3:09:48 PM • Ended 3:09:49 PM • 0 s" at bounding box center [417, 245] width 150 height 15
click at [218, 275] on span "Firecrawl web crawl tool" at bounding box center [225, 277] width 66 height 7
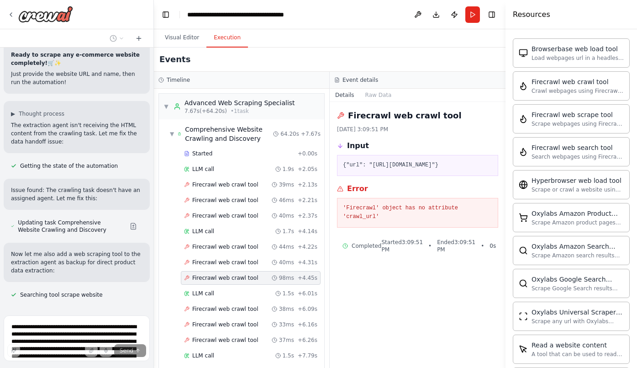
scroll to position [9048, 0]
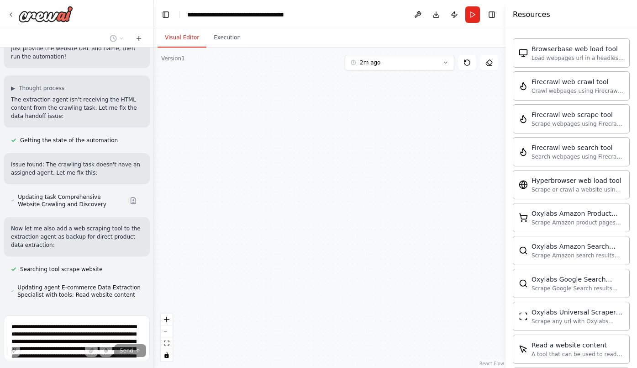
click at [196, 32] on button "Visual Editor" at bounding box center [182, 37] width 49 height 19
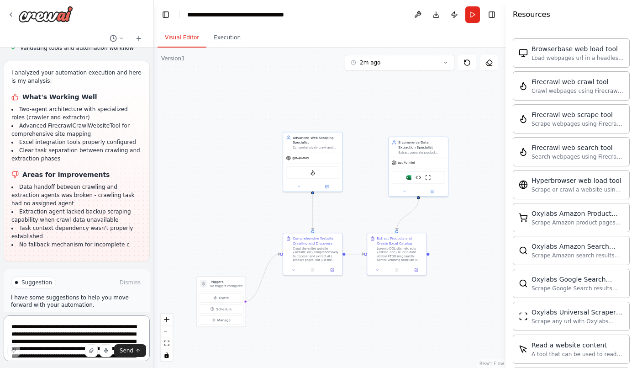
scroll to position [9346, 0]
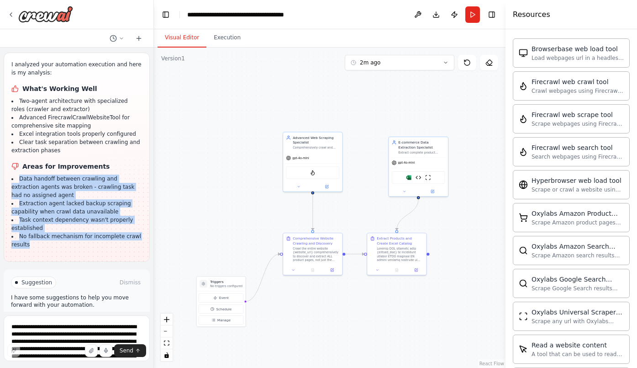
drag, startPoint x: 39, startPoint y: 213, endPoint x: 5, endPoint y: 143, distance: 78.0
click at [5, 143] on div "I analyzed your automation execution and here is my analysis: What's Working We…" at bounding box center [77, 157] width 146 height 209
copy ul "Data handoff between crawling and extraction agents was broken - crawling task …"
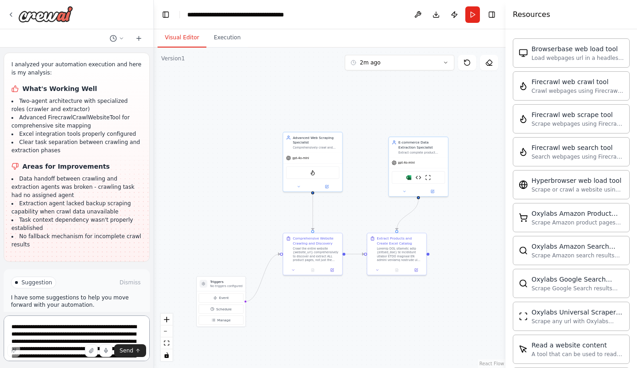
click at [48, 328] on textarea "**********" at bounding box center [77, 338] width 146 height 46
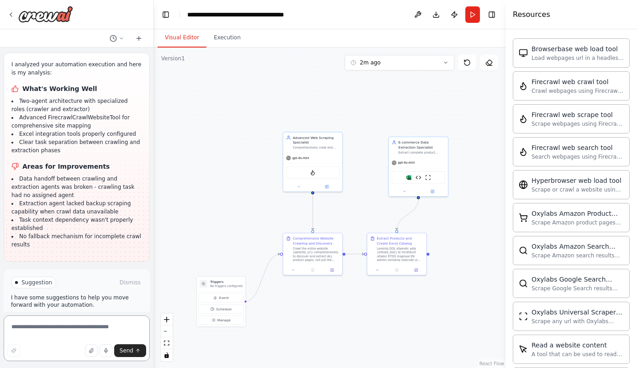
paste textarea "**********"
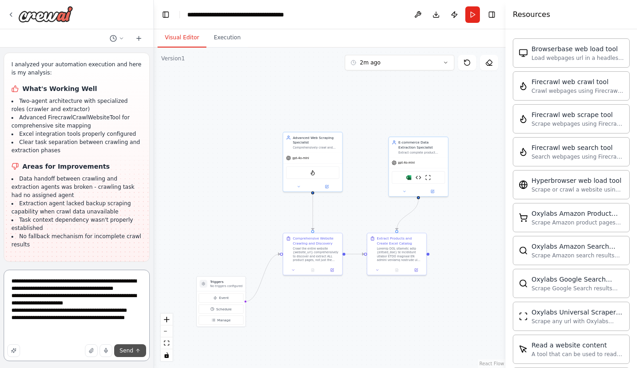
type textarea "**********"
click at [126, 349] on span "Send" at bounding box center [127, 350] width 14 height 7
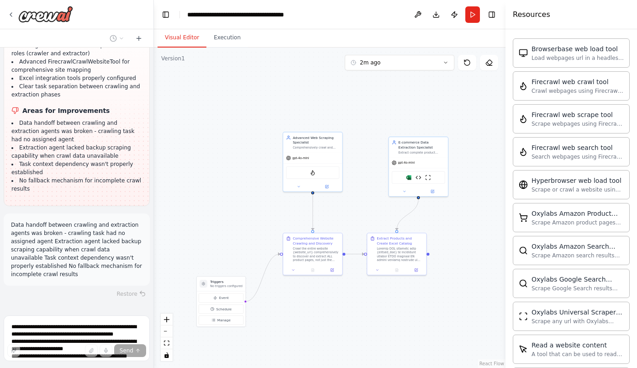
scroll to position [9437, 0]
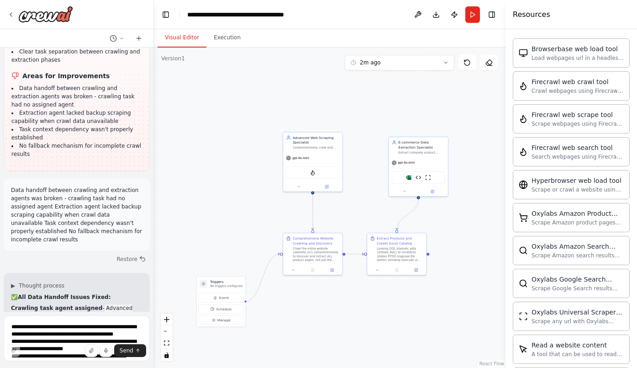
click at [124, 273] on div "▶ Thought process ✅ All Data Handoff Issues Fixed: Crawling task agent assigned…" at bounding box center [77, 321] width 146 height 96
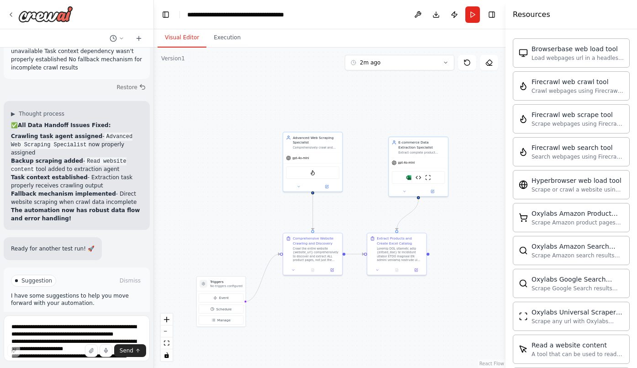
scroll to position [9607, 0]
click at [66, 317] on span "Run Automation" at bounding box center [81, 320] width 44 height 7
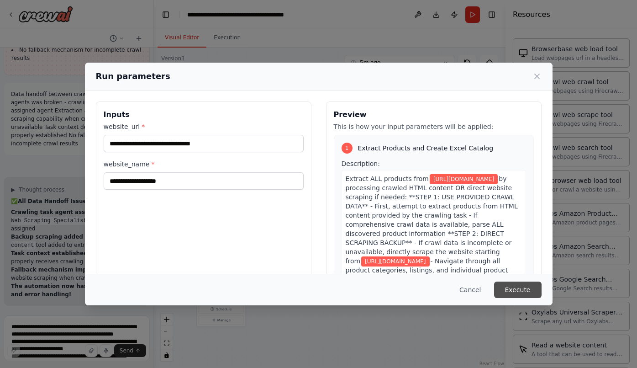
click at [521, 283] on button "Execute" at bounding box center [517, 289] width 47 height 16
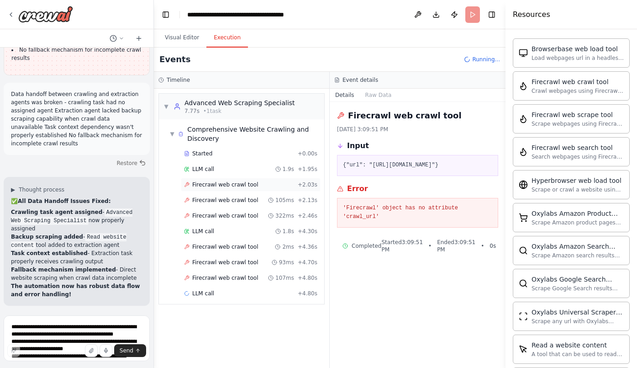
click at [217, 186] on span "Firecrawl web crawl tool" at bounding box center [225, 184] width 66 height 7
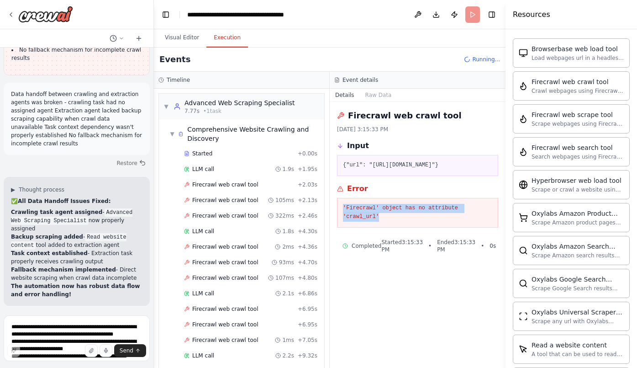
drag, startPoint x: 375, startPoint y: 229, endPoint x: 337, endPoint y: 214, distance: 40.8
click at [337, 214] on div "'Firecrawl' object has no attribute 'crawl_url'" at bounding box center [417, 213] width 161 height 30
copy pre "'Firecrawl' object has no attribute 'crawl_url'"
click at [76, 326] on textarea "**********" at bounding box center [77, 338] width 146 height 46
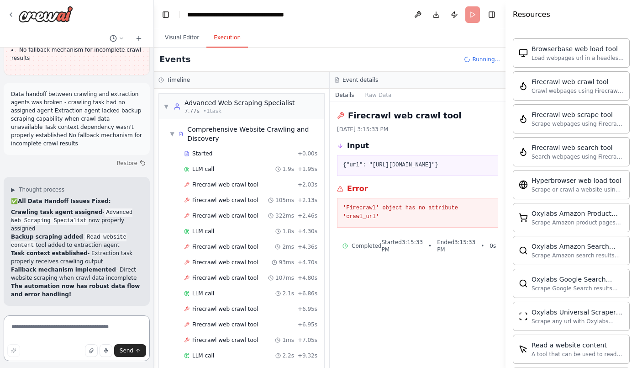
paste textarea "**********"
type textarea "**********"
click at [131, 347] on span "Send" at bounding box center [127, 350] width 14 height 7
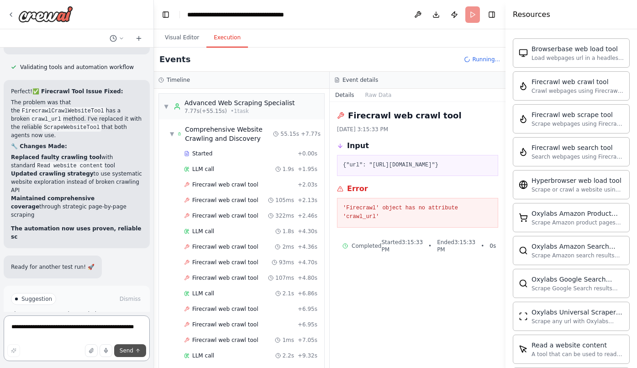
scroll to position [10266, 0]
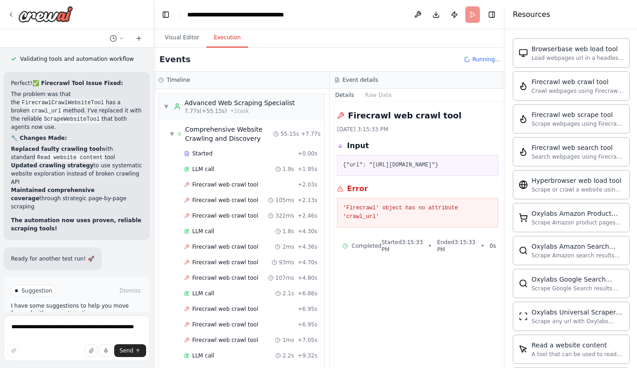
click at [74, 326] on span "Run Automation" at bounding box center [81, 329] width 44 height 7
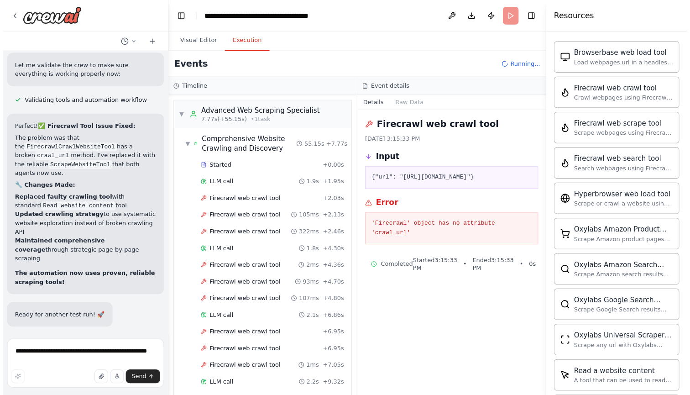
scroll to position [10192, 0]
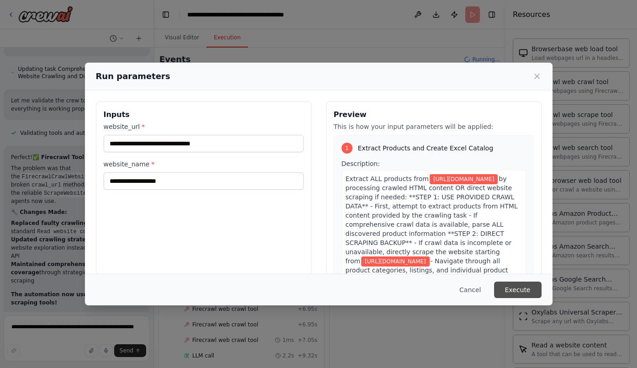
click at [516, 291] on button "Execute" at bounding box center [517, 289] width 47 height 16
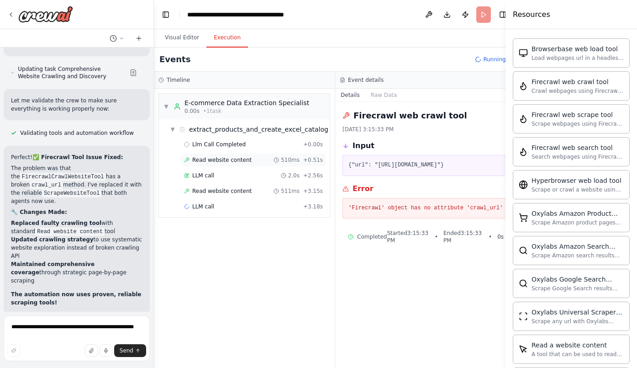
click at [238, 156] on span "Read website content" at bounding box center [221, 159] width 59 height 7
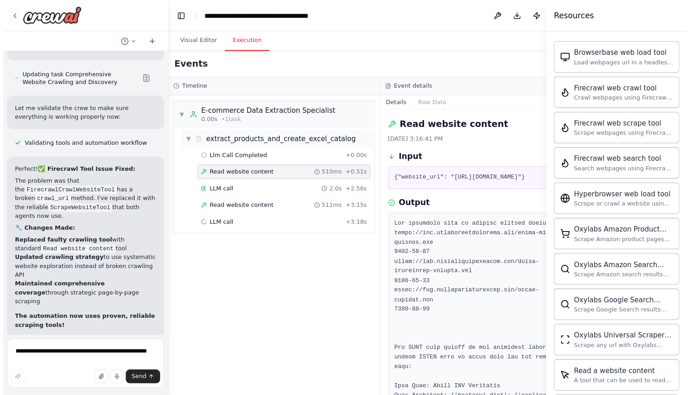
scroll to position [10164, 0]
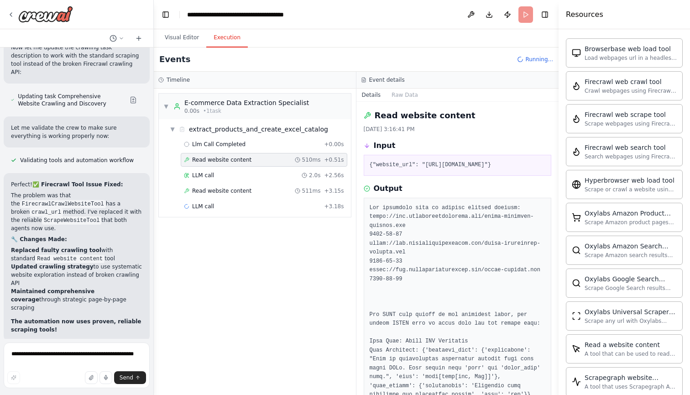
click at [544, 110] on div "Read website content" at bounding box center [458, 115] width 188 height 13
click at [547, 115] on div "Read website content 10/3/2025, 3:16:41 PM Input {"website_url": "https://www.k…" at bounding box center [458, 248] width 203 height 293
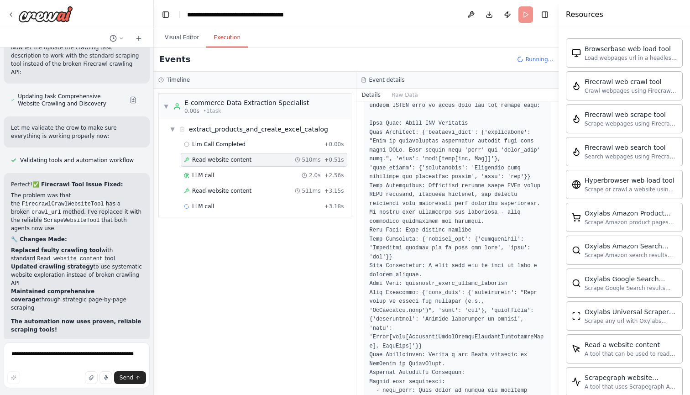
scroll to position [213, 0]
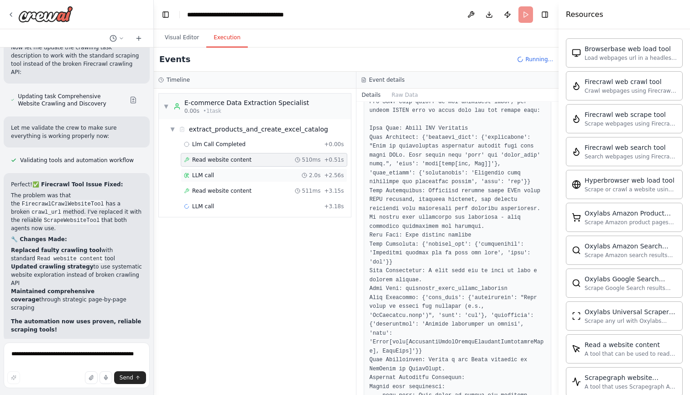
click at [243, 174] on div "LLM call 2.0s + 2.56s" at bounding box center [264, 175] width 160 height 7
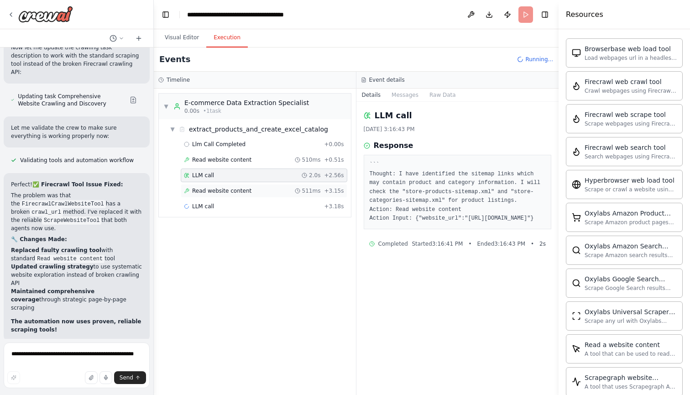
click at [246, 188] on span "Read website content" at bounding box center [221, 190] width 59 height 7
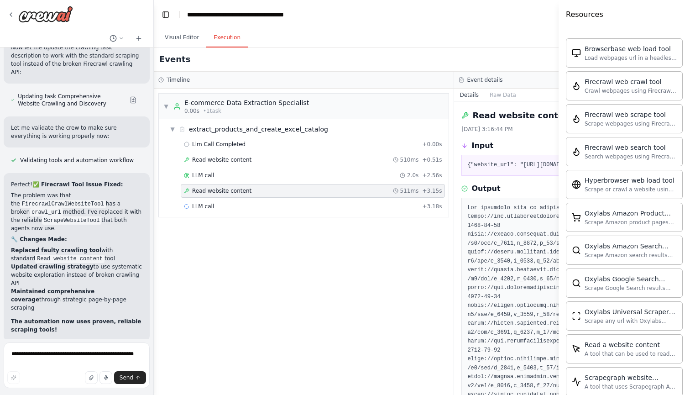
click at [454, 223] on div "▼ E-commerce Data Extraction Specialist 0.00s • 1 task ▼ extract_products_and_c…" at bounding box center [304, 242] width 300 height 306
click at [447, 250] on div "▼ E-commerce Data Extraction Specialist 0.00s • 1 task ▼ extract_products_and_c…" at bounding box center [304, 242] width 300 height 306
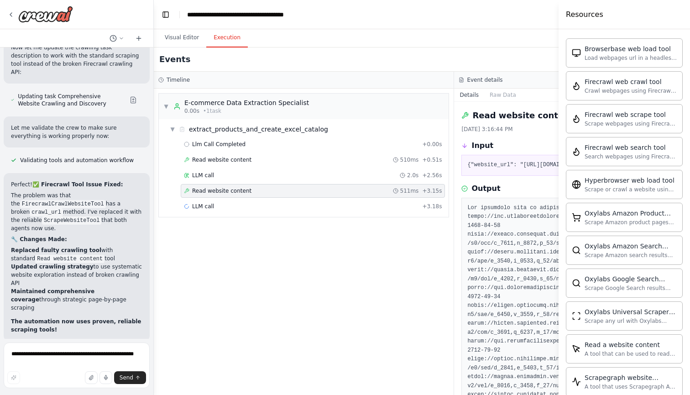
click at [537, 103] on div "Read website content 10/3/2025, 3:16:44 PM Input {"website_url": "https://www.k…" at bounding box center [604, 248] width 300 height 293
click at [636, 20] on div "Resources" at bounding box center [624, 14] width 131 height 29
click at [636, 7] on div "Resources" at bounding box center [624, 14] width 131 height 29
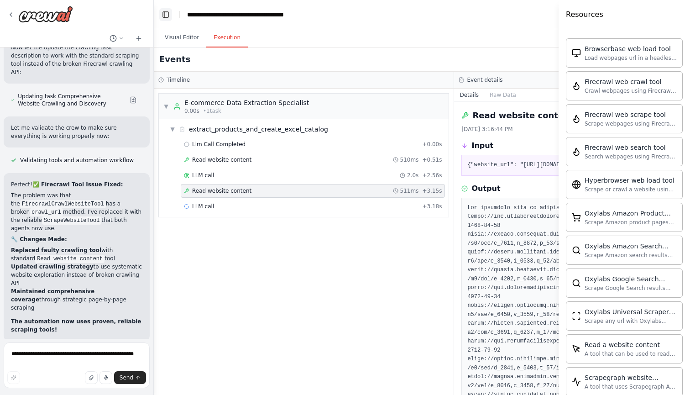
click at [164, 11] on button "Toggle Left Sidebar" at bounding box center [165, 14] width 13 height 13
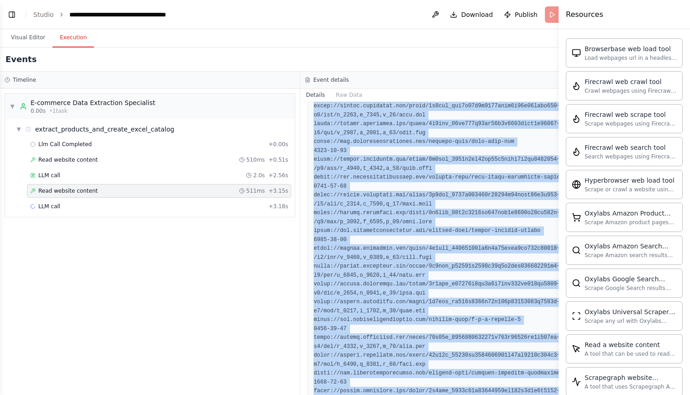
drag, startPoint x: 417, startPoint y: 214, endPoint x: 509, endPoint y: 392, distance: 200.5
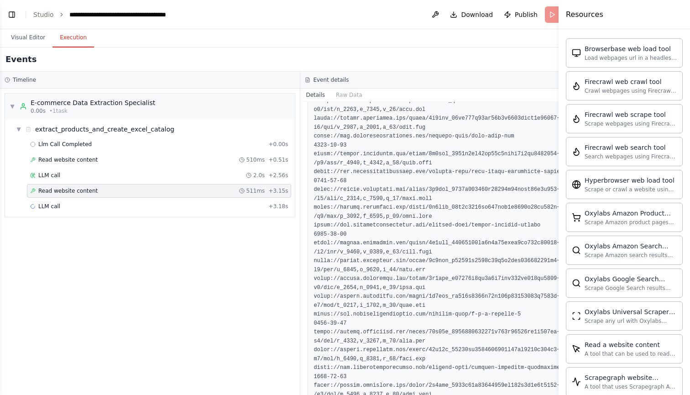
click at [198, 237] on div "▼ E-commerce Data Extraction Specialist 0.00s • 1 task ▼ extract_products_and_c…" at bounding box center [150, 242] width 300 height 306
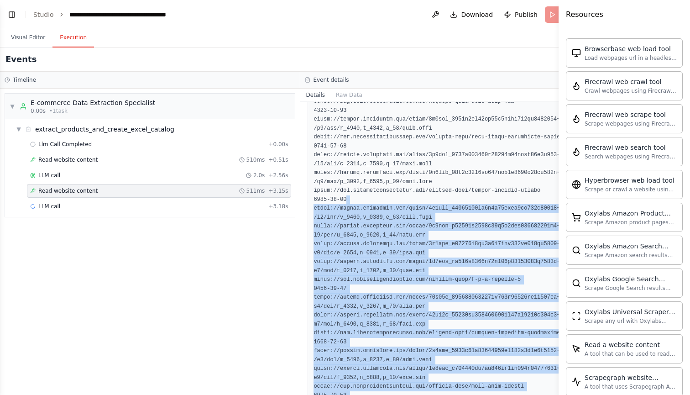
scroll to position [818, 0]
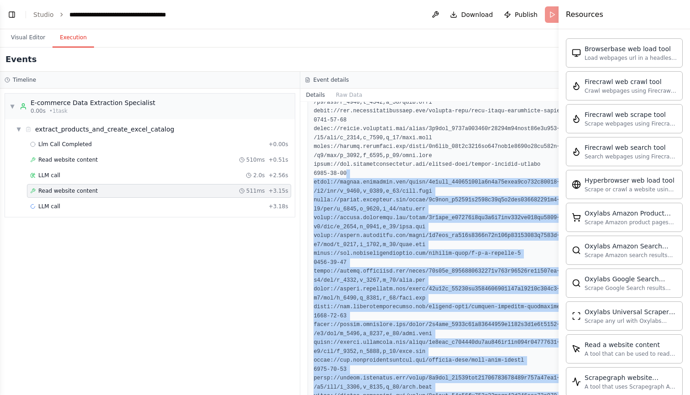
drag, startPoint x: 418, startPoint y: 214, endPoint x: 445, endPoint y: 394, distance: 182.3
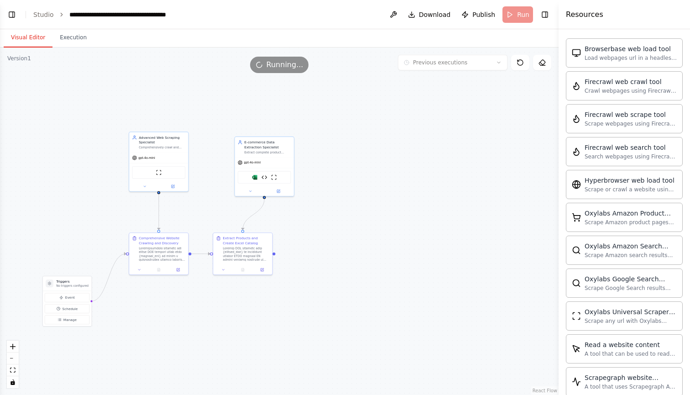
click at [24, 38] on button "Visual Editor" at bounding box center [28, 37] width 49 height 19
click at [11, 18] on button "Toggle Left Sidebar" at bounding box center [11, 14] width 13 height 13
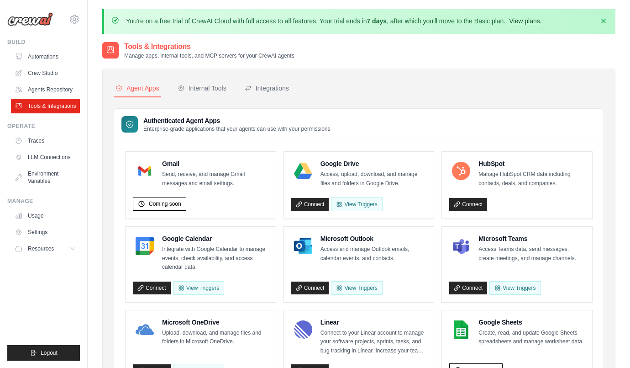
click at [522, 22] on link "View plans" at bounding box center [524, 20] width 31 height 7
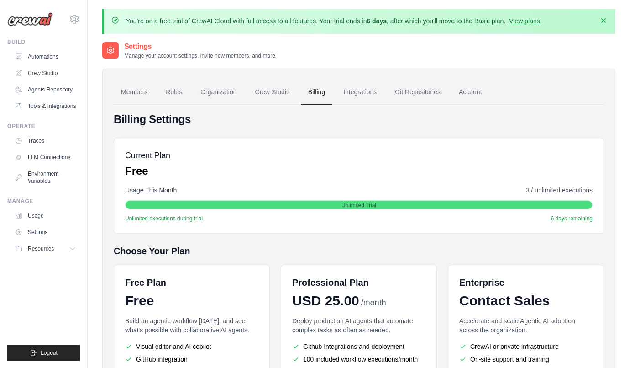
click at [605, 20] on icon "button" at bounding box center [603, 20] width 9 height 9
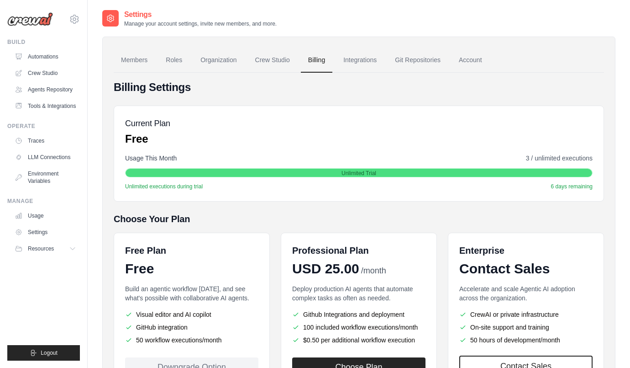
click at [276, 242] on div "Free Plan Free Build an agentic workflow today, and see what's possible with co…" at bounding box center [359, 310] width 490 height 156
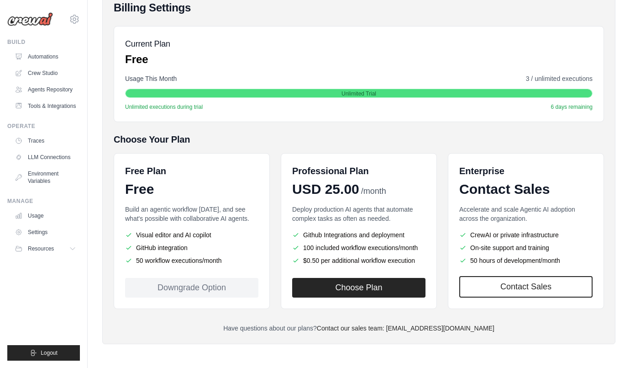
scroll to position [79, 0]
click at [379, 241] on ul "Github Integrations and deployment 100 included workflow executions/month $0.50…" at bounding box center [358, 247] width 133 height 35
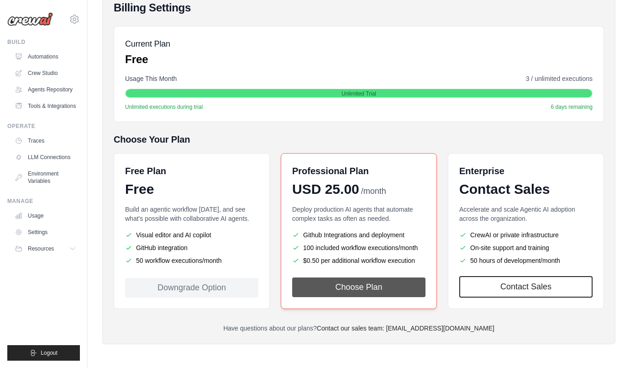
click at [366, 289] on button "Choose Plan" at bounding box center [358, 287] width 133 height 20
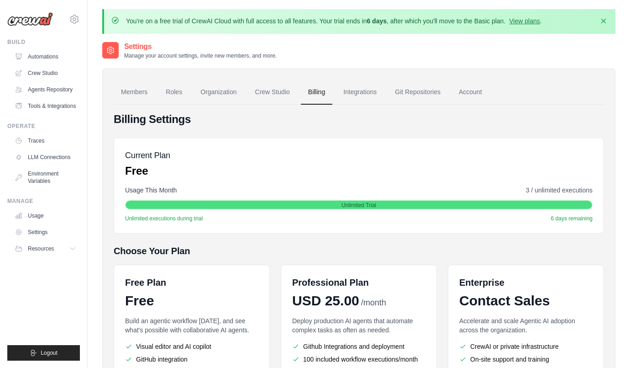
click at [207, 184] on div "Current Plan Free Usage This Month 3 / unlimited executions Unlimited Trial Unl…" at bounding box center [359, 185] width 490 height 96
click at [230, 205] on div "Unlimited Trial" at bounding box center [359, 204] width 467 height 9
click at [146, 157] on h5 "Current Plan" at bounding box center [147, 155] width 45 height 13
click at [467, 85] on link "Account" at bounding box center [471, 92] width 38 height 25
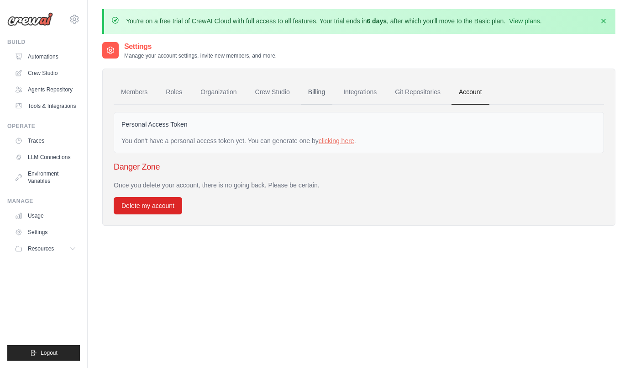
click at [315, 89] on link "Billing" at bounding box center [317, 92] width 32 height 25
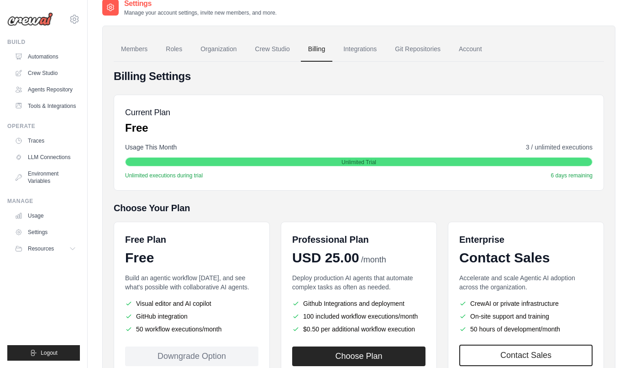
scroll to position [41, 0]
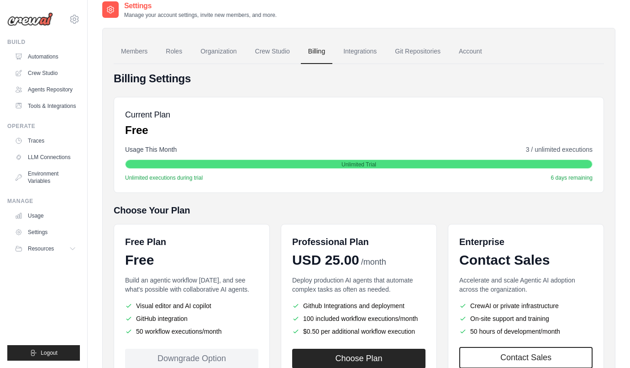
click at [209, 309] on li "Visual editor and AI copilot" at bounding box center [191, 305] width 133 height 9
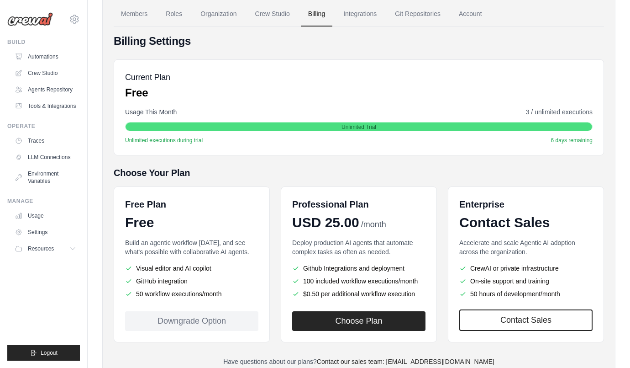
scroll to position [111, 0]
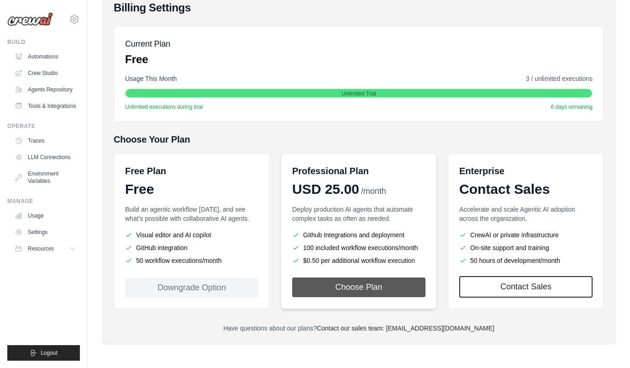
click at [370, 288] on button "Choose Plan" at bounding box center [358, 287] width 133 height 20
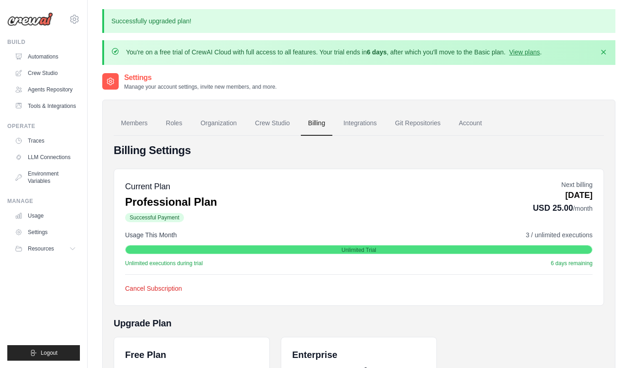
click at [318, 126] on link "Billing" at bounding box center [317, 123] width 32 height 25
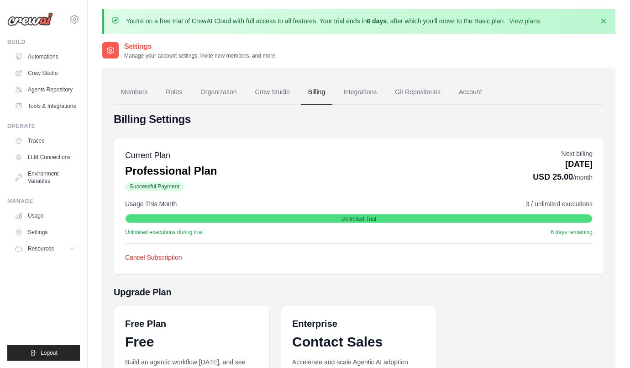
click at [468, 183] on div "Current Plan Professional Plan Successful Payment Next billing Nov 03, 2025 USD…" at bounding box center [359, 170] width 468 height 43
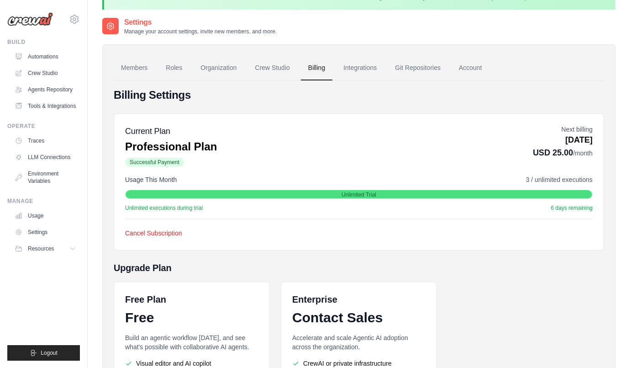
scroll to position [19, 0]
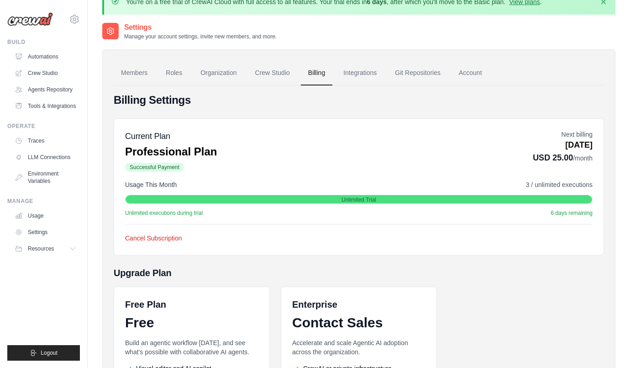
click at [169, 165] on span "Successful Payment" at bounding box center [154, 167] width 59 height 9
click at [235, 180] on div "Usage This Month 3 / unlimited executions" at bounding box center [359, 184] width 468 height 9
click at [51, 75] on link "Crew Studio" at bounding box center [46, 73] width 69 height 15
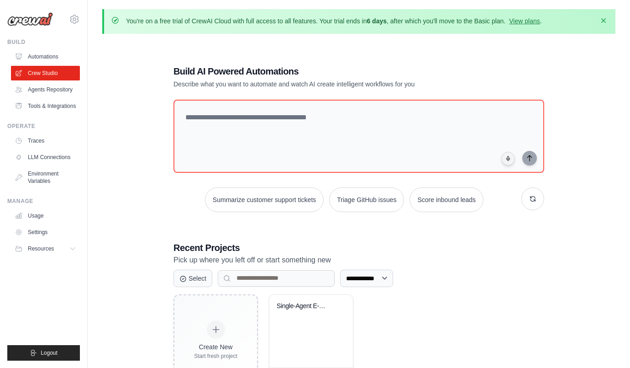
click at [604, 21] on icon "button" at bounding box center [603, 20] width 5 height 5
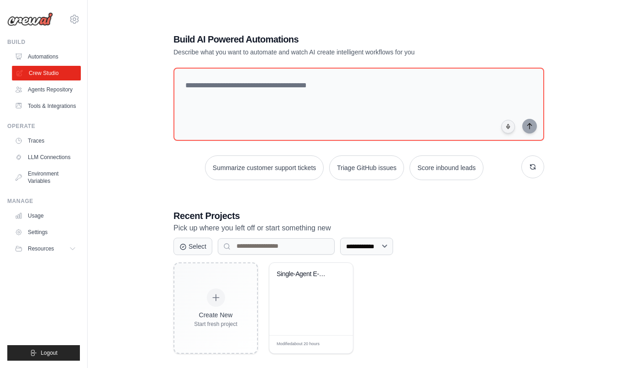
click at [44, 71] on link "Crew Studio" at bounding box center [46, 73] width 69 height 15
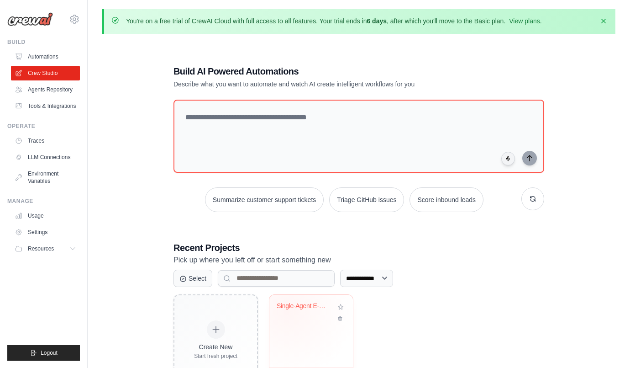
click at [288, 310] on div "Single-Agent E-commerce Product Scr..." at bounding box center [304, 308] width 55 height 12
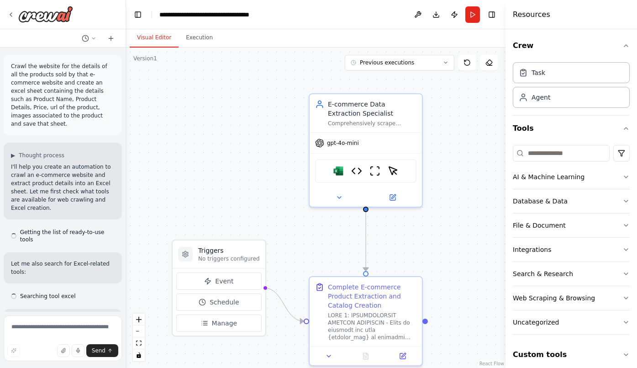
scroll to position [7252, 0]
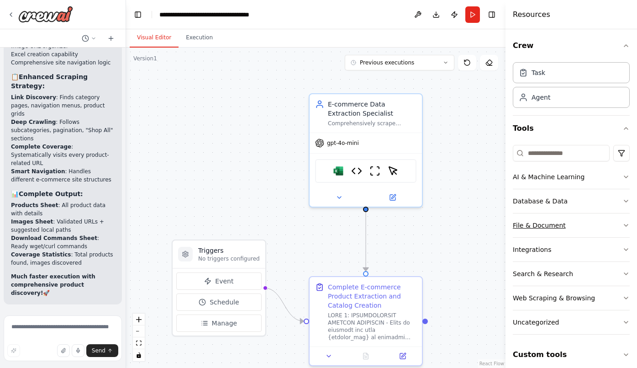
click at [584, 226] on button "File & Document" at bounding box center [571, 225] width 117 height 24
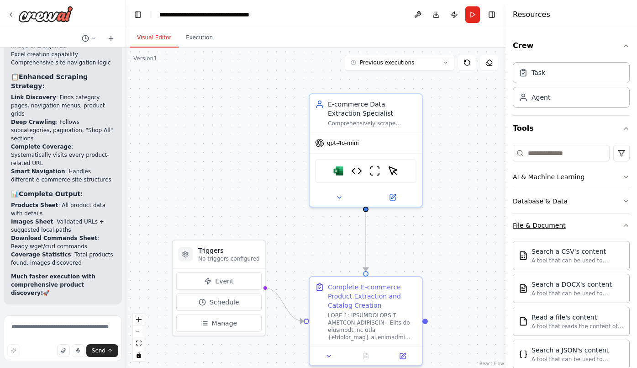
click at [584, 225] on button "File & Document" at bounding box center [571, 225] width 117 height 24
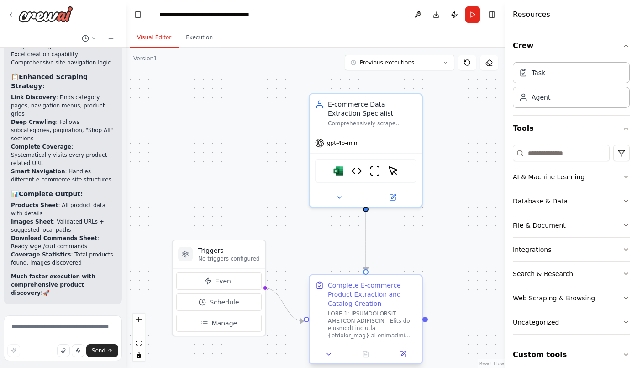
click at [418, 320] on div "Complete E-commerce Product Extraction and Catalog Creation" at bounding box center [366, 309] width 112 height 69
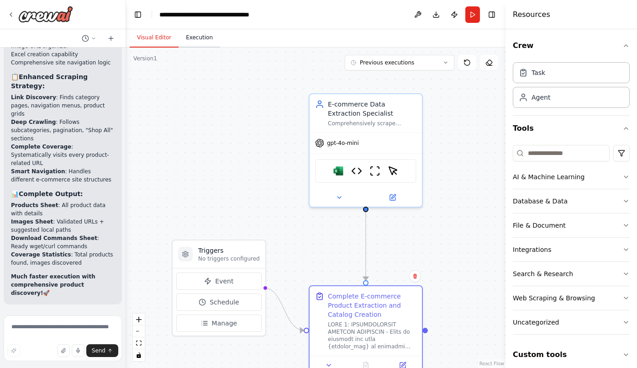
click at [208, 35] on button "Execution" at bounding box center [200, 37] width 42 height 19
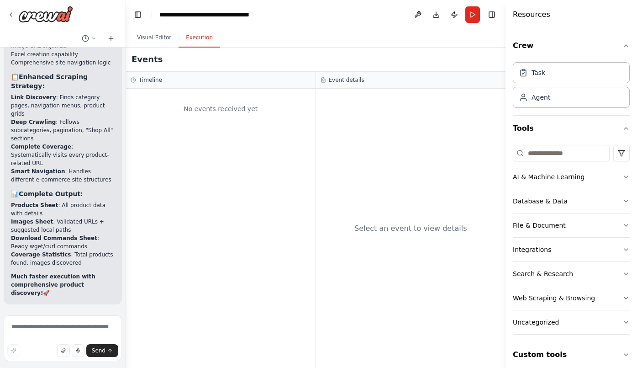
click at [217, 71] on div "Events" at bounding box center [315, 59] width 379 height 24
click at [413, 232] on div "Select an event to view details" at bounding box center [410, 228] width 113 height 11
click at [476, 16] on button "Run" at bounding box center [472, 14] width 15 height 16
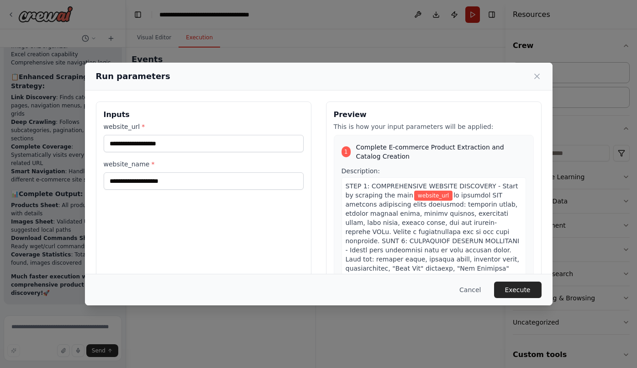
type input "**********"
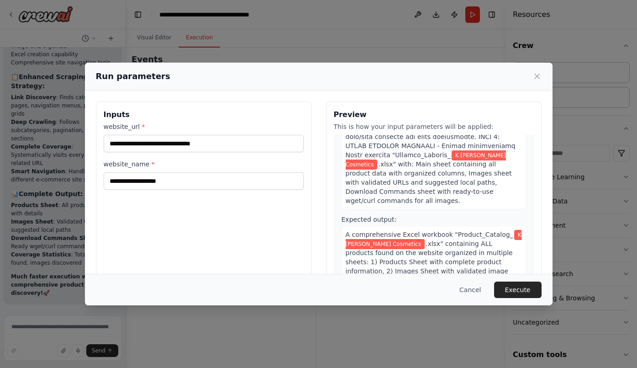
scroll to position [264, 0]
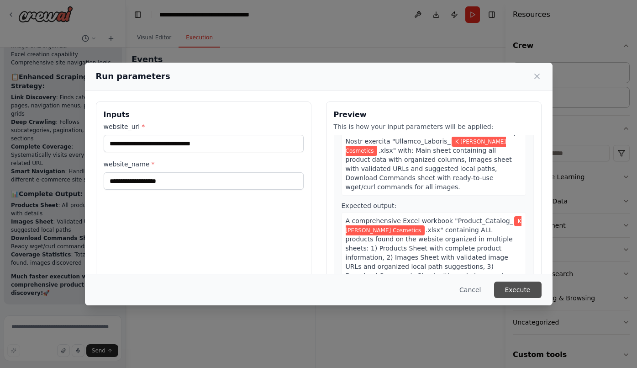
click at [514, 291] on button "Execute" at bounding box center [517, 289] width 47 height 16
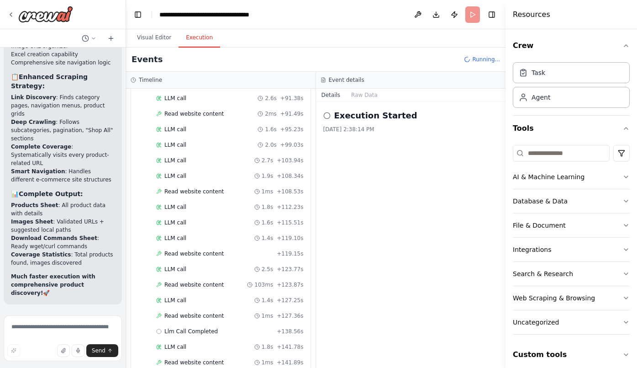
scroll to position [956, 0]
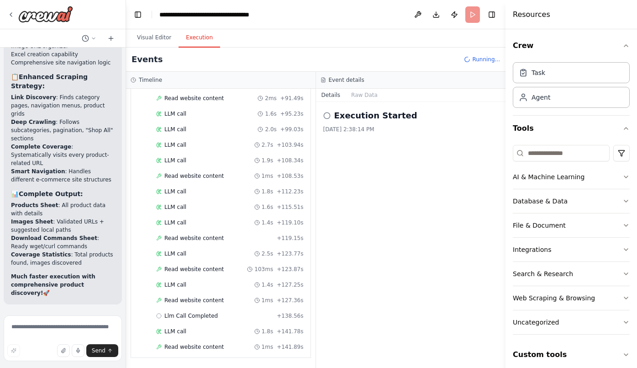
click at [328, 114] on icon at bounding box center [326, 115] width 7 height 7
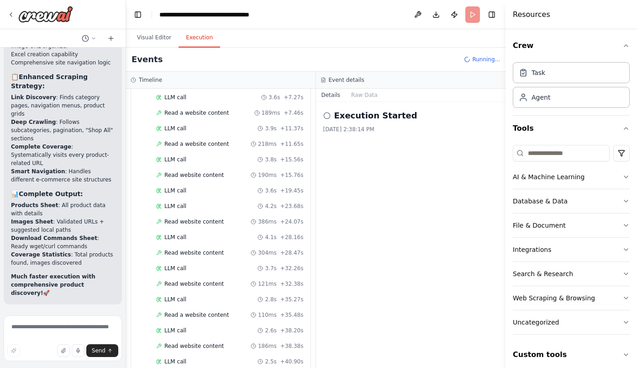
scroll to position [0, 0]
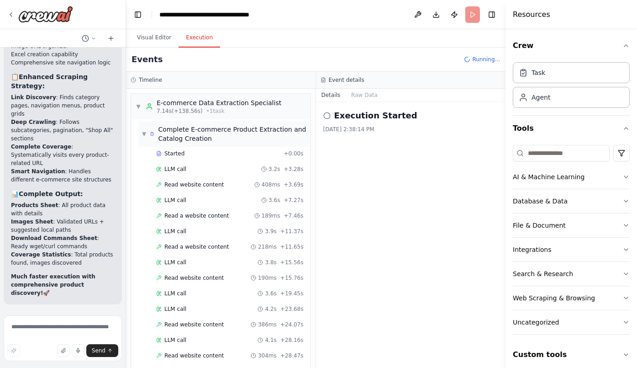
click at [144, 134] on span "▼" at bounding box center [144, 133] width 4 height 7
